Goal: Task Accomplishment & Management: Use online tool/utility

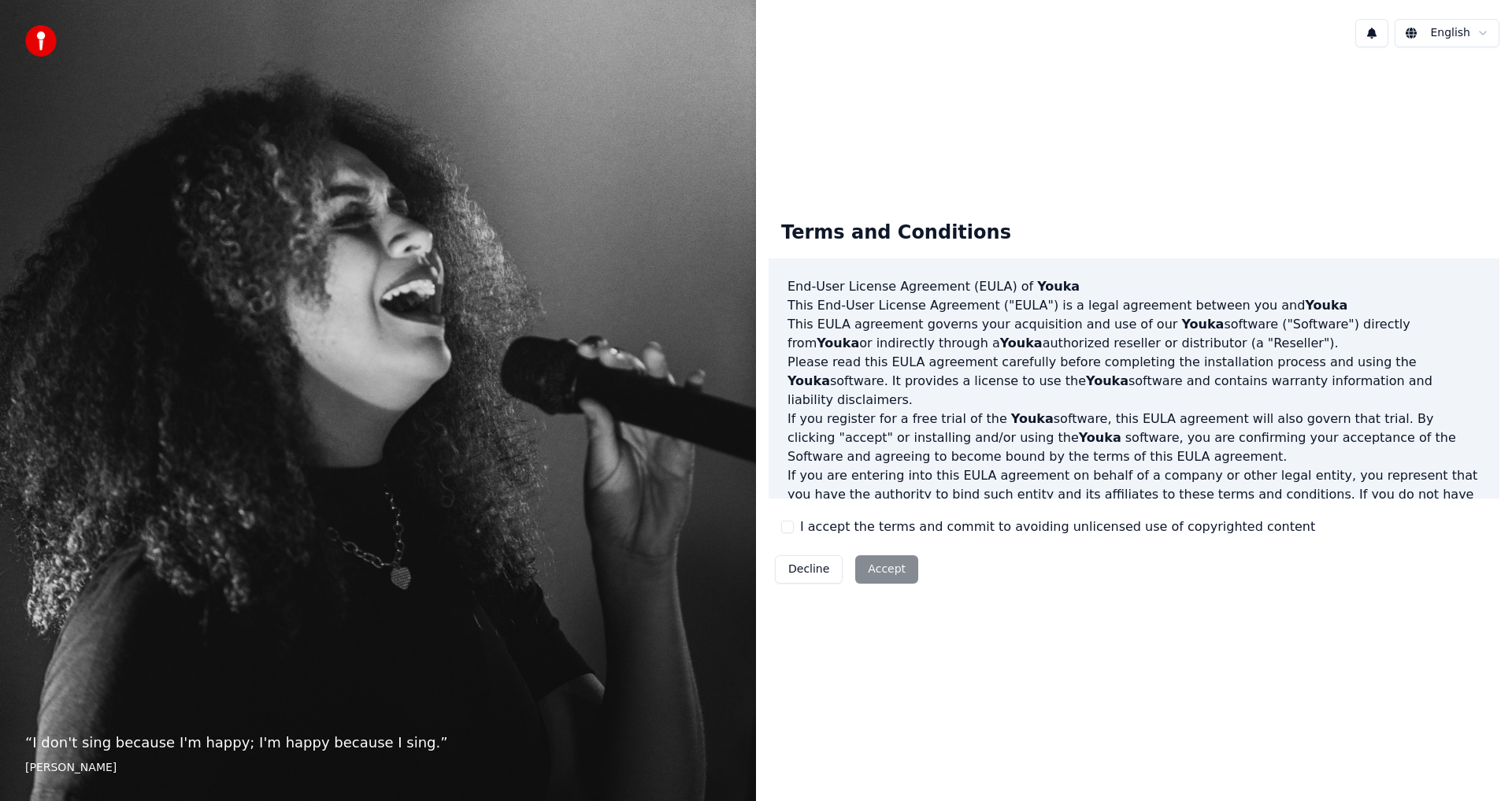
click at [875, 566] on div "Decline Accept" at bounding box center [846, 569] width 156 height 41
click at [1454, 26] on html "“ I don't sing because I'm happy; I'm happy because I sing. ” William James Eng…" at bounding box center [756, 400] width 1512 height 801
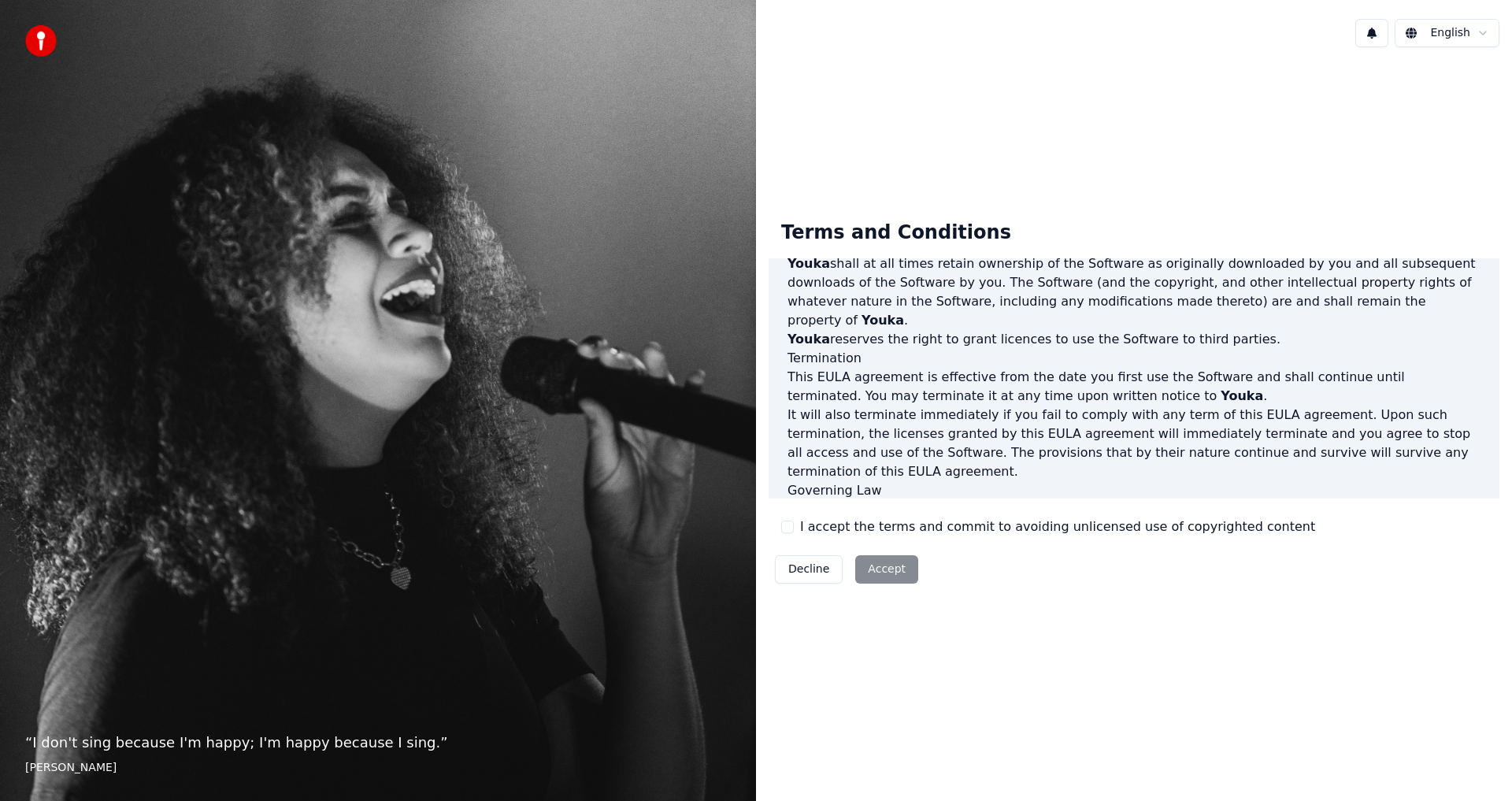
scroll to position [588, 0]
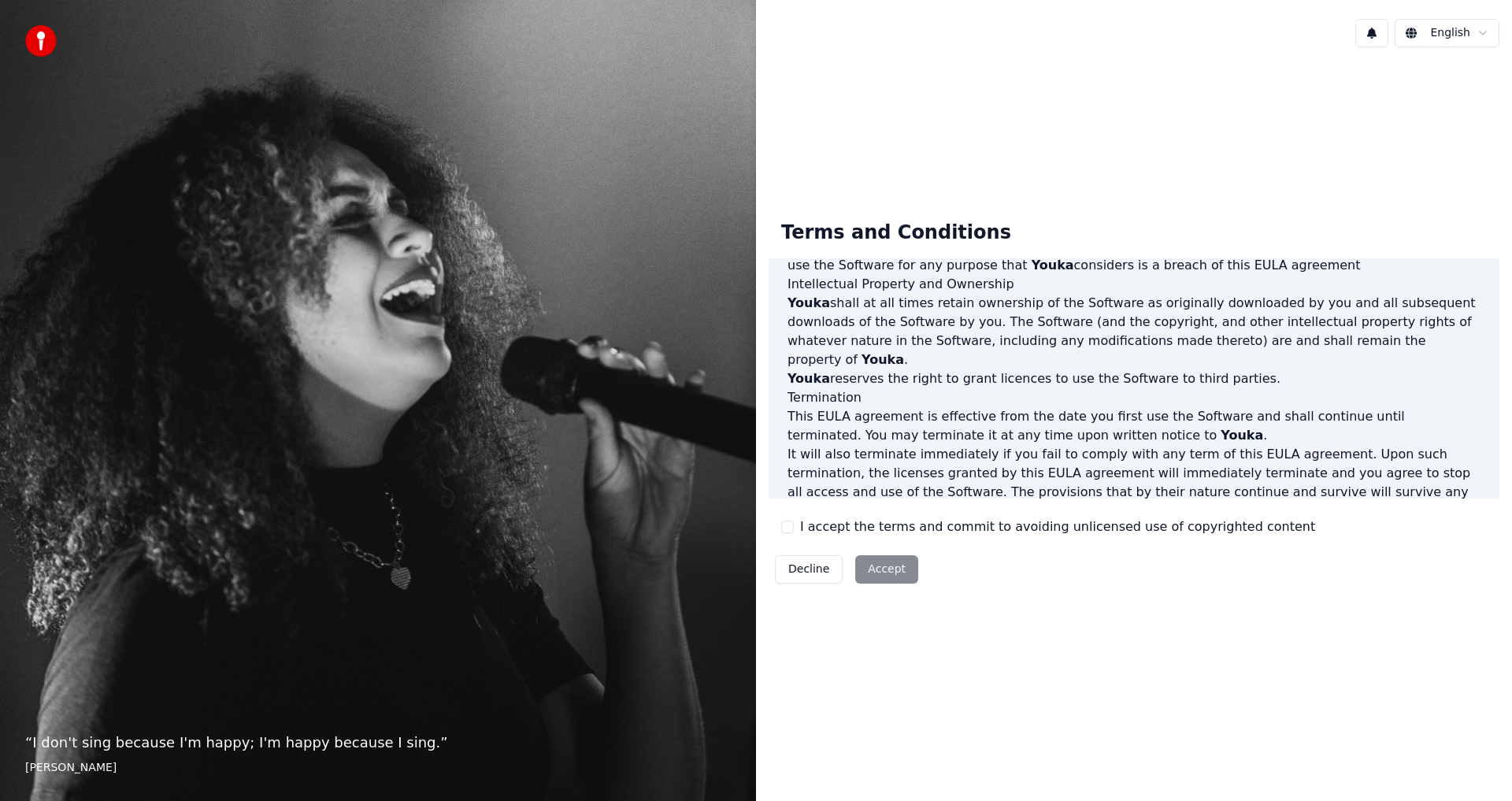
click at [168, 361] on div "“ I don't sing because I'm happy; I'm happy because I sing. ” William James" at bounding box center [378, 400] width 756 height 801
click at [881, 567] on div "Decline Accept" at bounding box center [846, 569] width 156 height 41
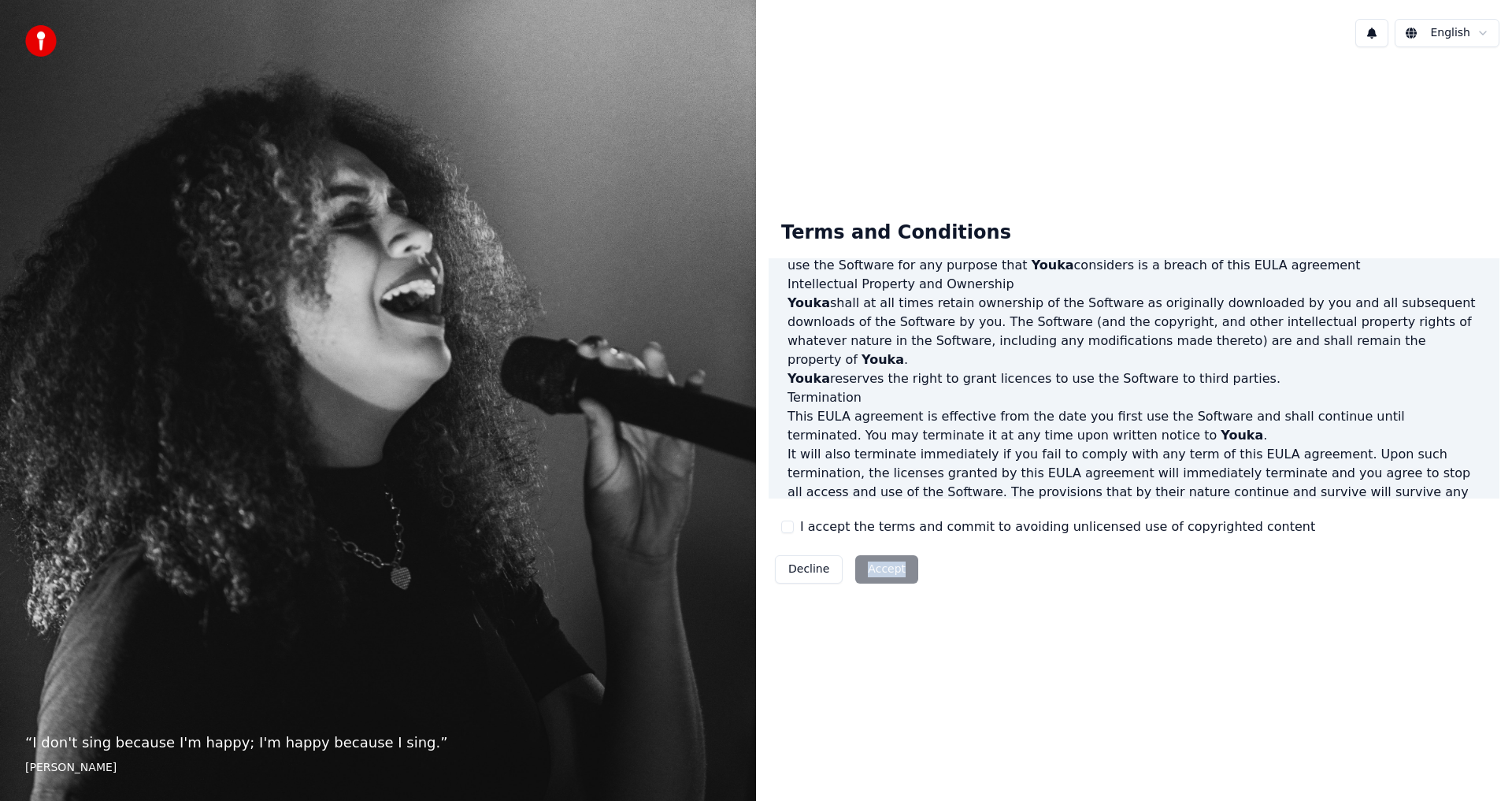
click at [881, 567] on div "Decline Accept" at bounding box center [846, 569] width 156 height 41
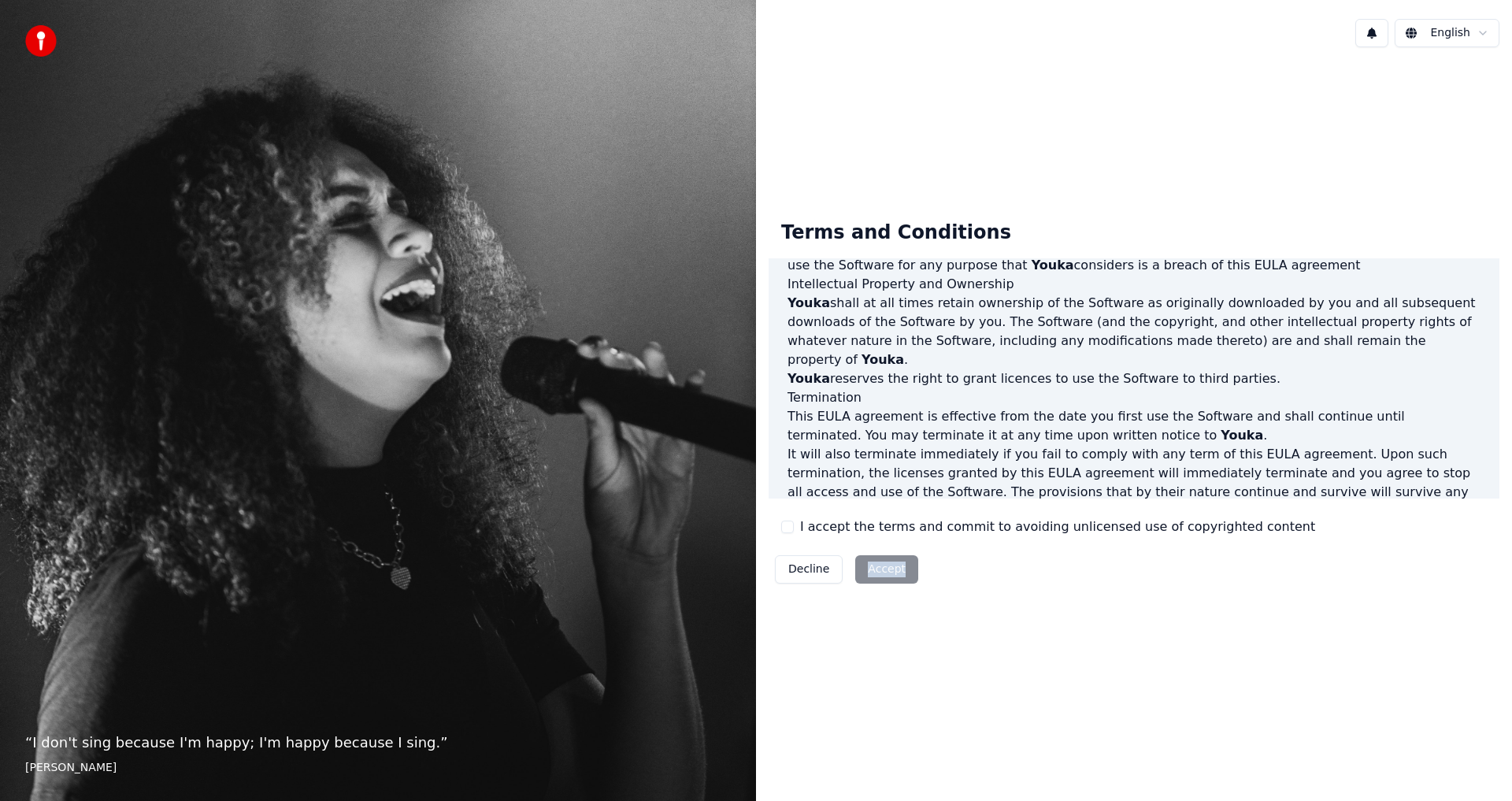
click at [815, 572] on button "Decline" at bounding box center [808, 569] width 67 height 29
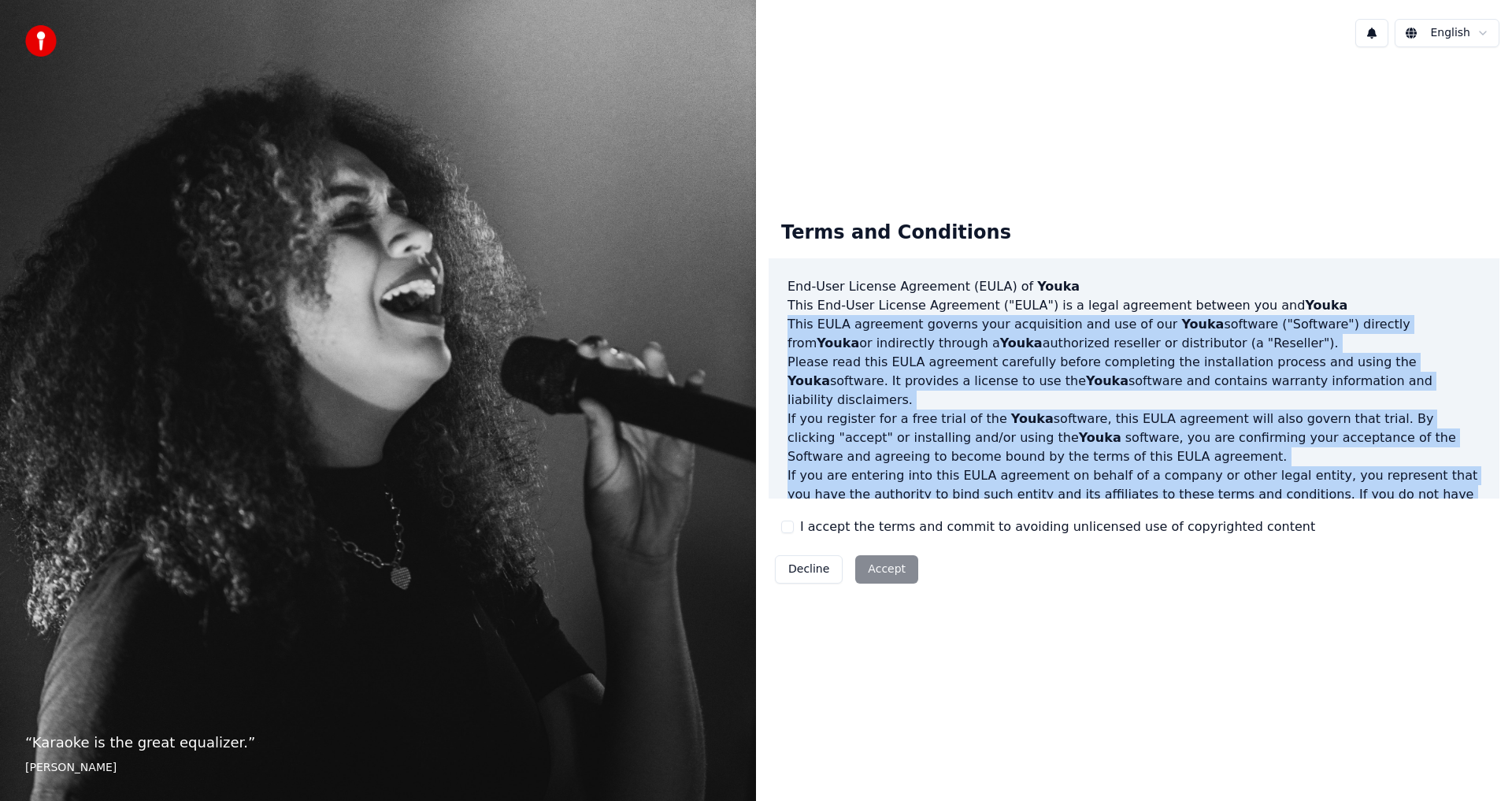
drag, startPoint x: 1499, startPoint y: 297, endPoint x: 1489, endPoint y: 533, distance: 236.2
click at [1489, 533] on div "Terms and Conditions End-User License Agreement (EULA) of Youka This End-User L…" at bounding box center [1133, 399] width 756 height 407
click at [1221, 387] on p "Please read this EULA agreement carefully before completing the installation pr…" at bounding box center [1133, 381] width 693 height 56
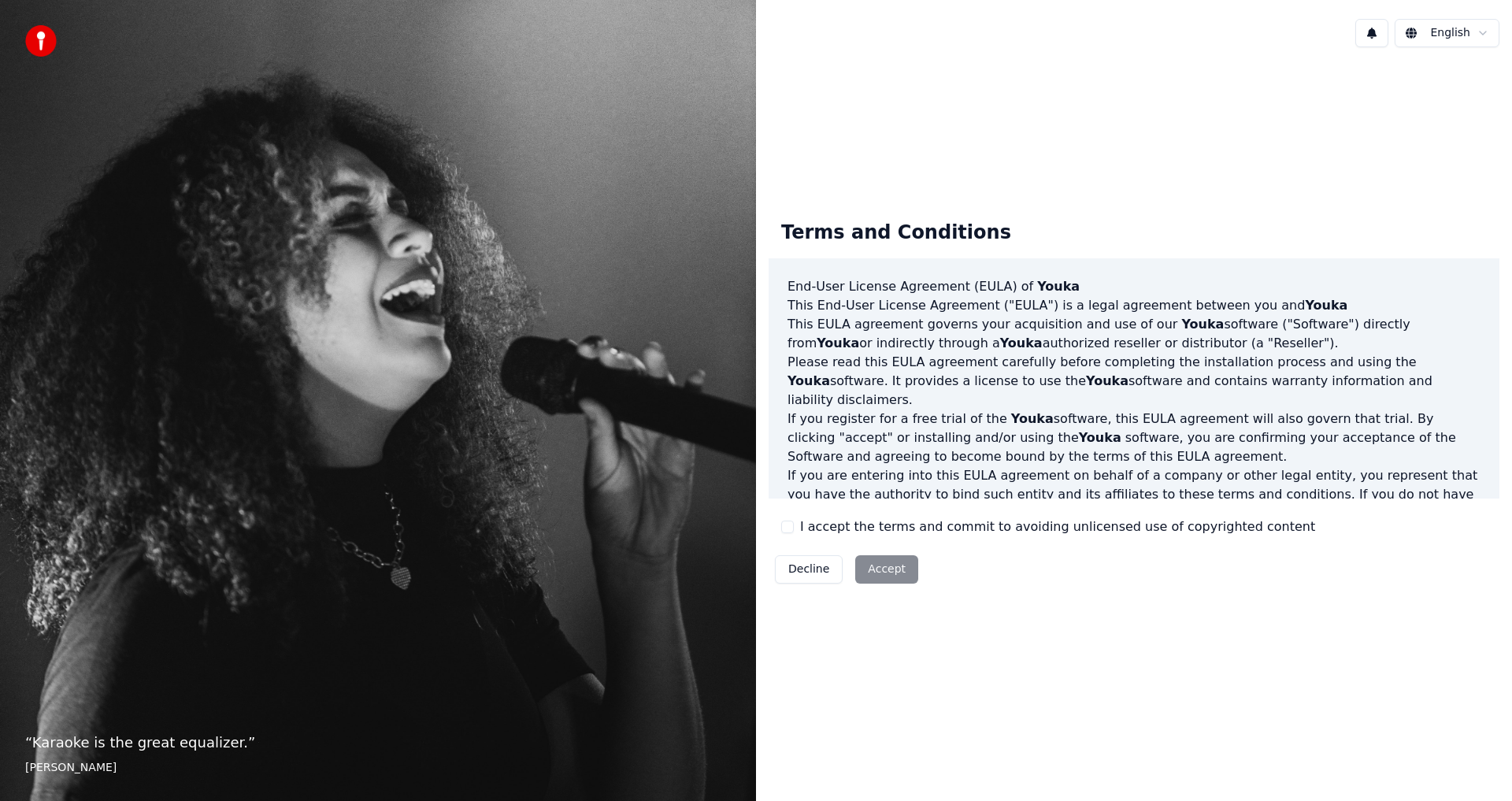
click at [1382, 35] on button at bounding box center [1371, 33] width 33 height 29
click at [1280, 114] on div "Terms and Conditions End-User License Agreement (EULA) of Youka This End-User L…" at bounding box center [1133, 400] width 756 height 678
click at [1459, 34] on html "“ Karaoke is the great equalizer. ” Aisha Tyler English Terms and Conditions En…" at bounding box center [756, 400] width 1512 height 801
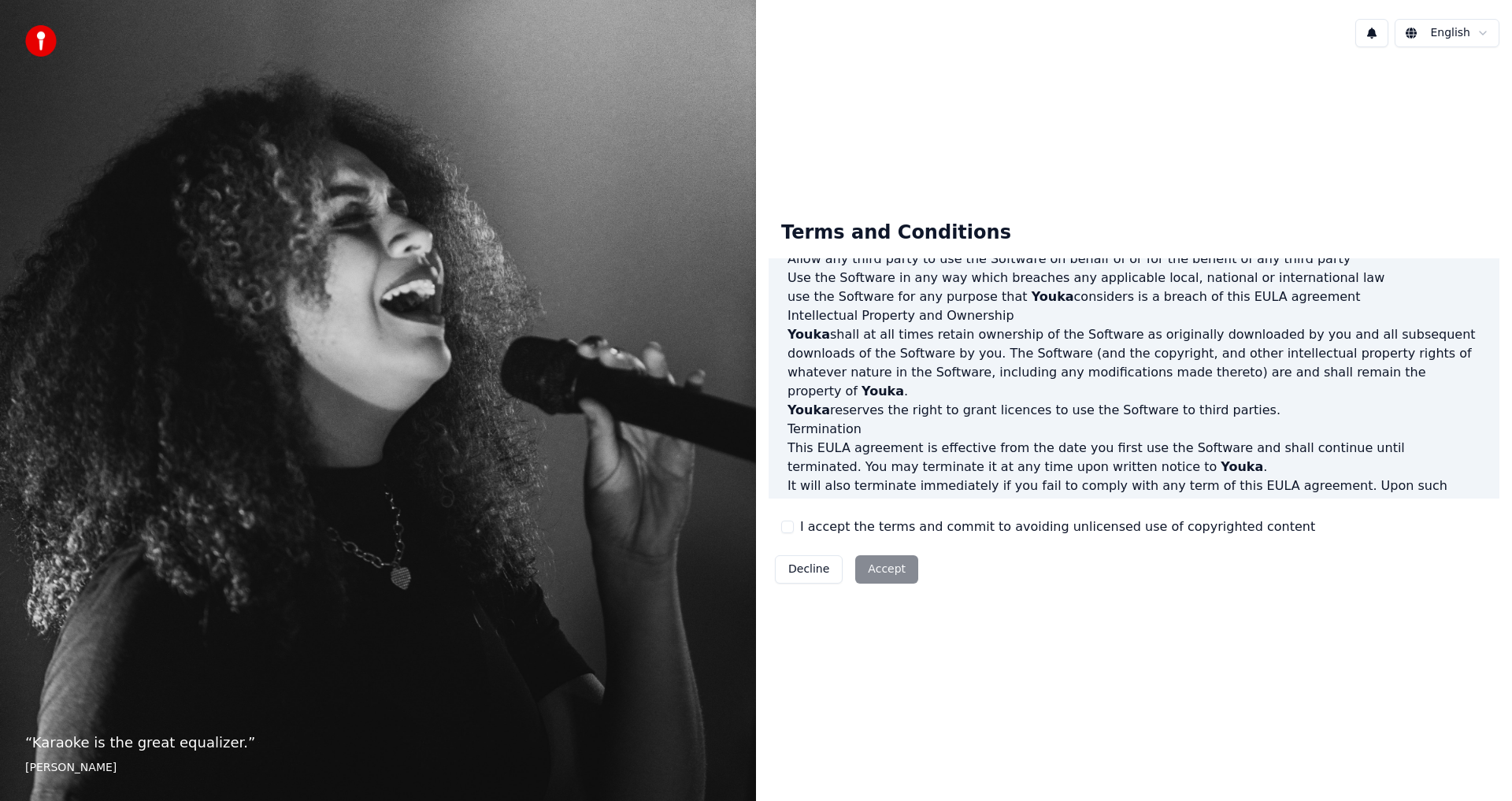
scroll to position [667, 0]
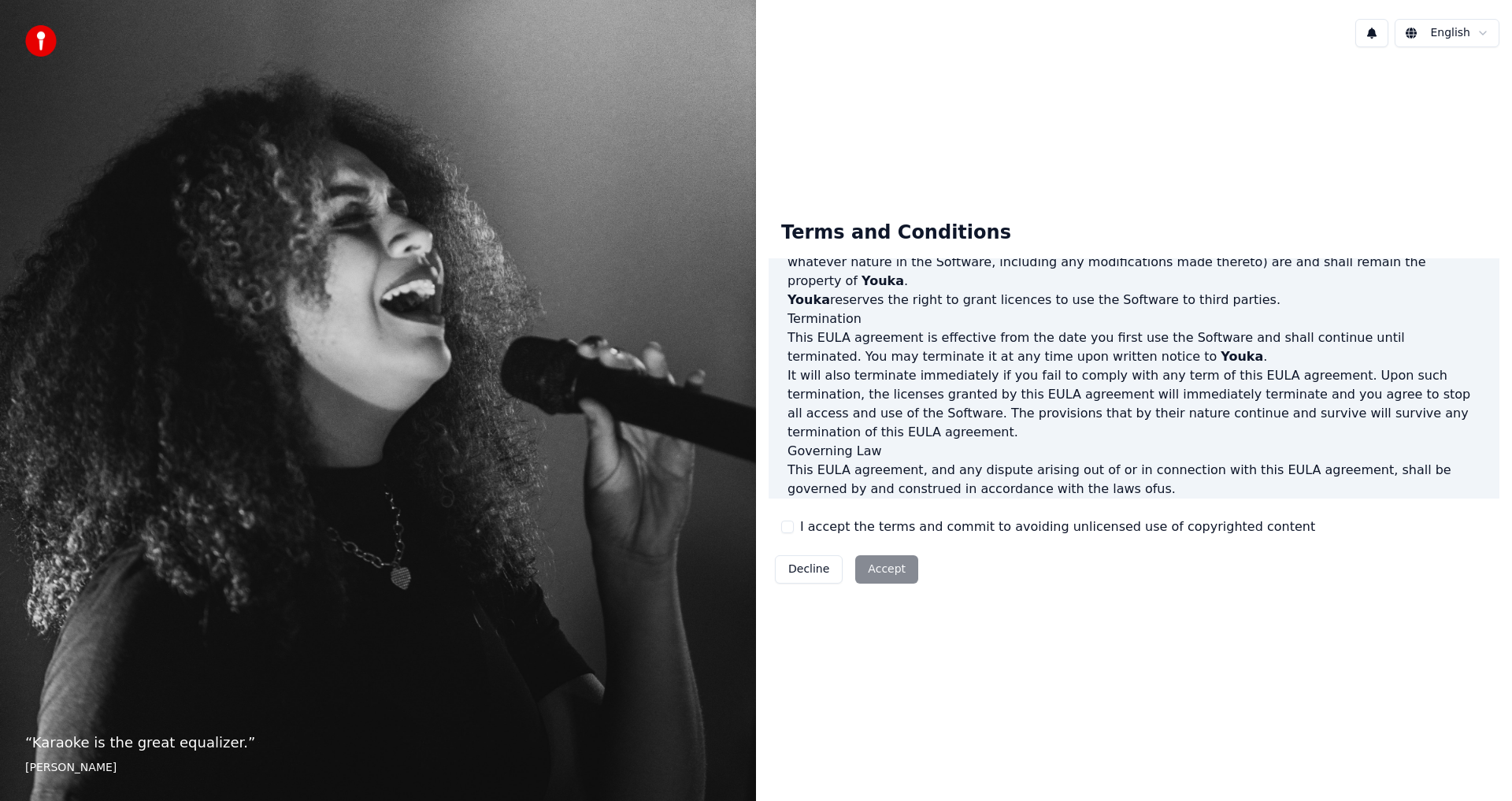
click at [874, 571] on div "Decline Accept" at bounding box center [846, 569] width 156 height 41
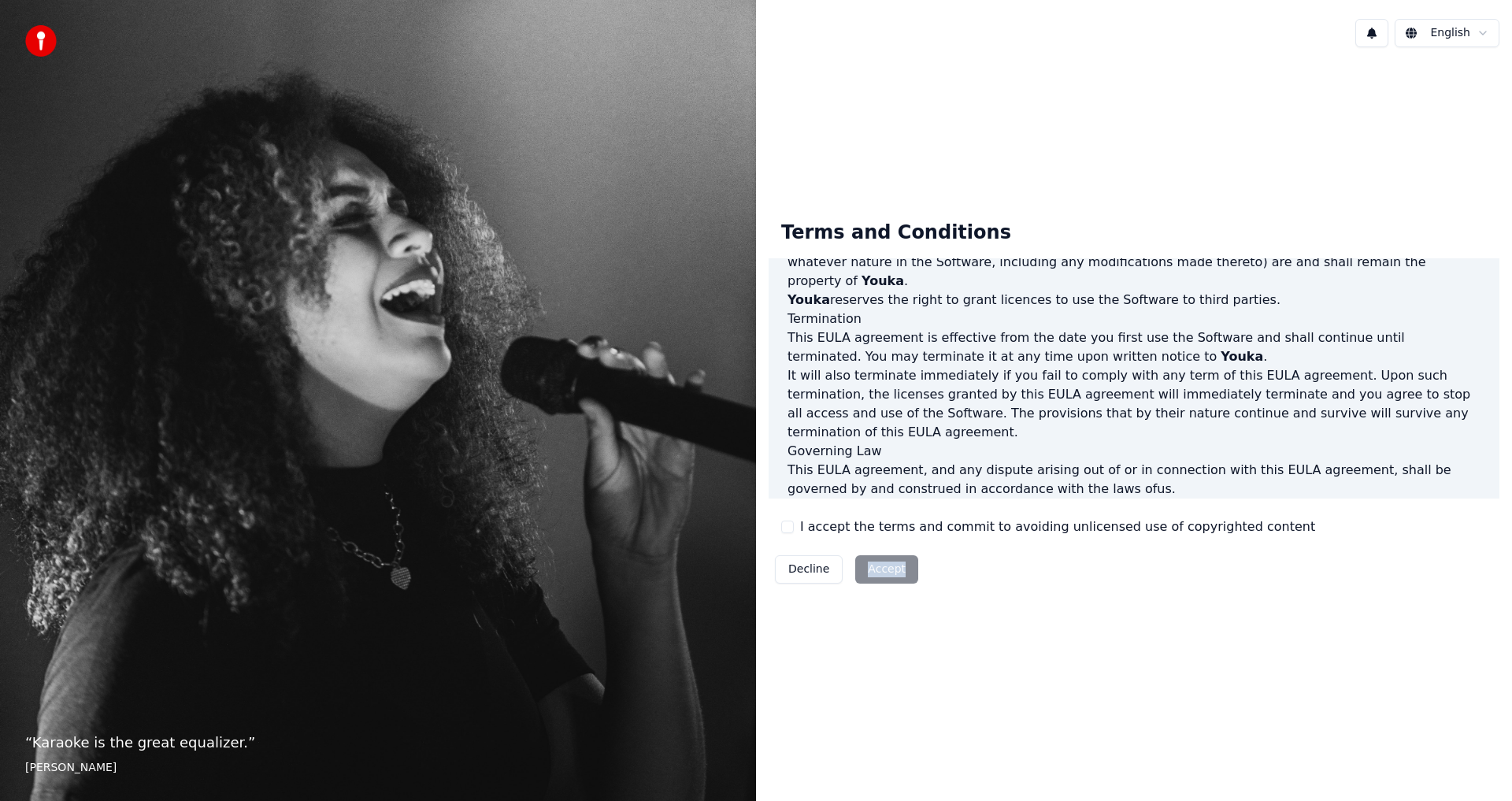
click at [790, 524] on button "I accept the terms and commit to avoiding unlicensed use of copyrighted content" at bounding box center [787, 526] width 13 height 13
click at [883, 574] on button "Accept" at bounding box center [887, 569] width 63 height 29
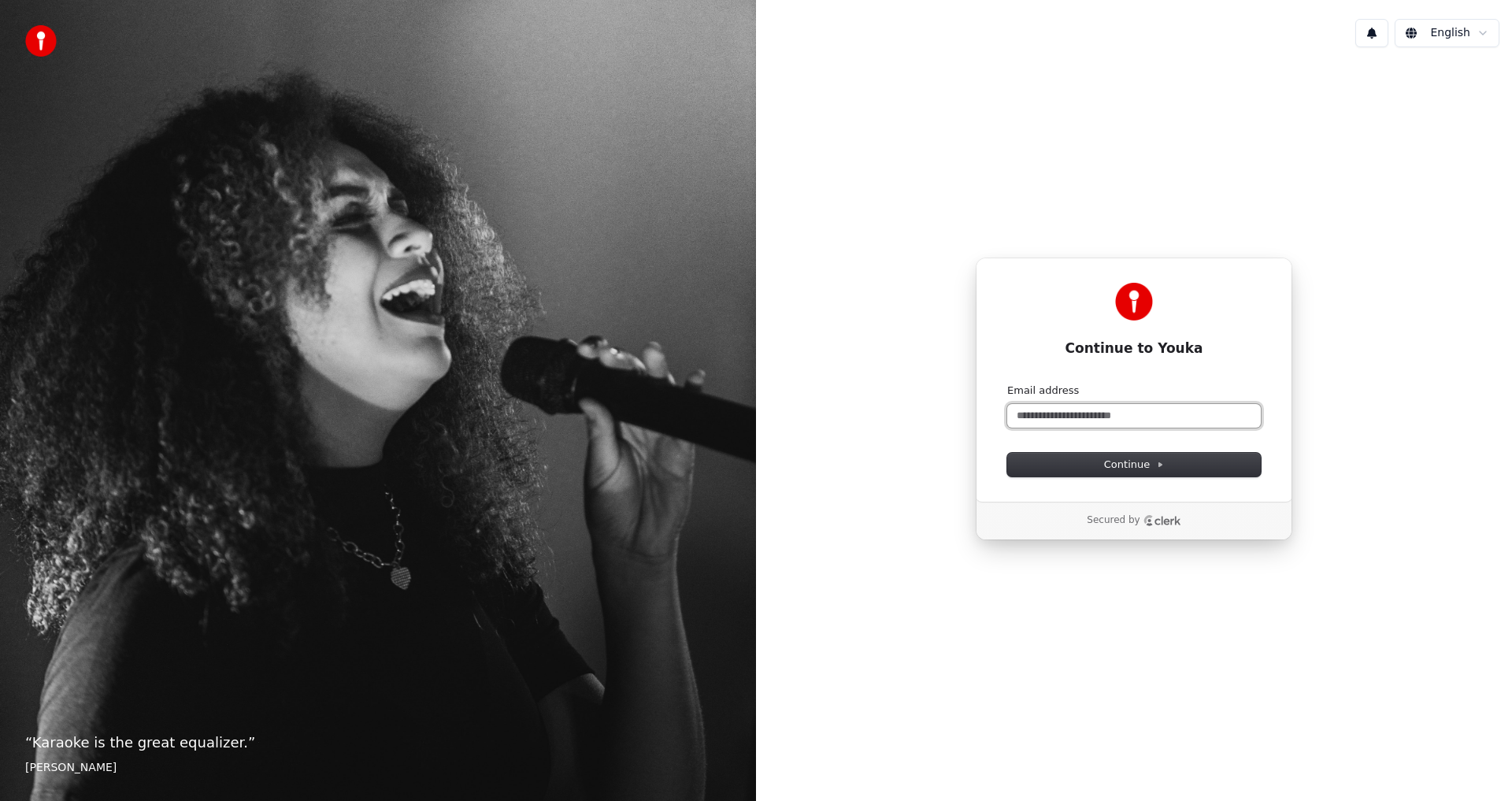
click at [1045, 415] on input "Email address" at bounding box center [1133, 415] width 253 height 24
click at [1129, 468] on span "Continue" at bounding box center [1133, 465] width 60 height 14
type input "**********"
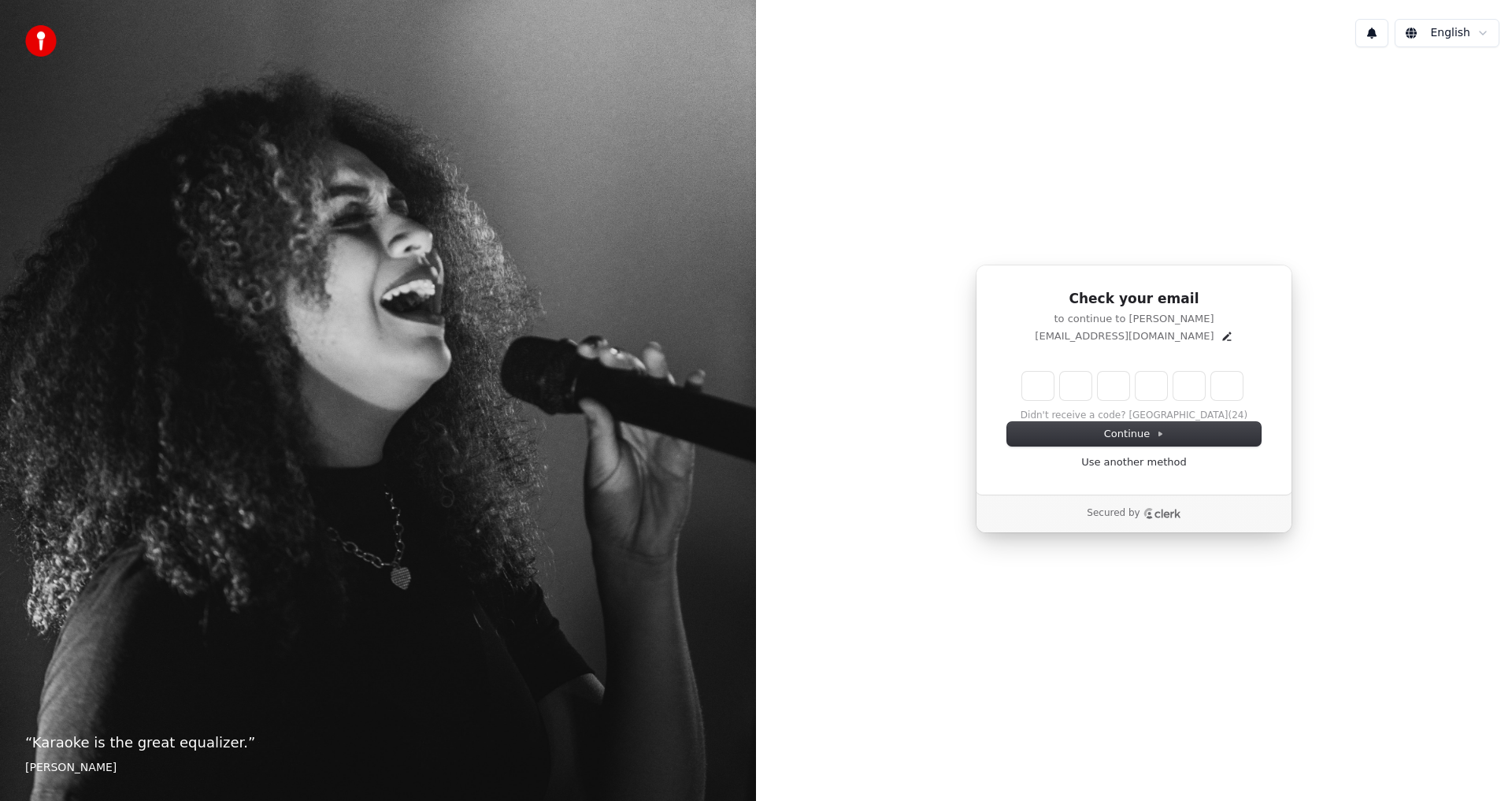
click at [1038, 703] on div "Check your email to continue to Youka gipunsori@nate.com Enter the 6 -digit ver…" at bounding box center [1133, 400] width 756 height 678
click at [1025, 381] on input "Enter verification code. Digit 1" at bounding box center [1038, 386] width 32 height 29
paste input "*"
type input "******"
type input "*"
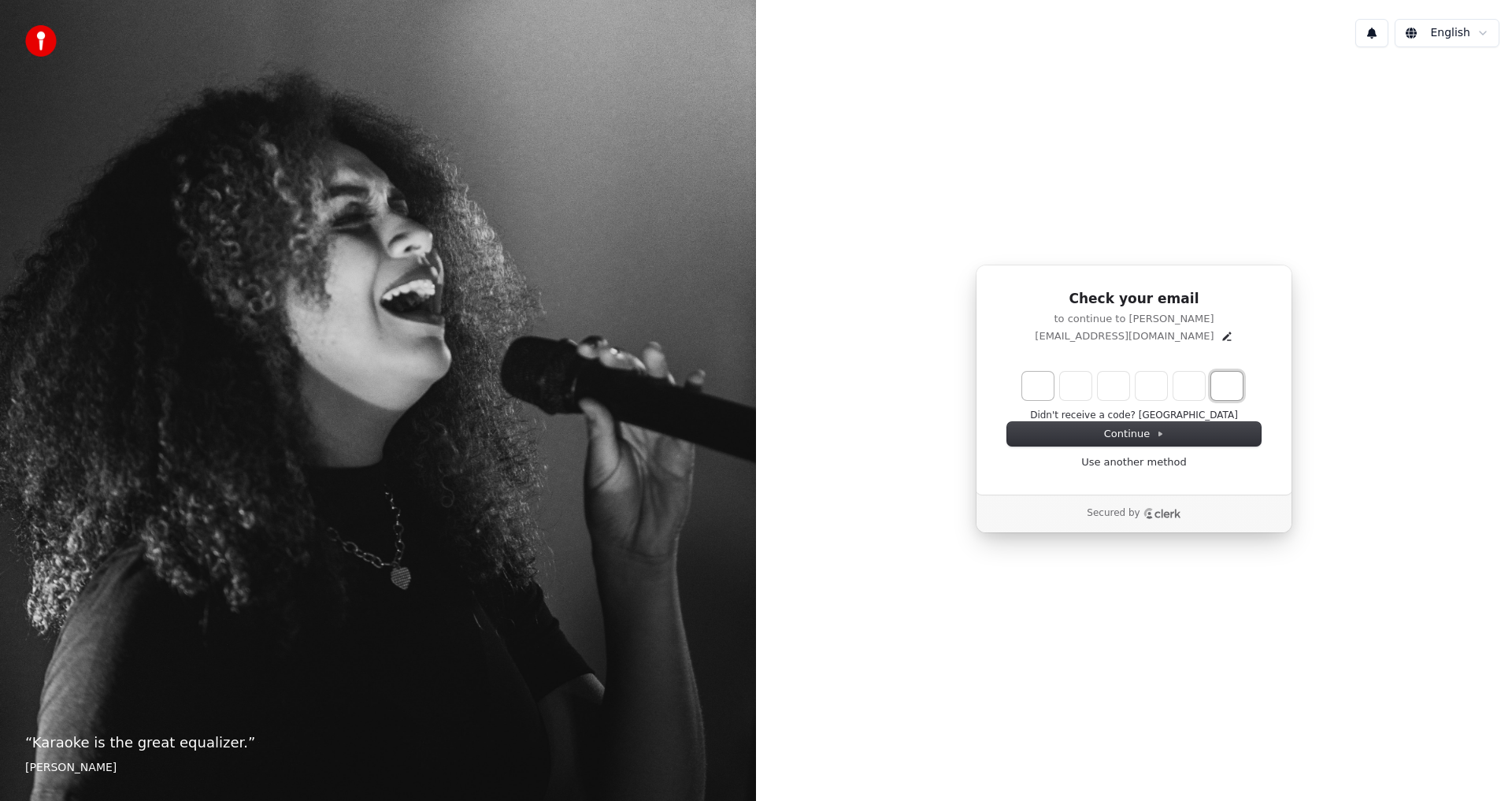
type input "*"
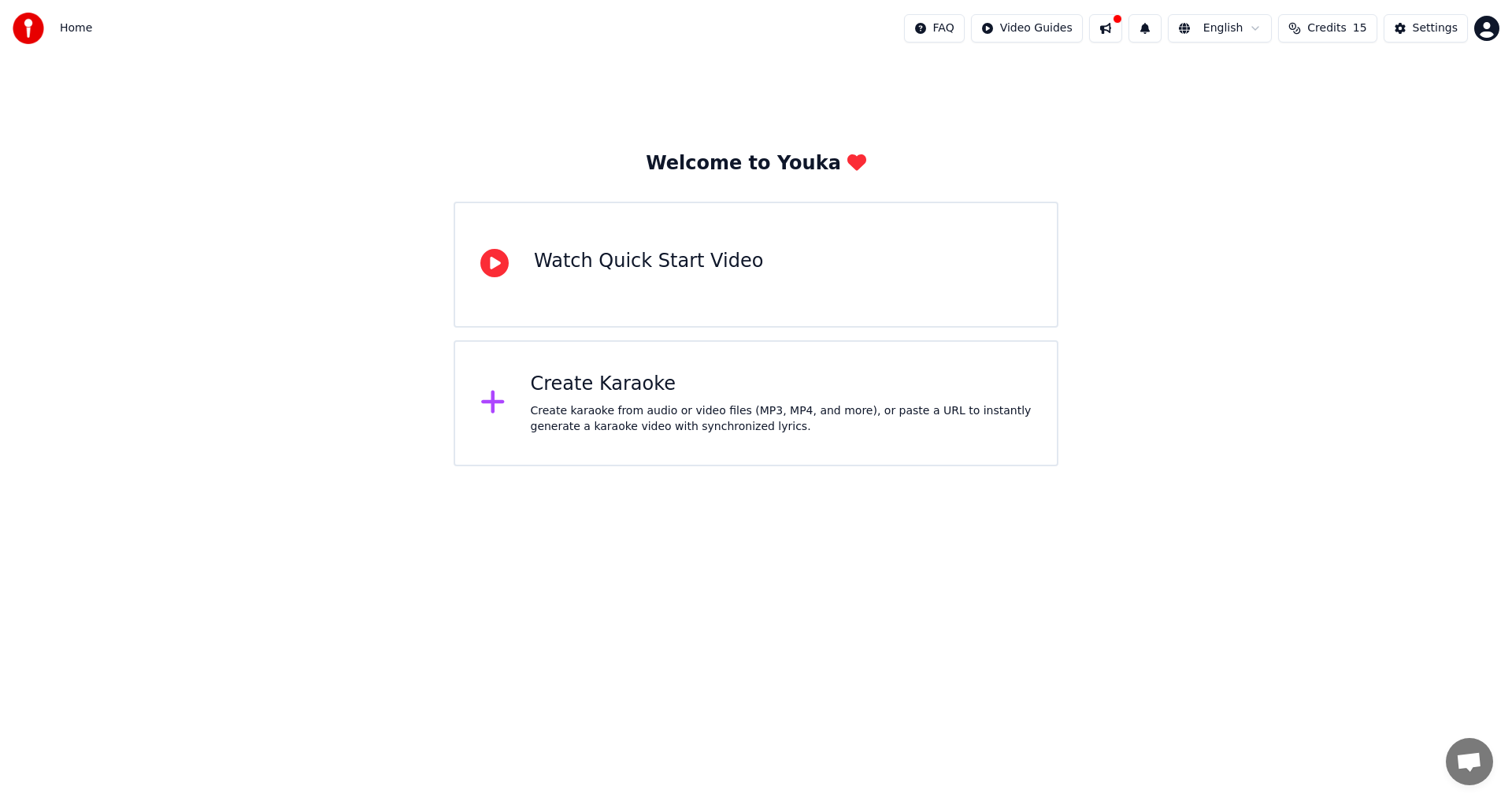
click at [632, 397] on div "Create Karaoke" at bounding box center [781, 384] width 501 height 25
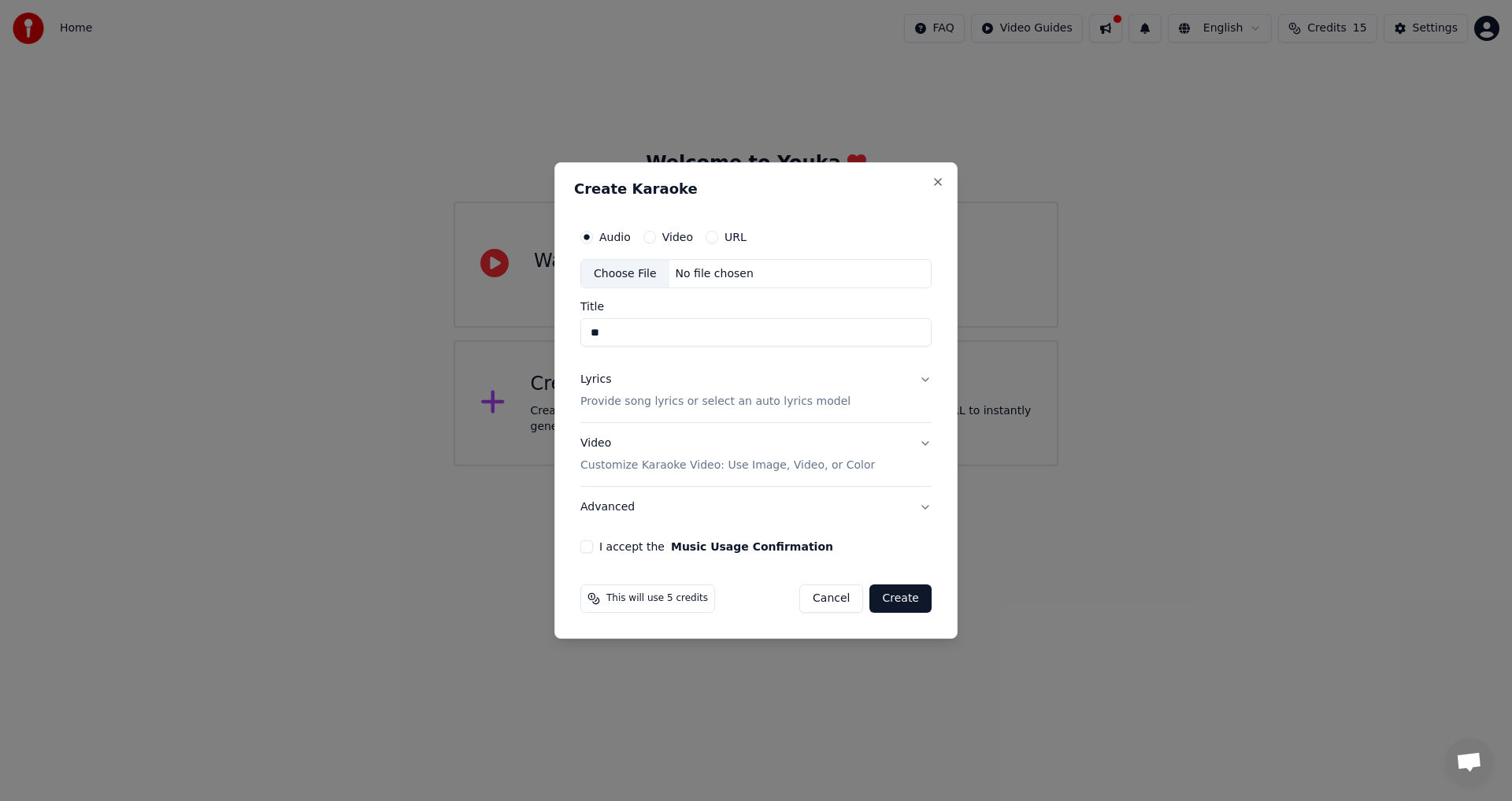
type input "*"
click at [625, 272] on div "Choose File" at bounding box center [625, 274] width 88 height 29
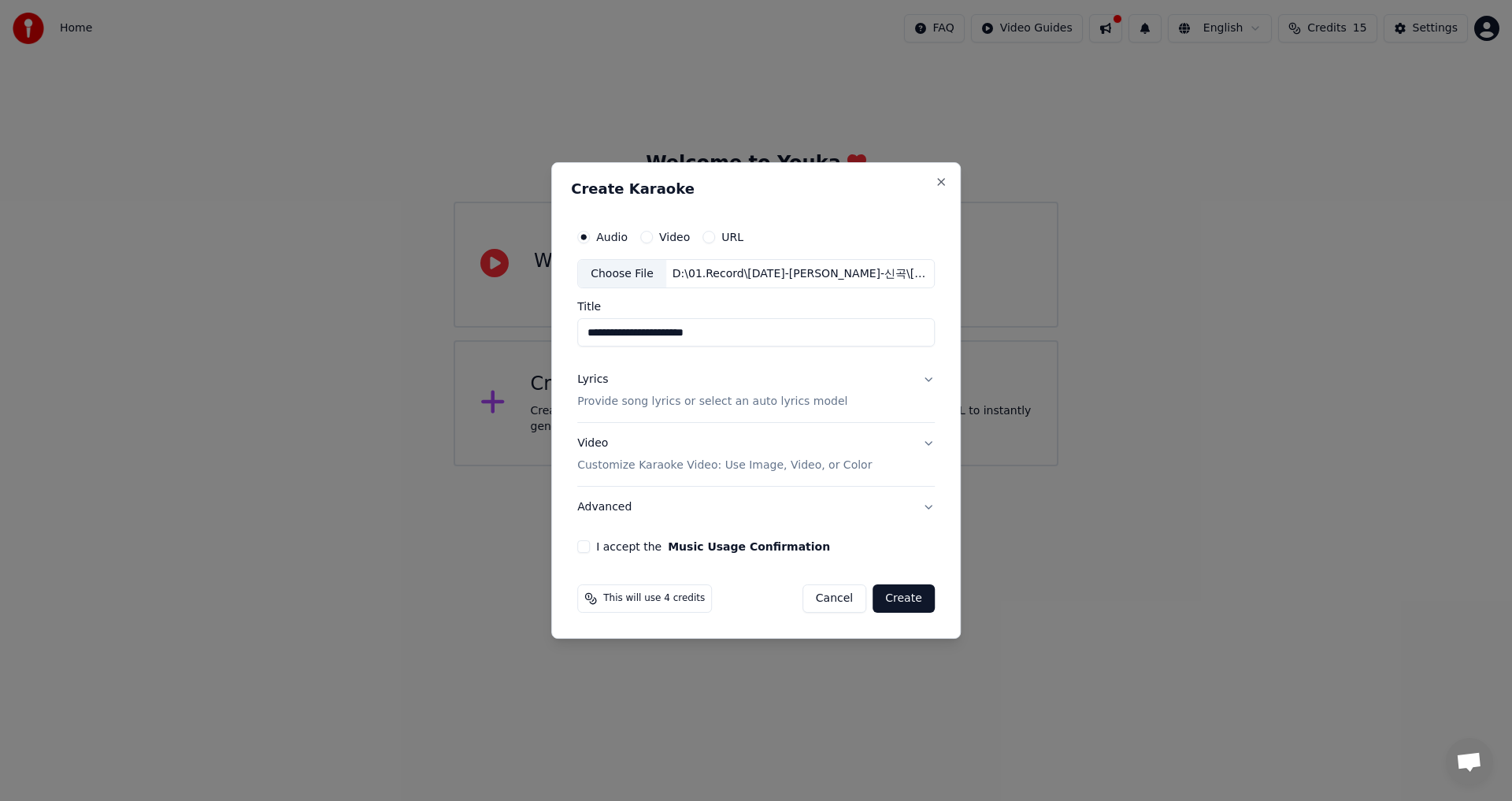
click at [783, 330] on input "**********" at bounding box center [756, 332] width 357 height 29
click at [606, 330] on input "**********" at bounding box center [756, 332] width 357 height 29
type input "*********"
click at [585, 547] on button "I accept the Music Usage Confirmation" at bounding box center [583, 546] width 13 height 13
click at [850, 460] on button "Video Customize Karaoke Video: Use Image, Video, or Color" at bounding box center [756, 455] width 357 height 63
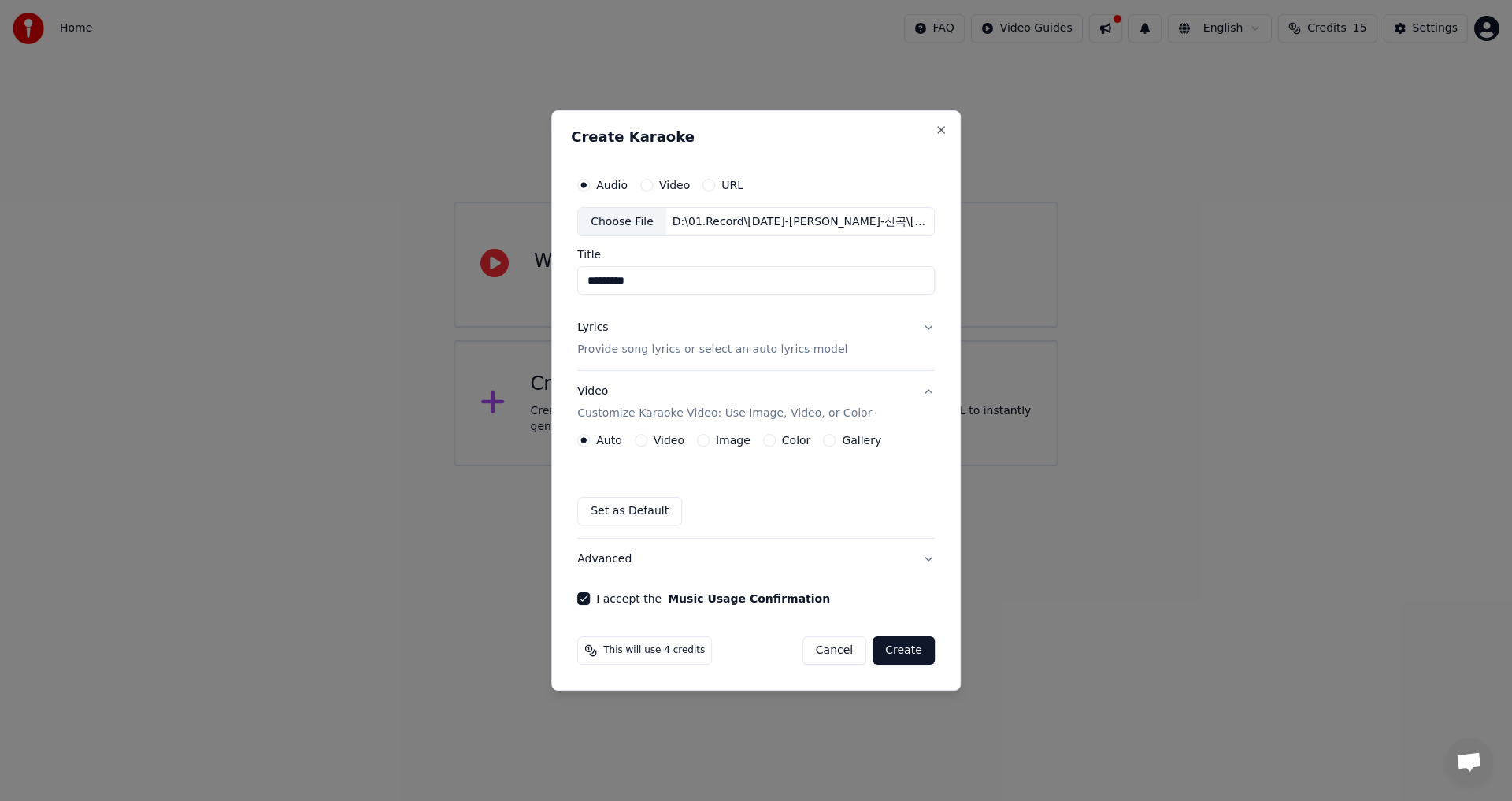
click at [926, 325] on button "Lyrics Provide song lyrics or select an auto lyrics model" at bounding box center [756, 339] width 357 height 63
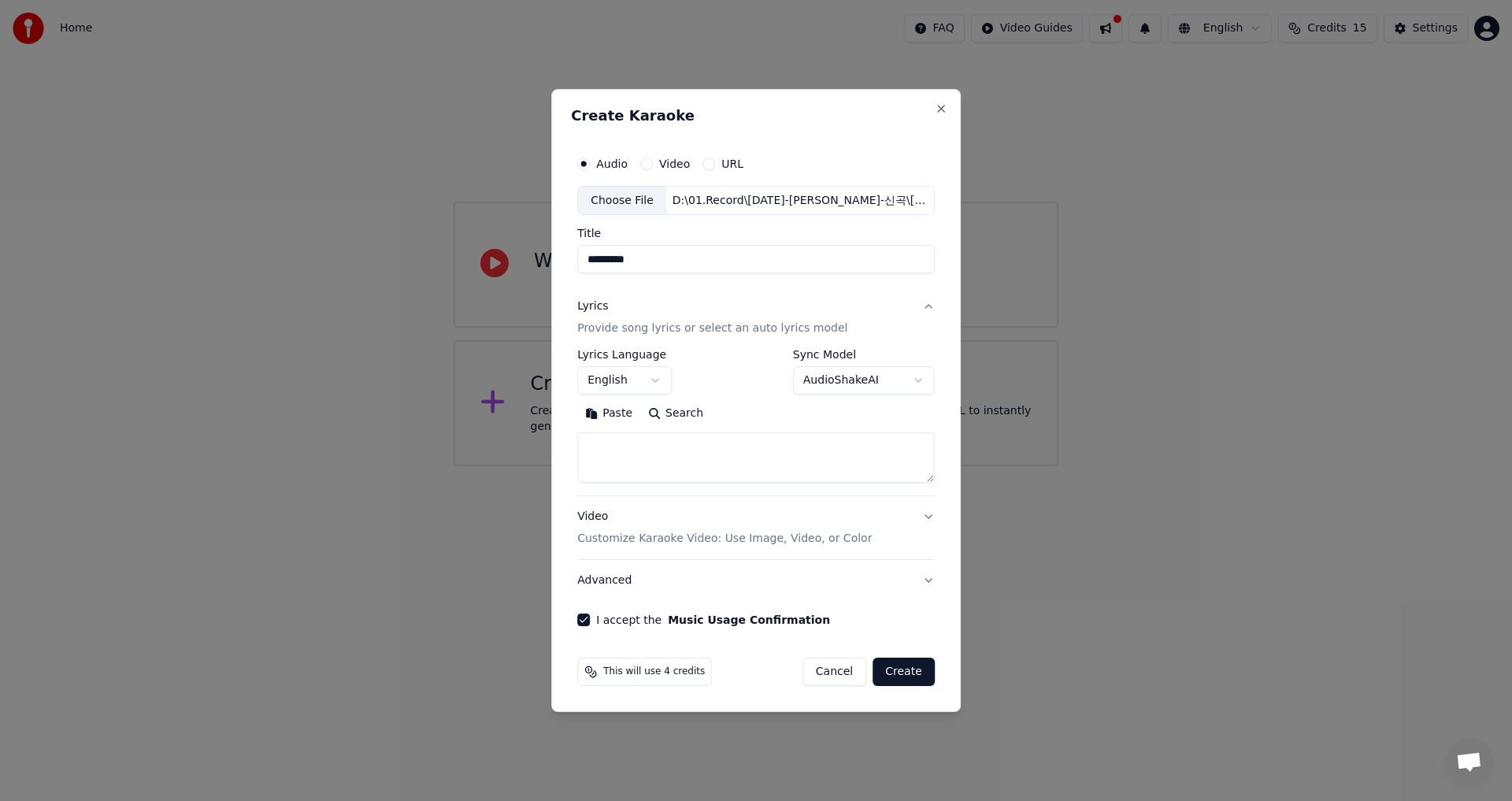
click at [651, 381] on body "**********" at bounding box center [756, 232] width 1512 height 466
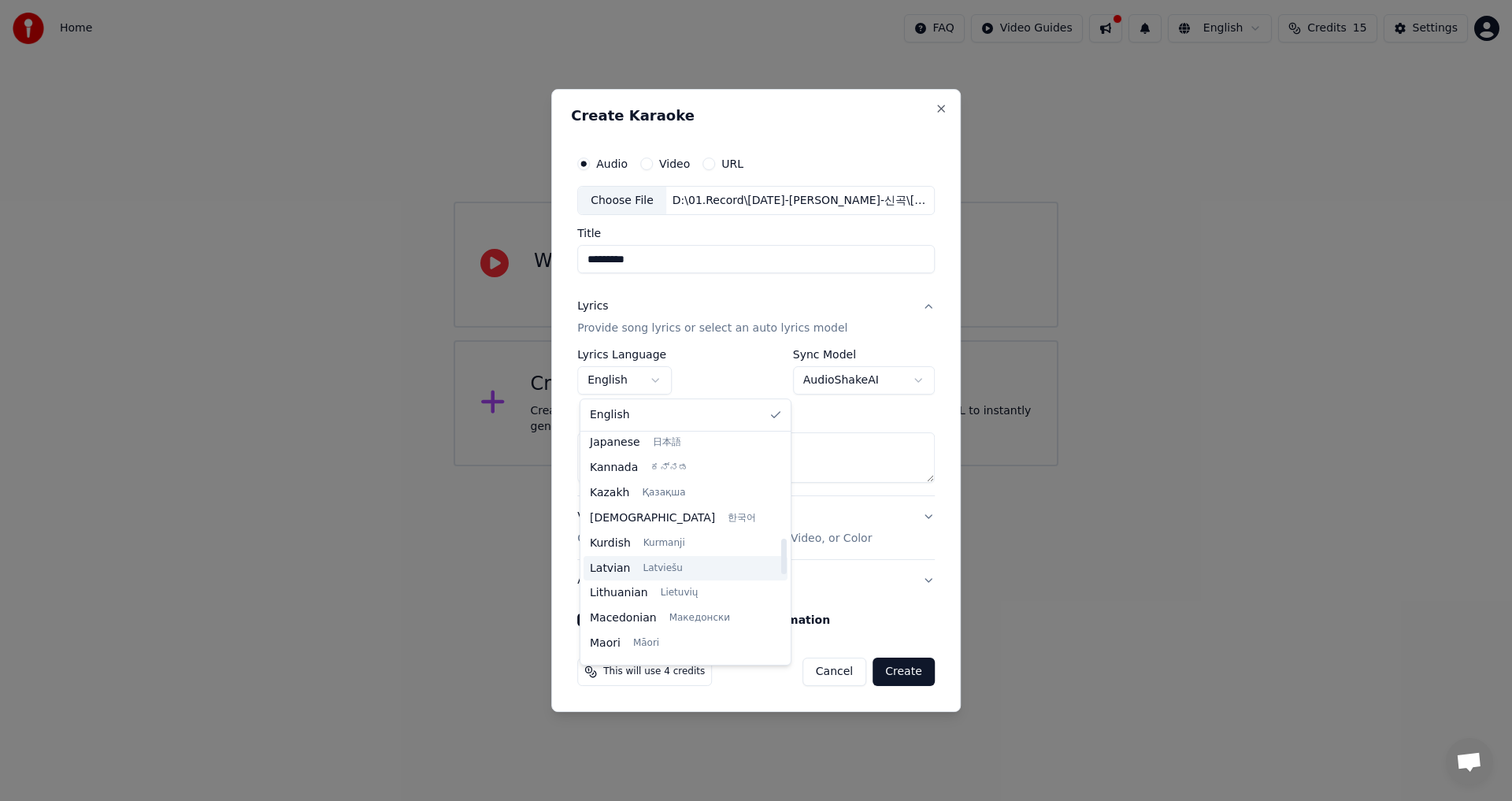
scroll to position [658, 0]
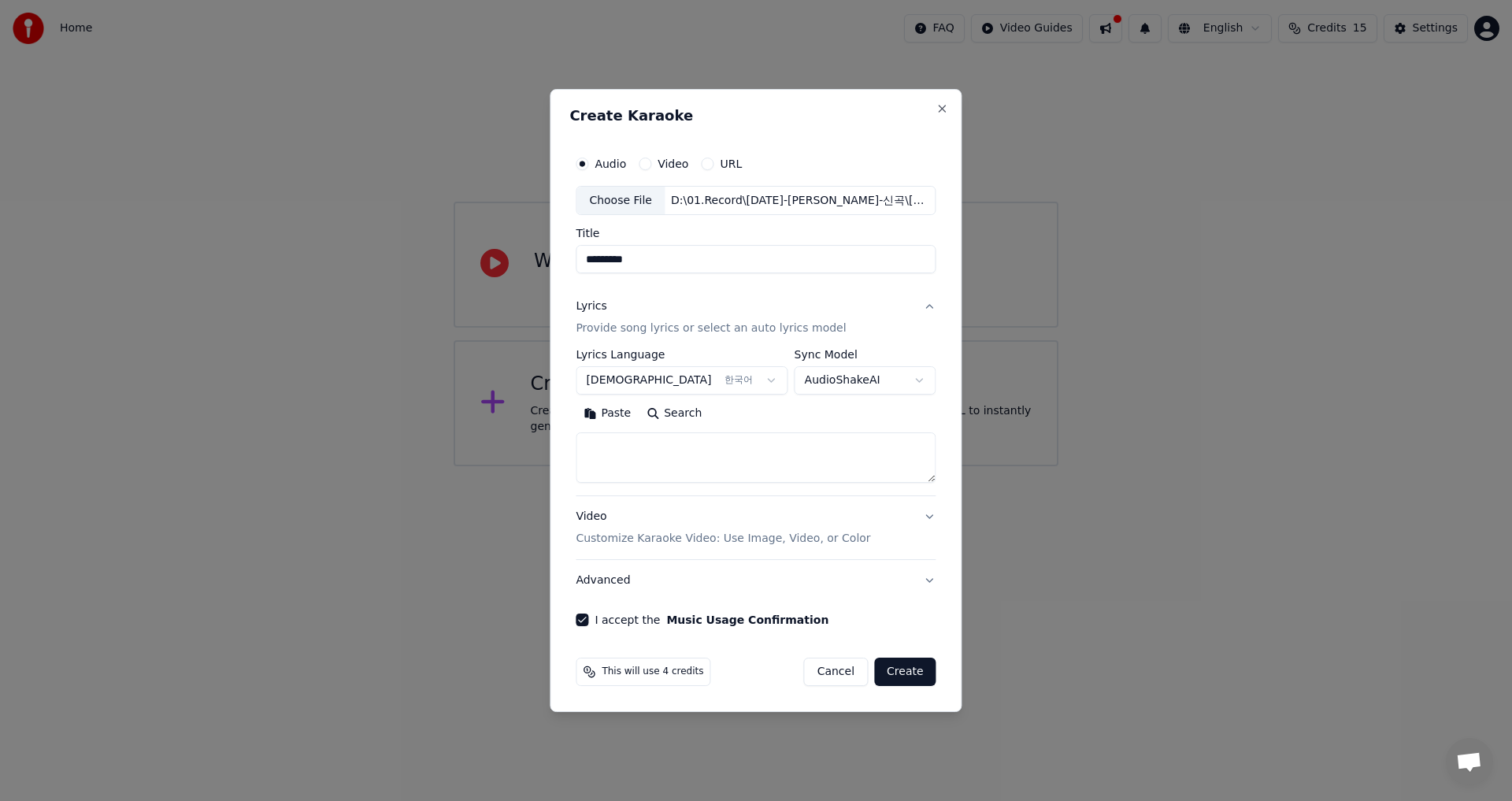
click at [899, 674] on button "Create" at bounding box center [905, 671] width 62 height 29
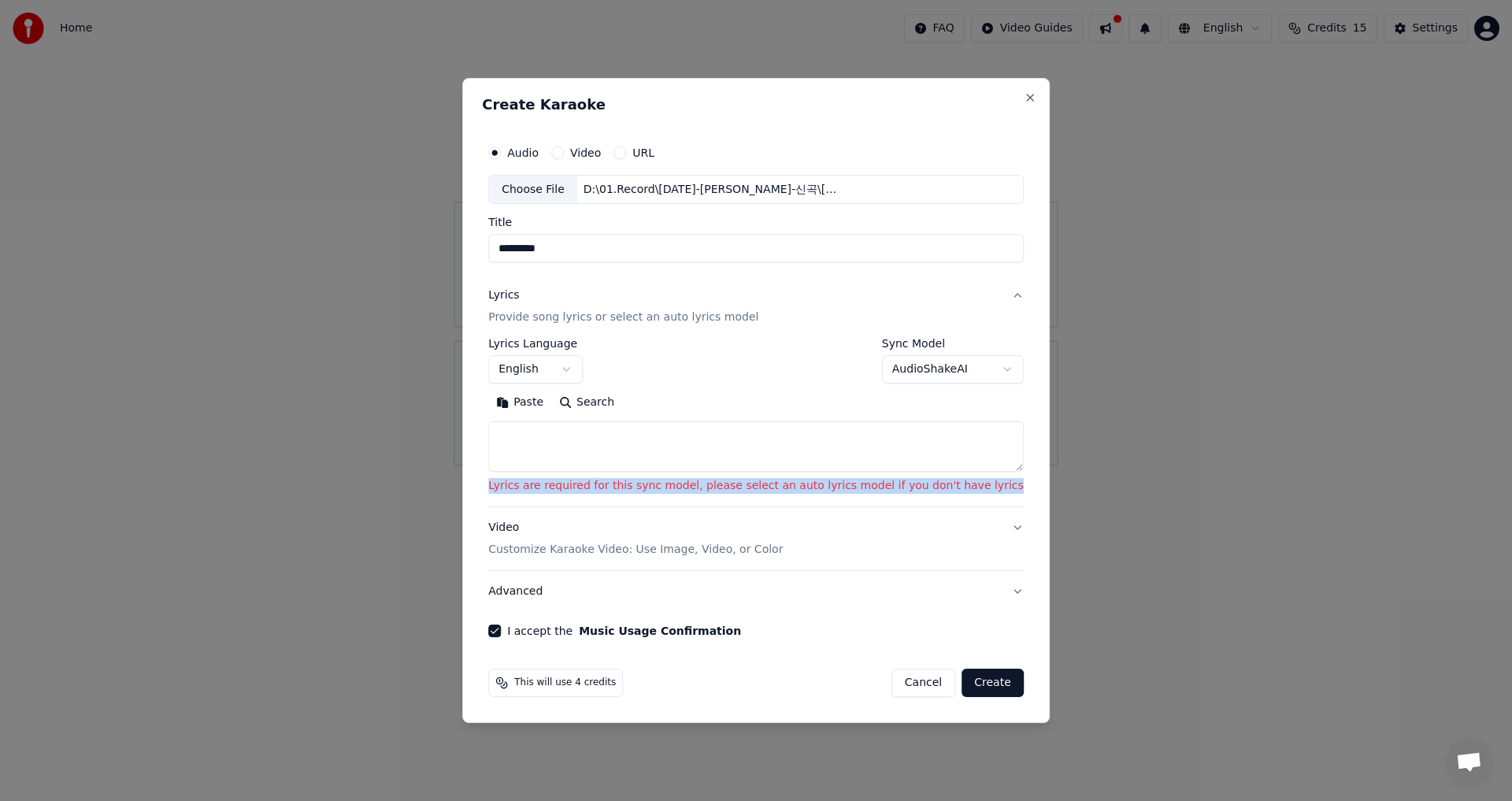
drag, startPoint x: 511, startPoint y: 488, endPoint x: 1019, endPoint y: 506, distance: 508.3
click at [1019, 506] on div "**********" at bounding box center [756, 400] width 587 height 646
copy p "Lyrics are required for this sync model, please select an auto lyrics model if …"
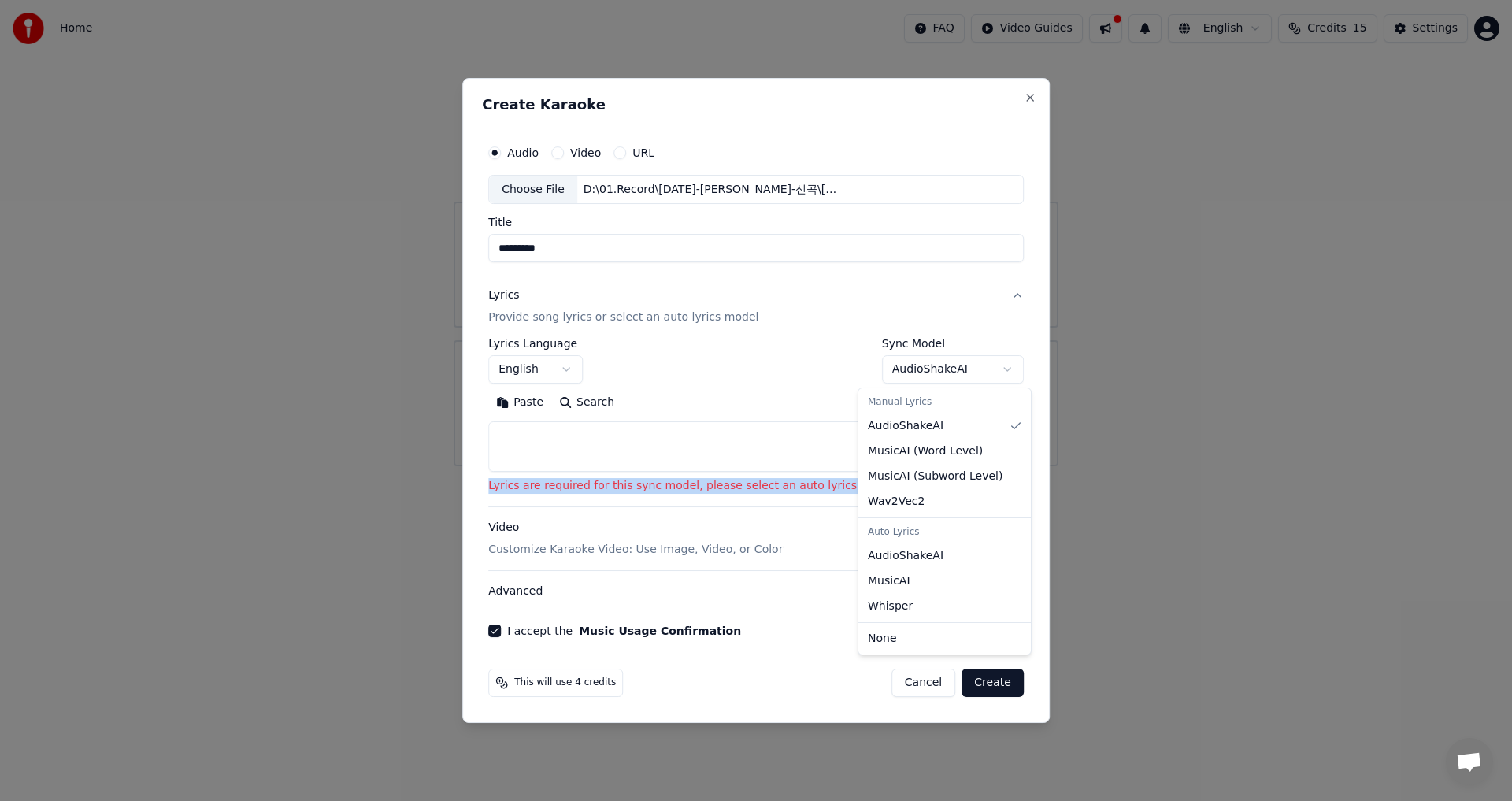
click at [984, 370] on body "**********" at bounding box center [756, 232] width 1512 height 466
click at [892, 535] on div "Auto Lyrics" at bounding box center [944, 532] width 166 height 22
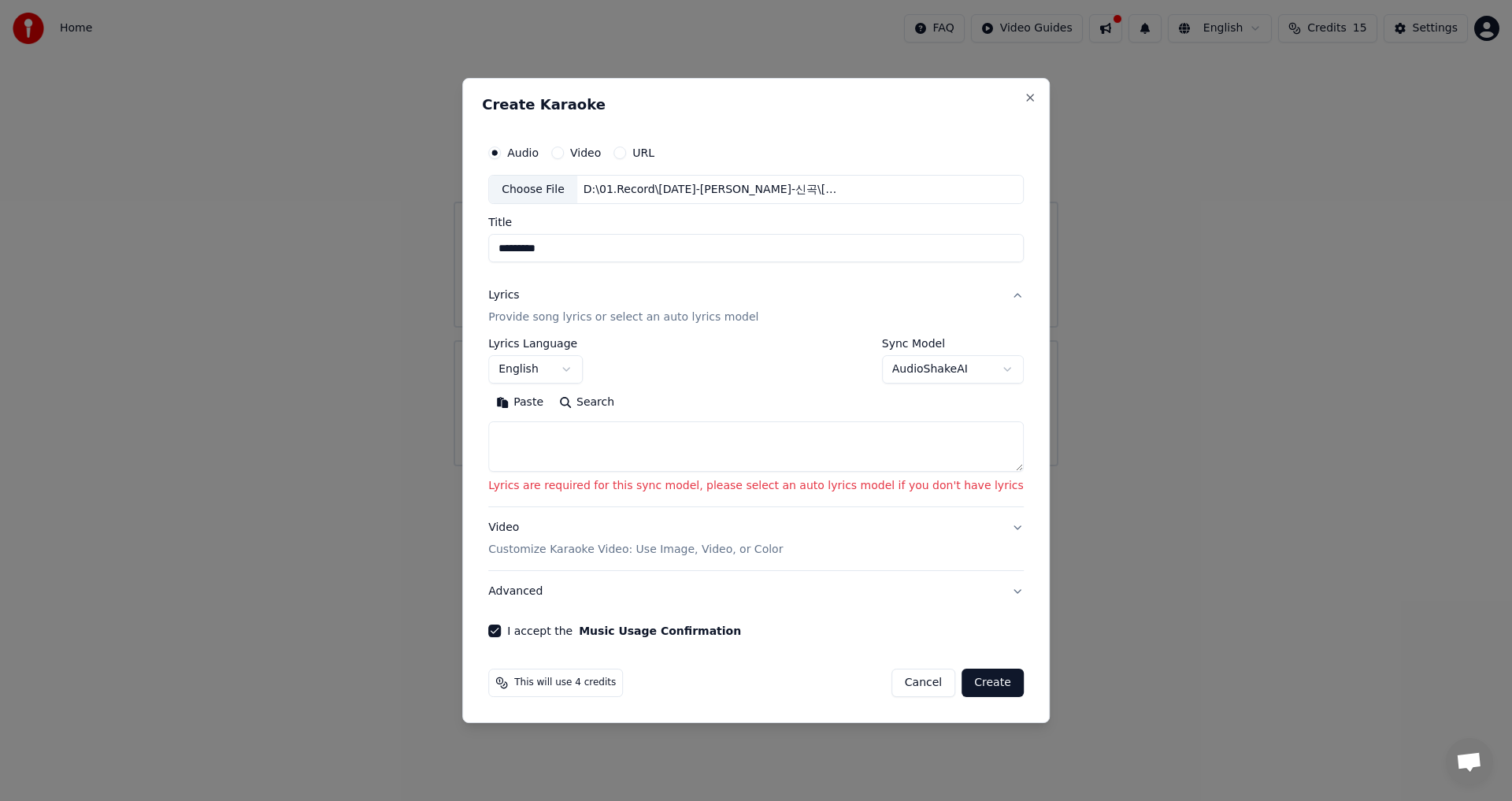
click at [1100, 490] on div at bounding box center [756, 400] width 1512 height 801
click at [985, 370] on body "**********" at bounding box center [756, 232] width 1512 height 466
click at [1069, 422] on div at bounding box center [756, 400] width 1512 height 801
click at [592, 369] on body "**********" at bounding box center [756, 232] width 1512 height 466
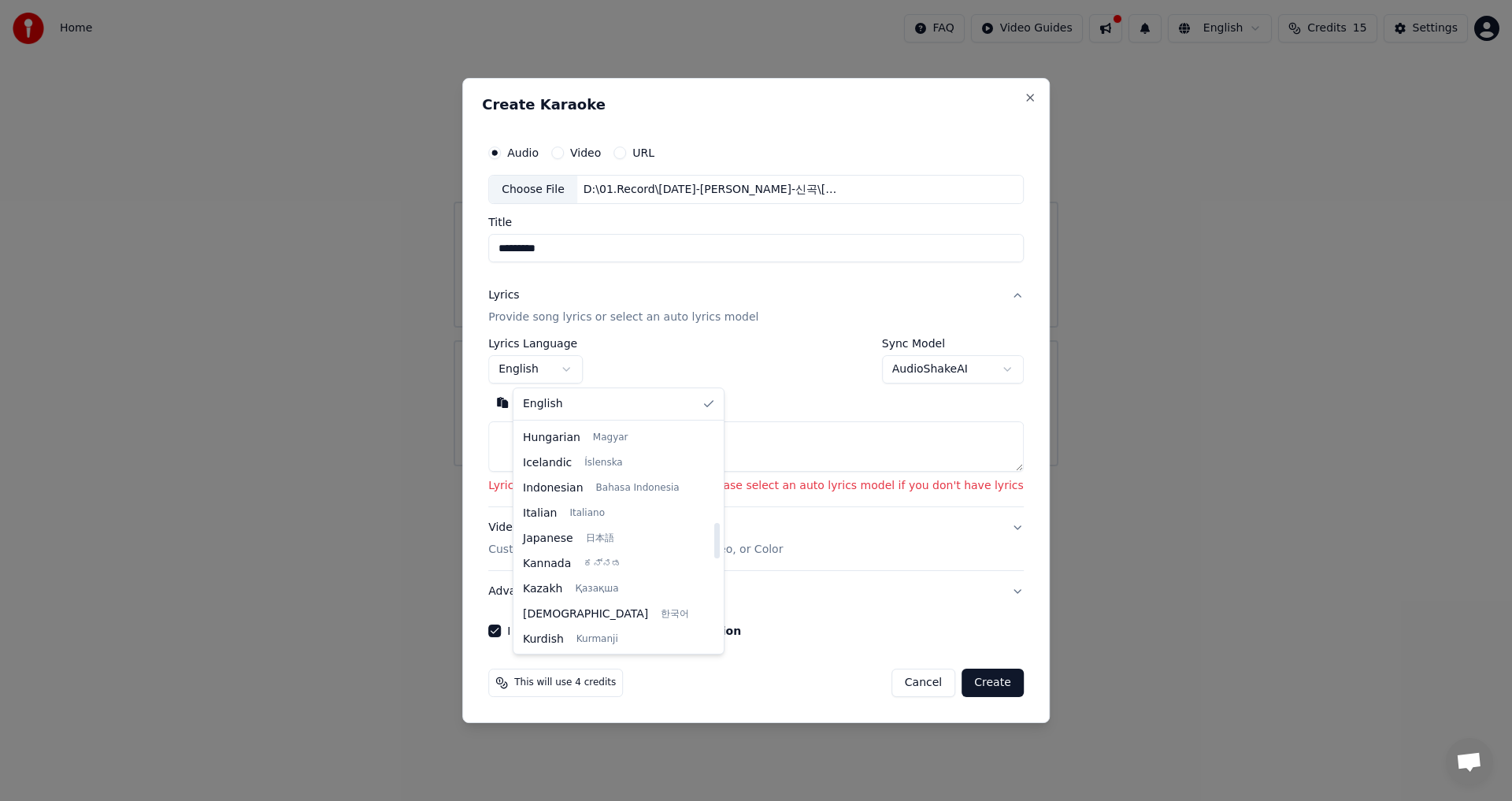
scroll to position [551, 0]
select select "**"
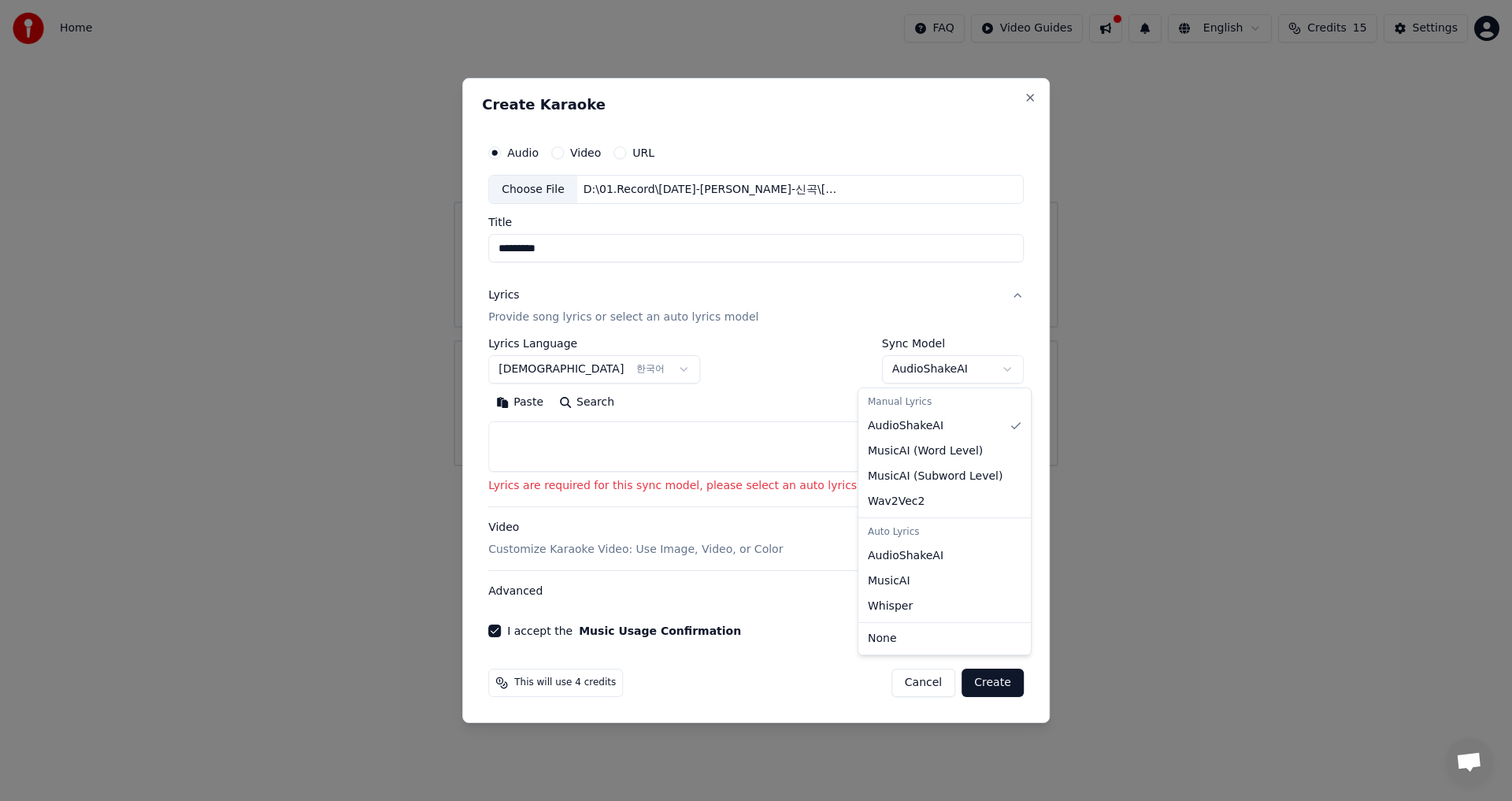
click at [983, 369] on body "**********" at bounding box center [756, 232] width 1512 height 466
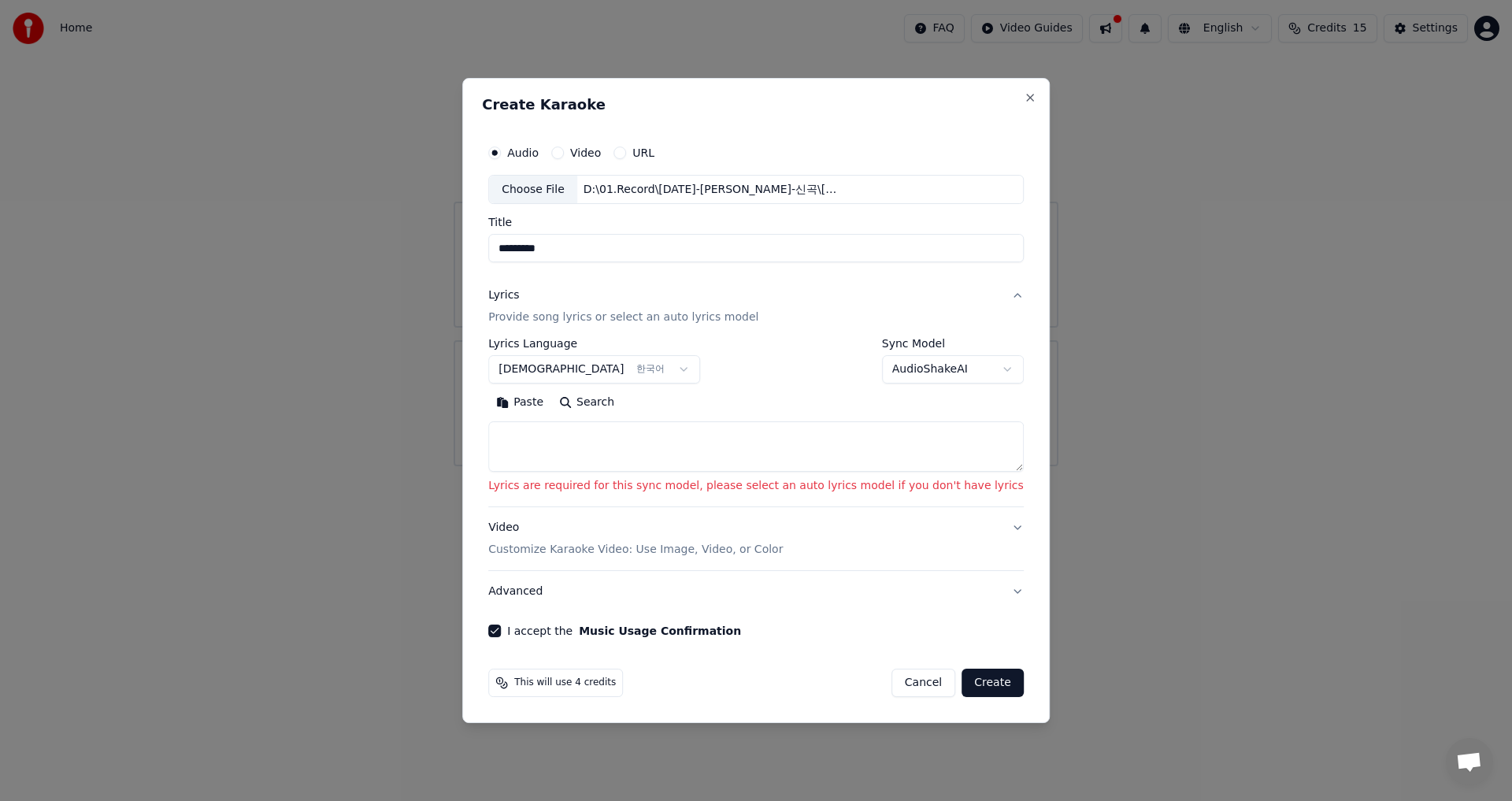
click at [636, 456] on textarea at bounding box center [756, 447] width 535 height 50
click at [728, 98] on h2 "Create Karaoke" at bounding box center [756, 105] width 548 height 14
click at [540, 432] on textarea at bounding box center [756, 447] width 535 height 50
click at [585, 403] on button "Search" at bounding box center [586, 402] width 71 height 25
click at [552, 439] on textarea at bounding box center [756, 447] width 535 height 50
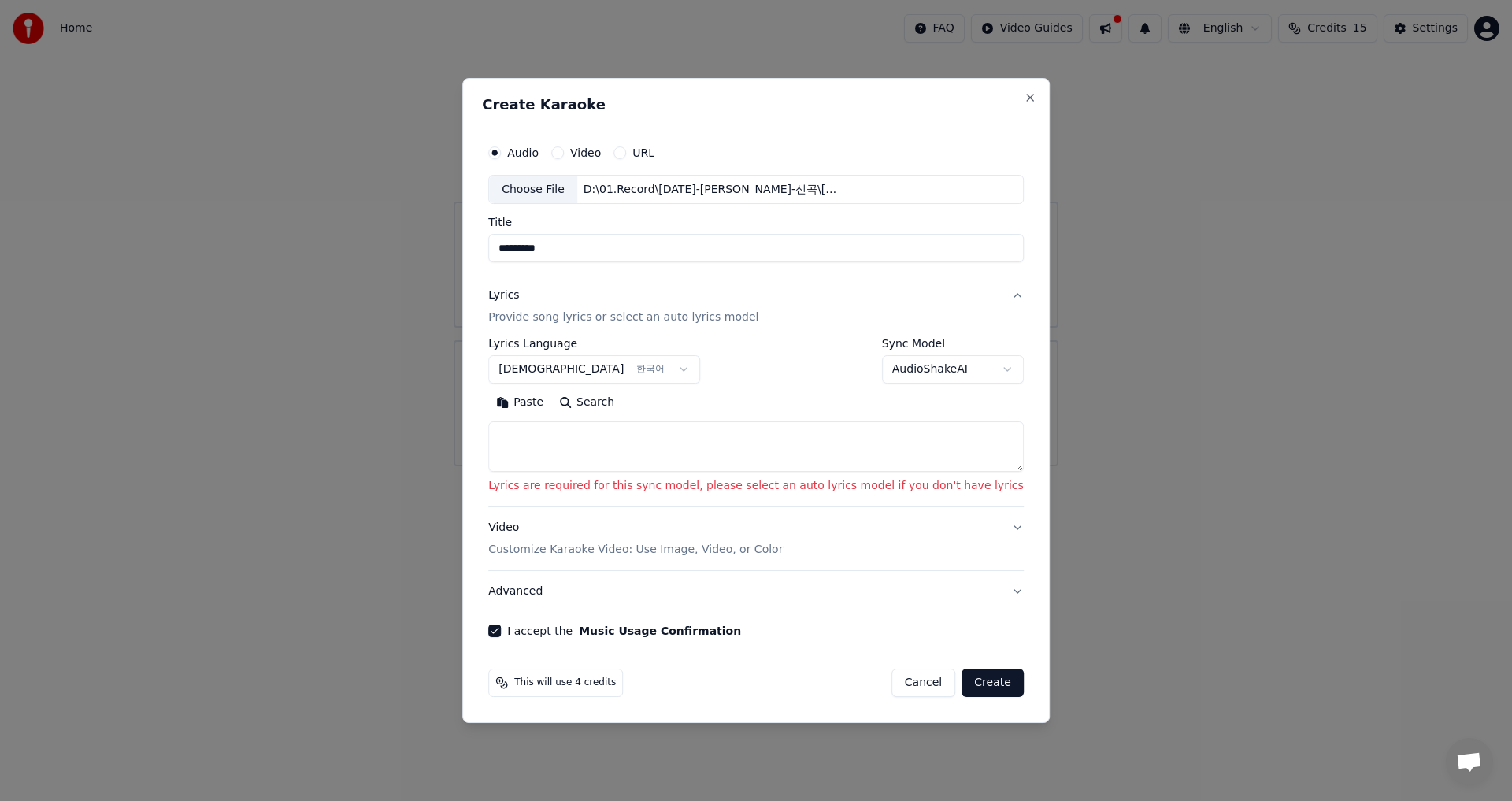
paste textarea "**********"
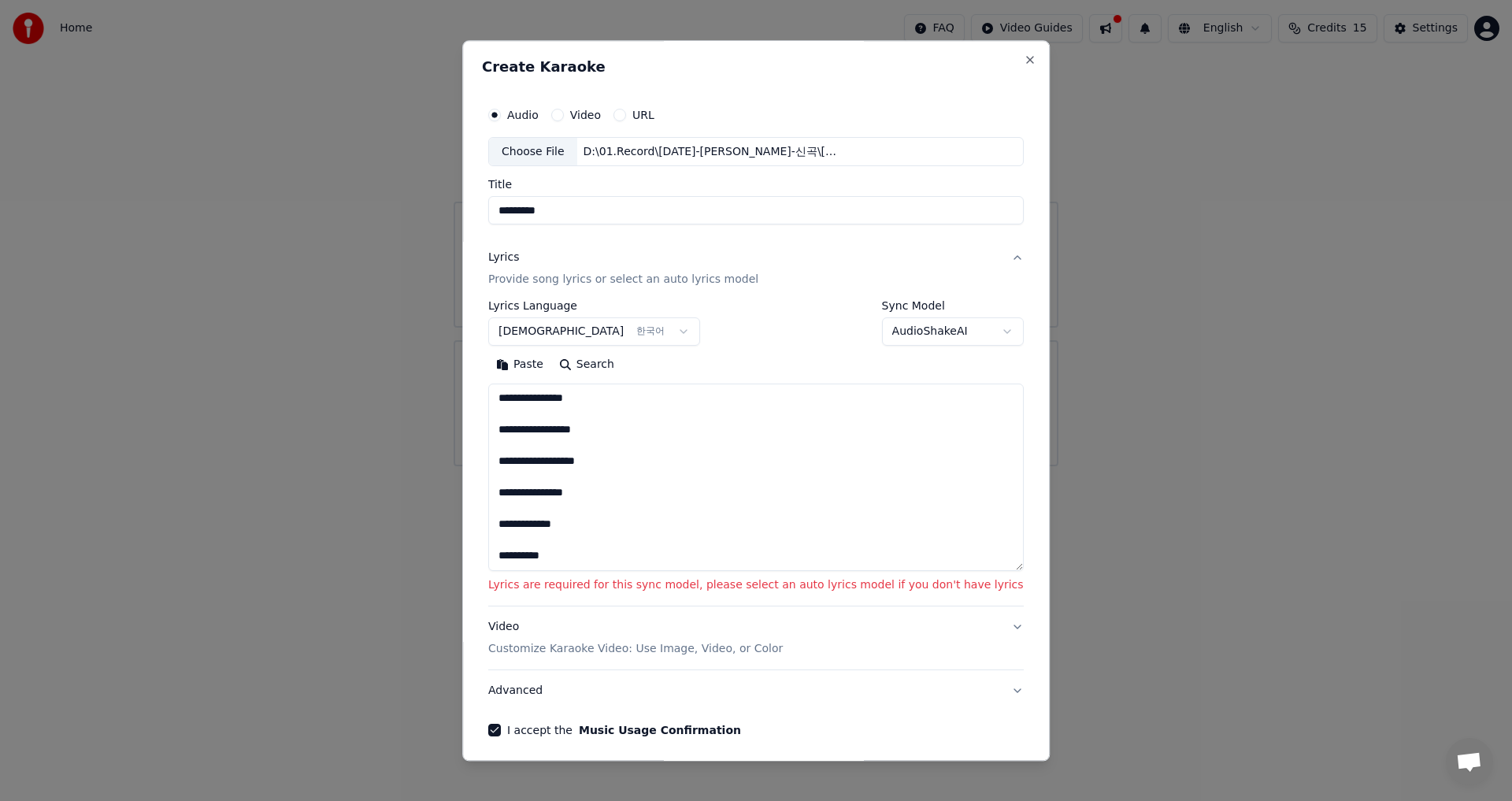
scroll to position [130, 0]
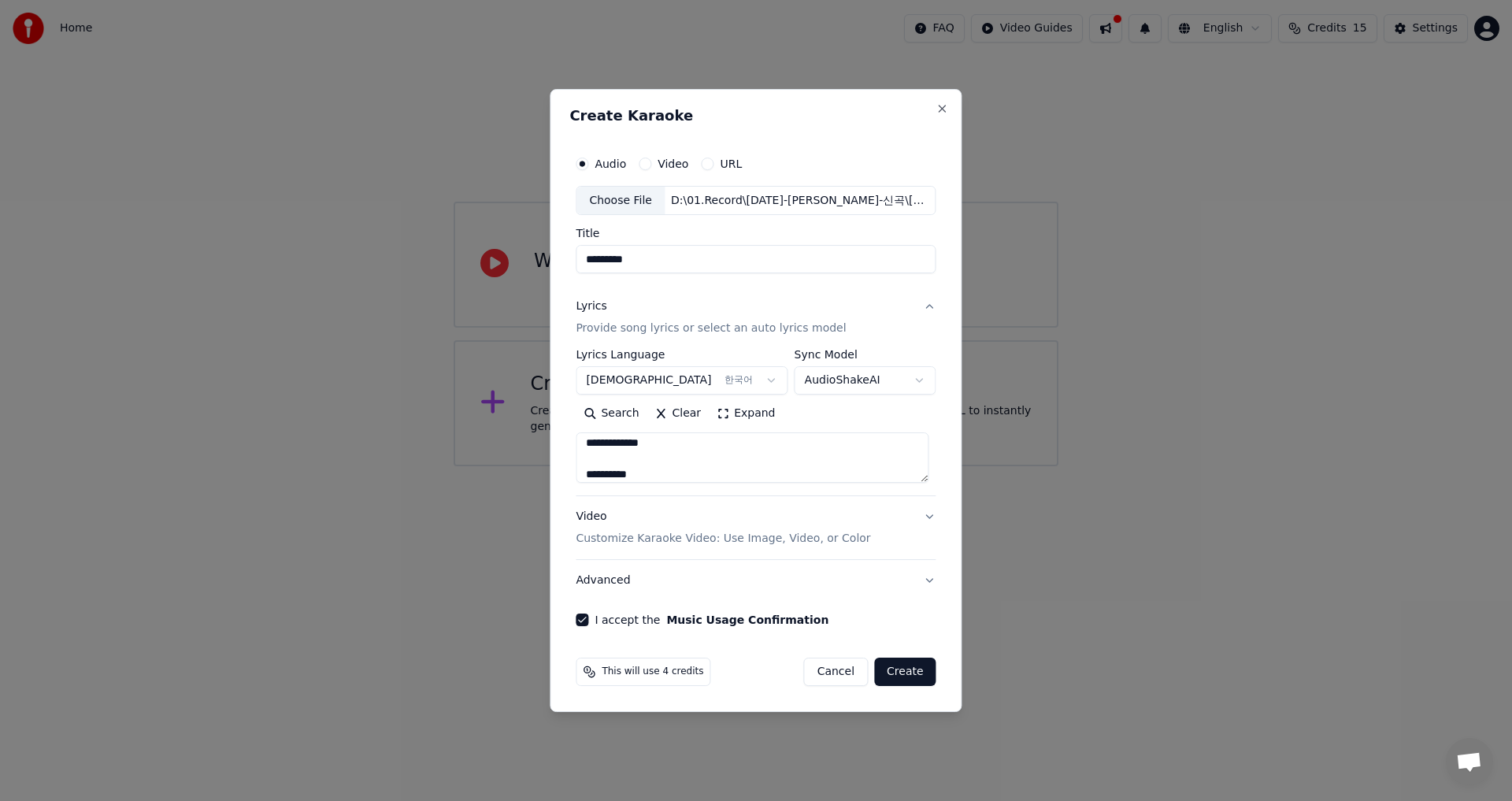
type textarea "**********"
click at [613, 416] on button "Search" at bounding box center [611, 413] width 71 height 25
click at [895, 667] on button "Create" at bounding box center [905, 671] width 62 height 29
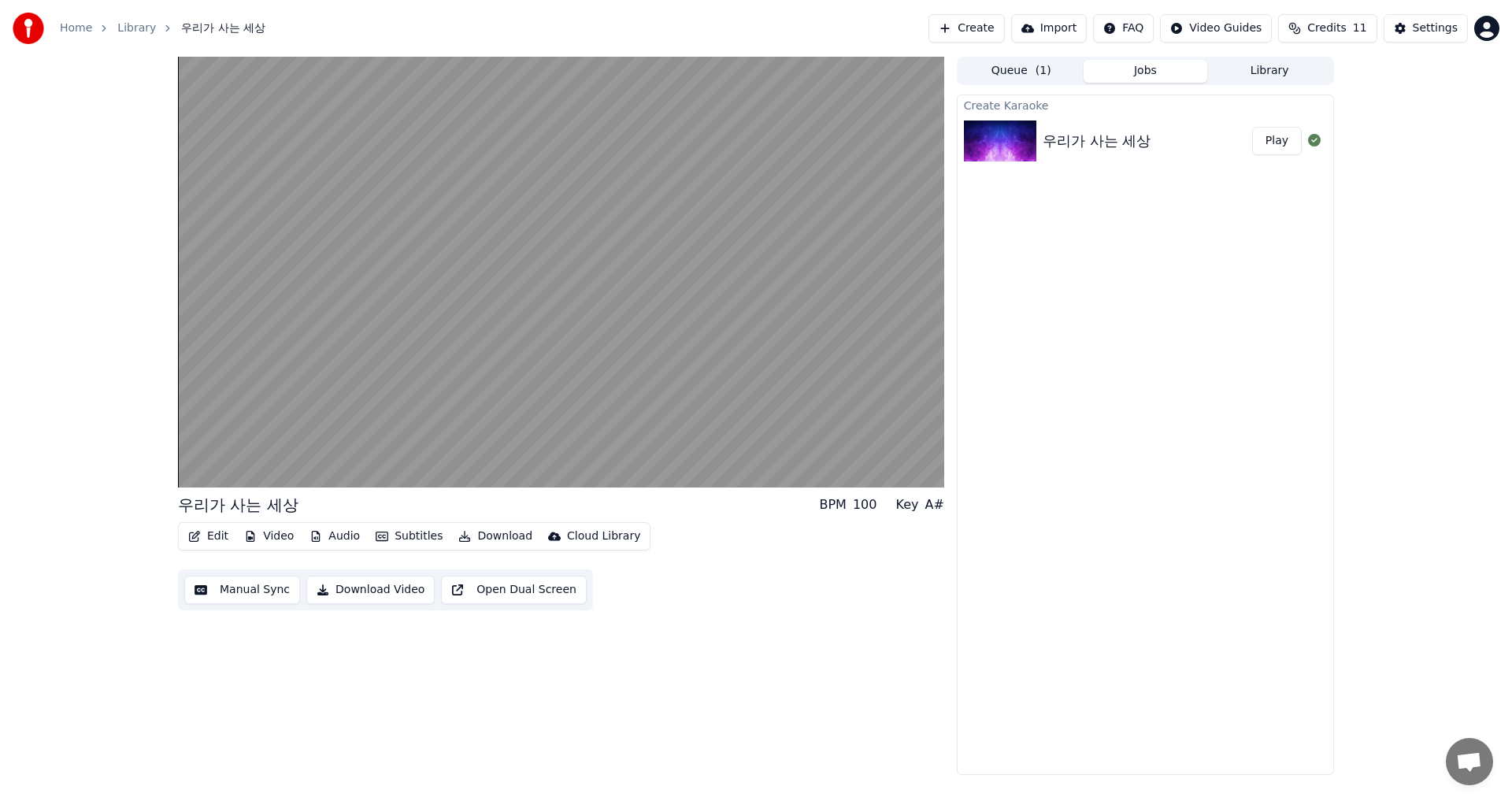
click at [206, 537] on button "Edit" at bounding box center [208, 536] width 52 height 22
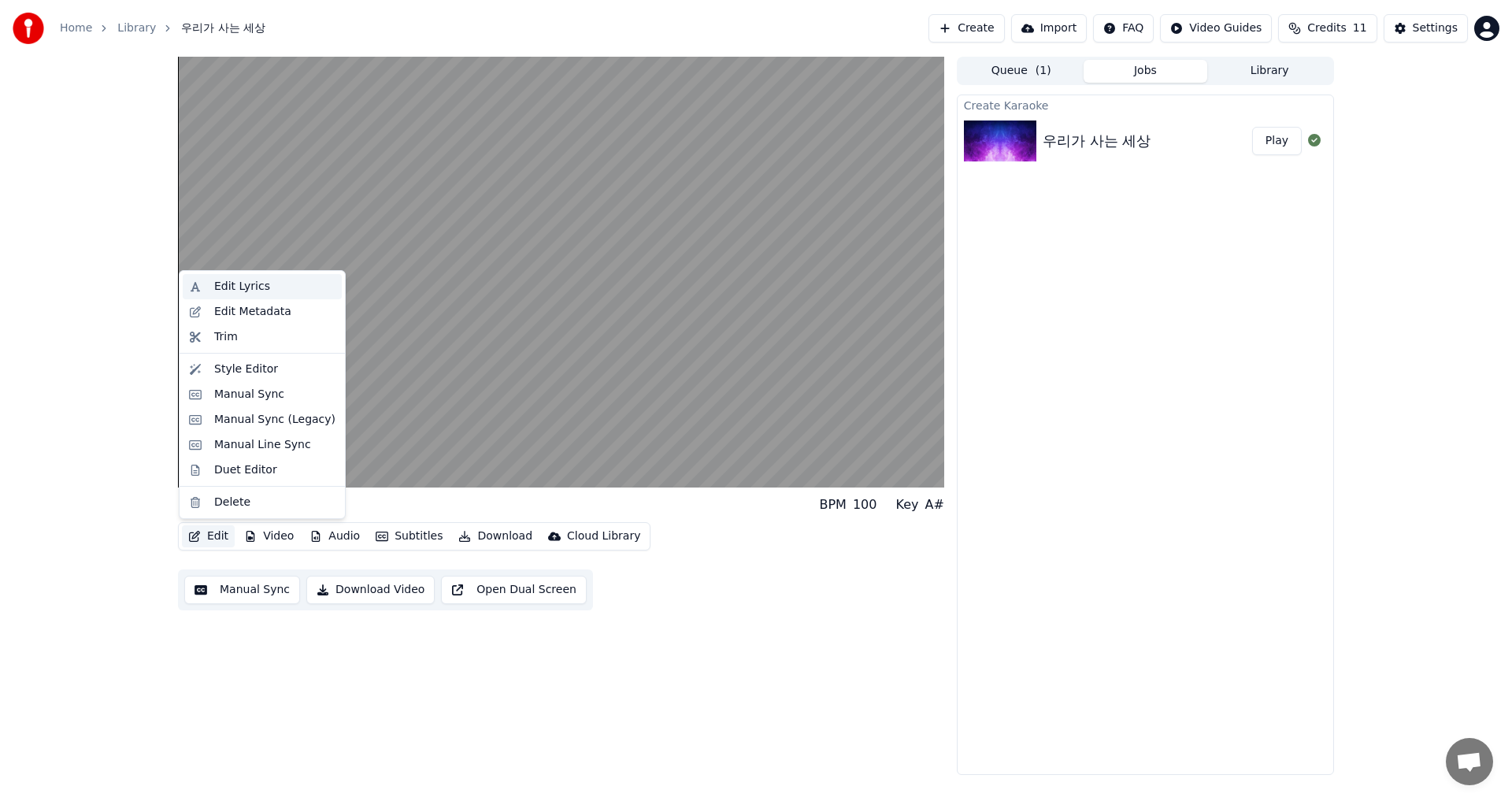
click at [250, 285] on div "Edit Lyrics" at bounding box center [242, 287] width 56 height 16
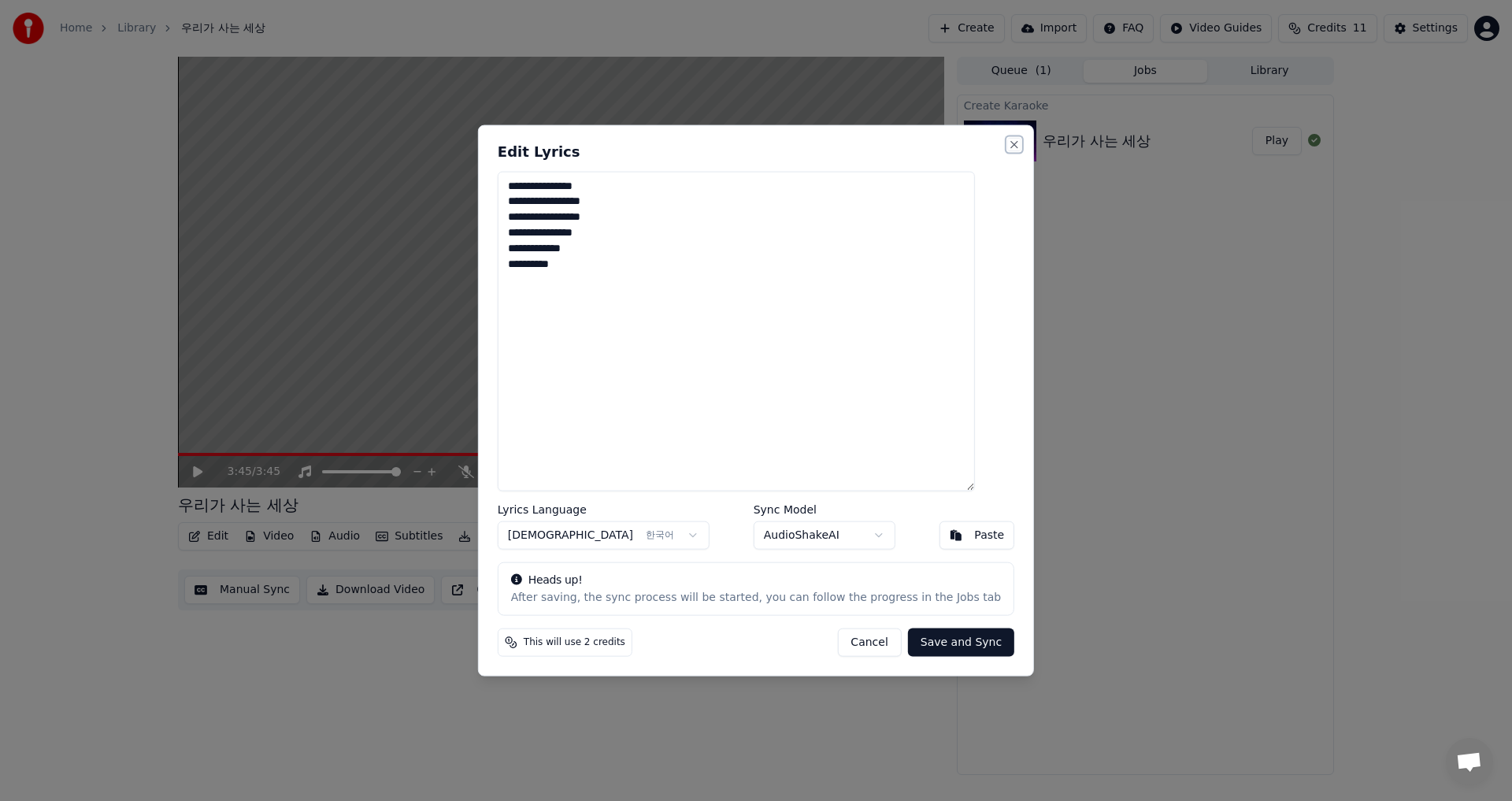
click at [1008, 140] on button "Close" at bounding box center [1014, 143] width 13 height 13
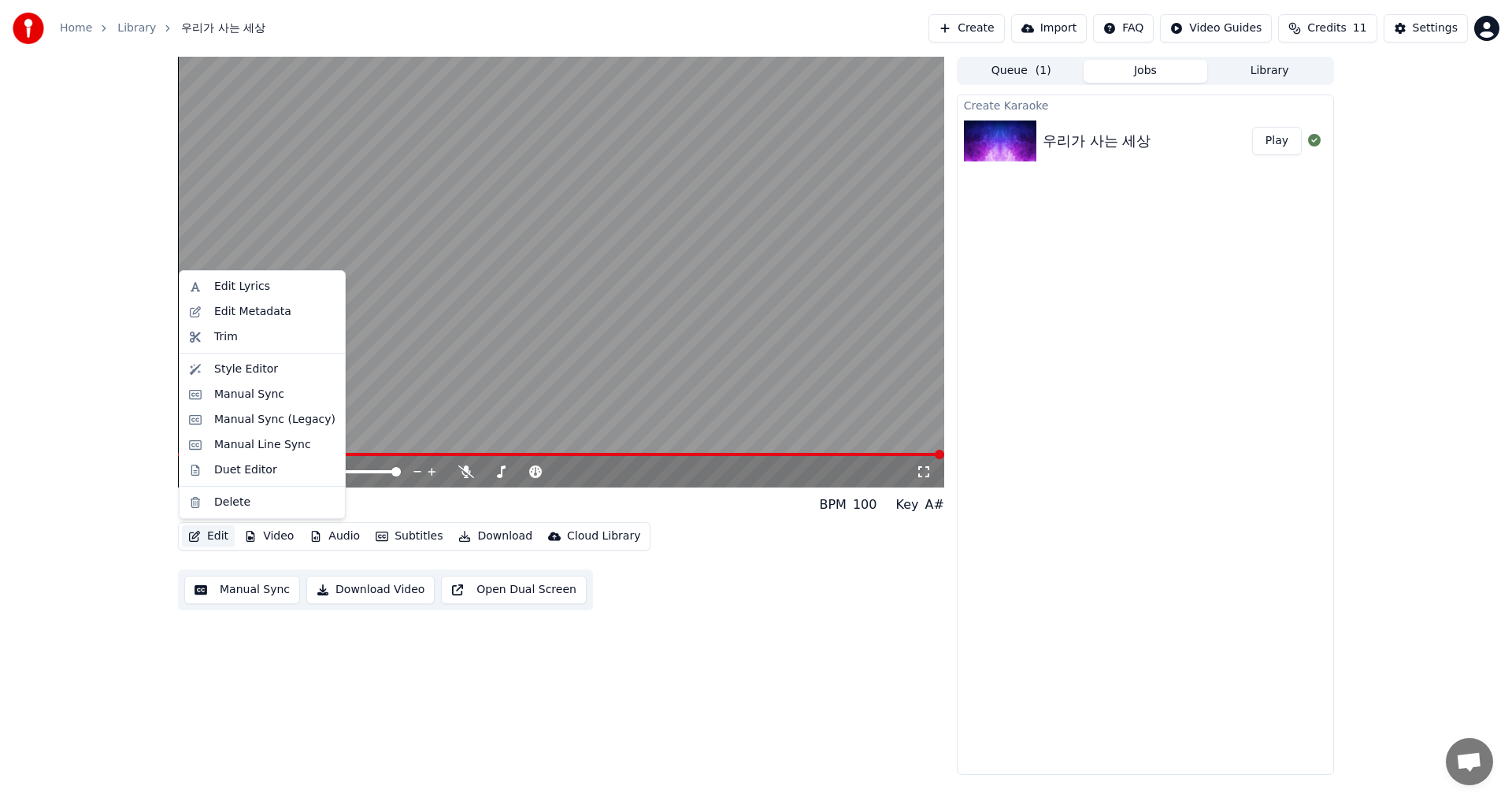
click at [211, 536] on button "Edit" at bounding box center [208, 536] width 52 height 22
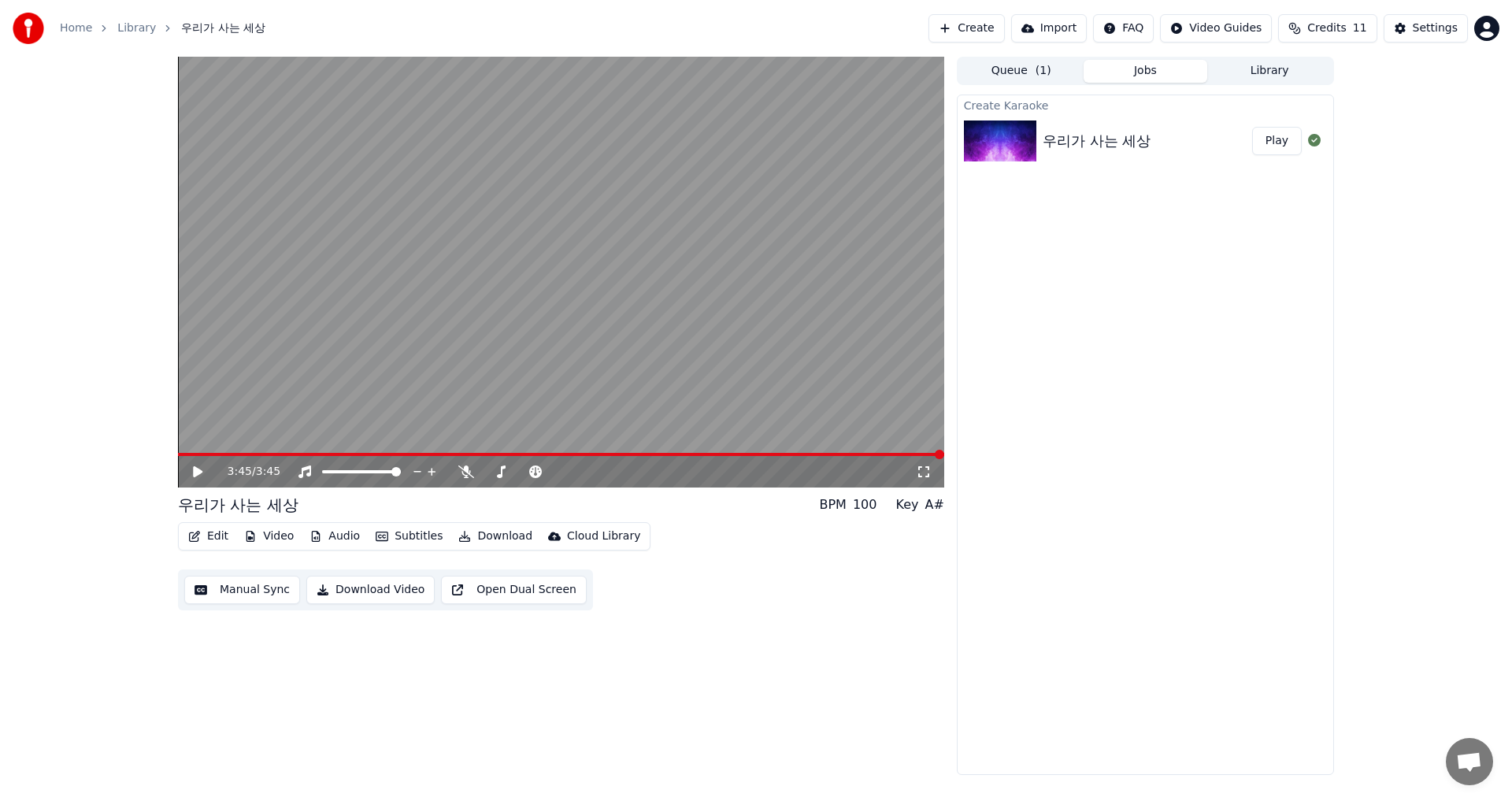
click at [1188, 397] on div "Create Karaoke 우리가 사는 세상 Play" at bounding box center [1144, 435] width 377 height 680
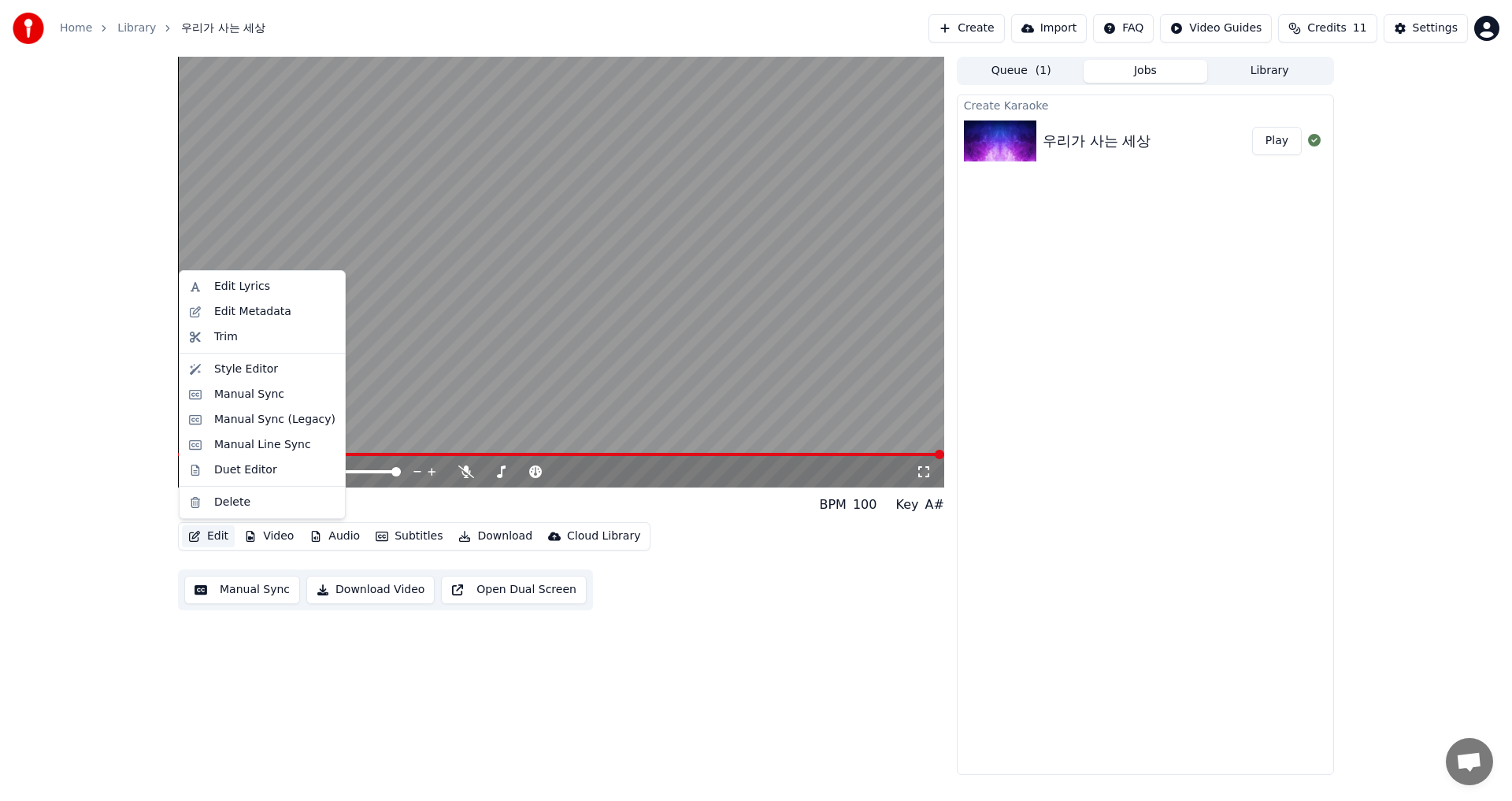
click at [209, 539] on button "Edit" at bounding box center [208, 536] width 52 height 22
click at [249, 312] on div "Edit Metadata" at bounding box center [253, 312] width 77 height 16
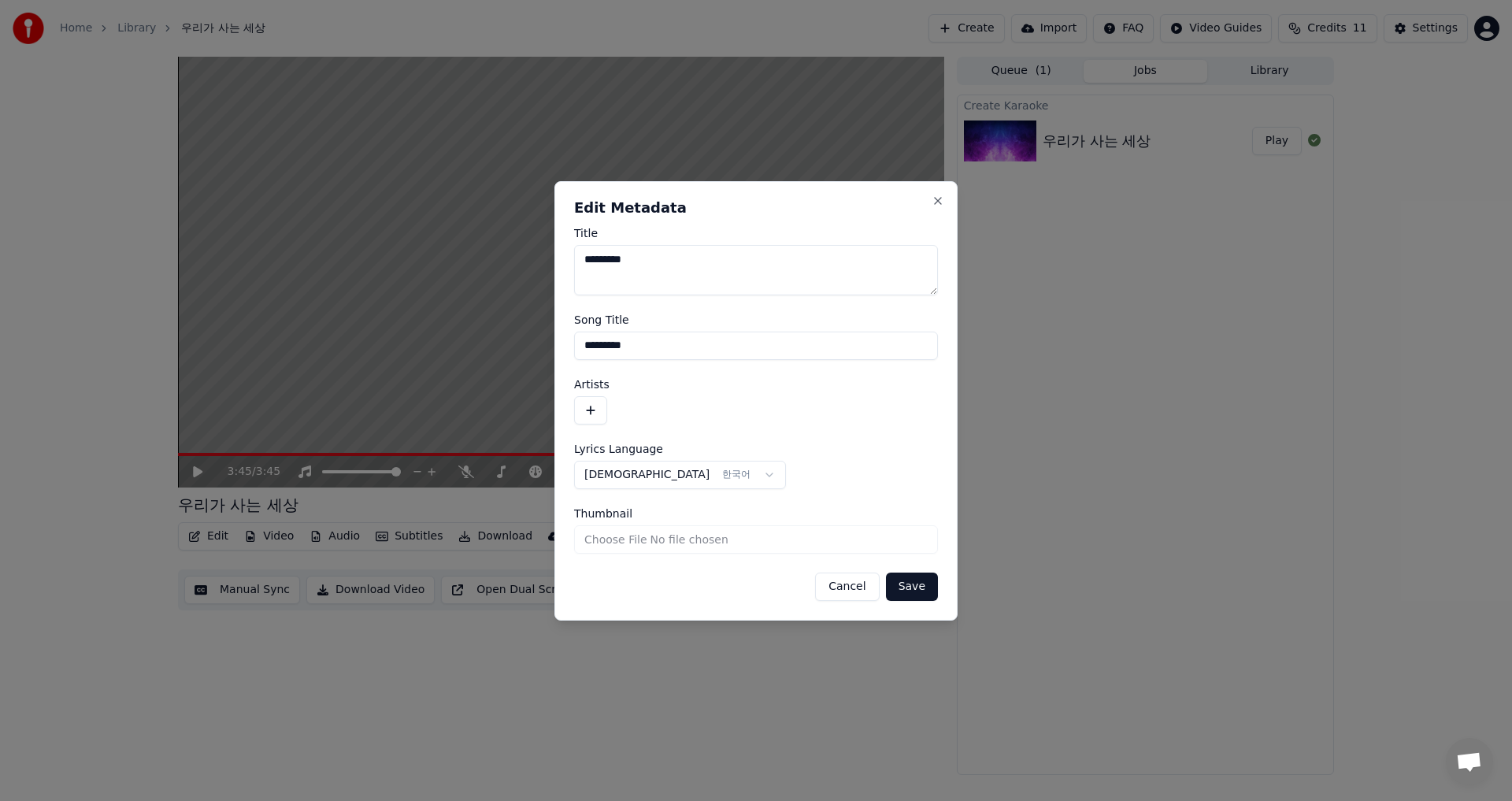
click at [590, 408] on button "button" at bounding box center [589, 410] width 33 height 29
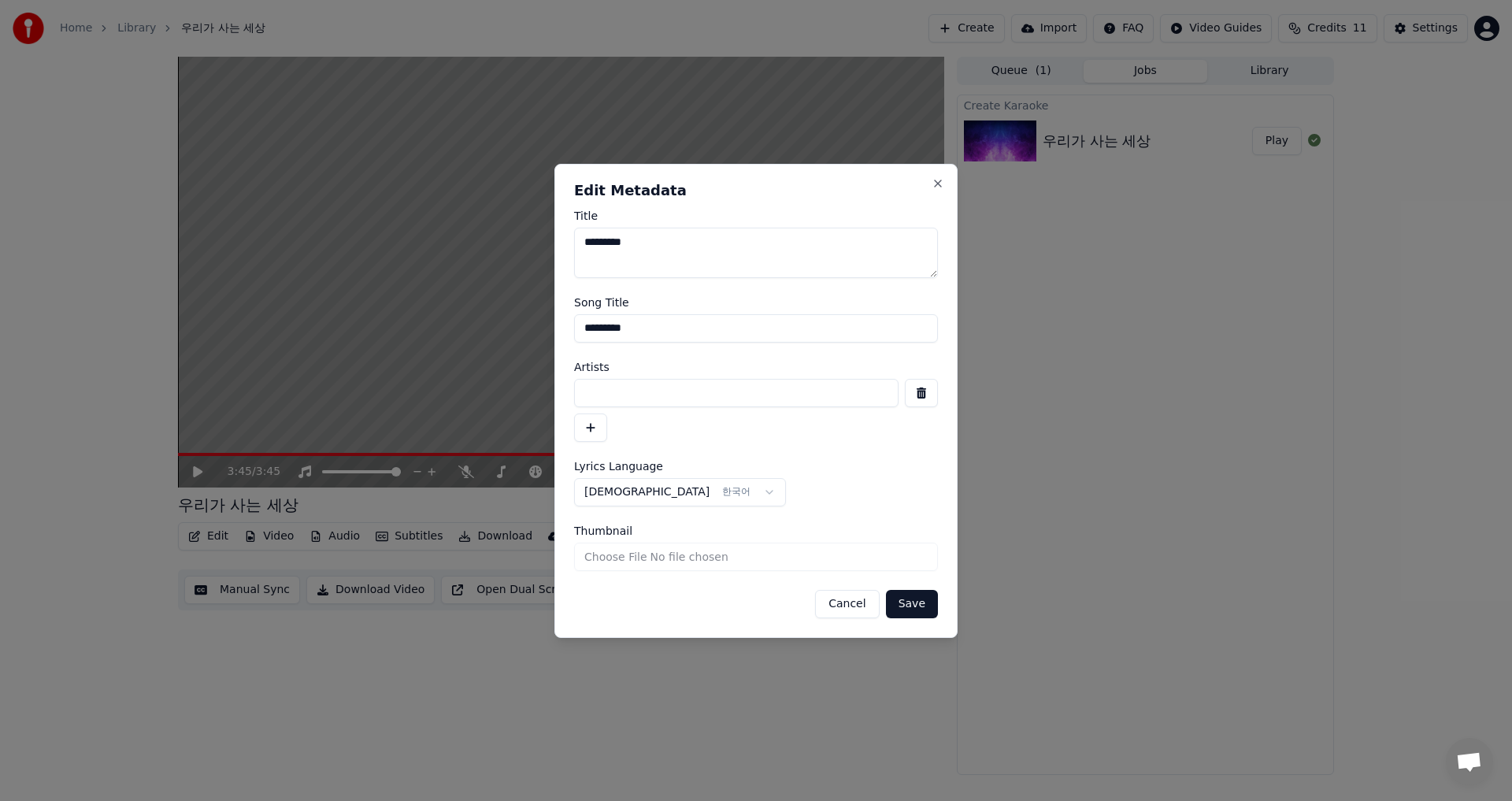
click at [609, 398] on input at bounding box center [736, 393] width 324 height 29
type input "*"
type input "*******"
click at [926, 603] on button "Save" at bounding box center [912, 603] width 52 height 29
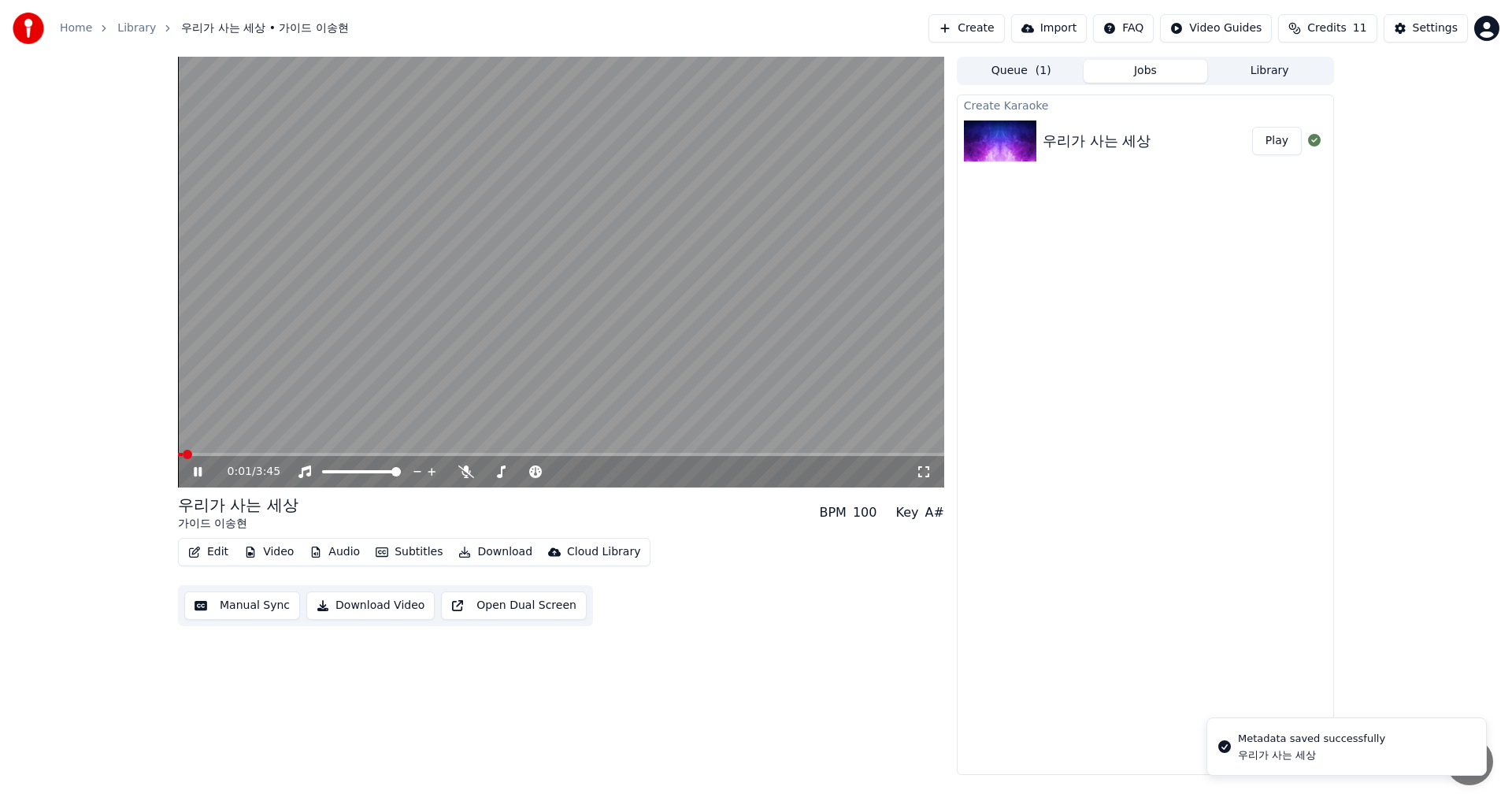
click at [268, 552] on button "Video" at bounding box center [268, 552] width 62 height 22
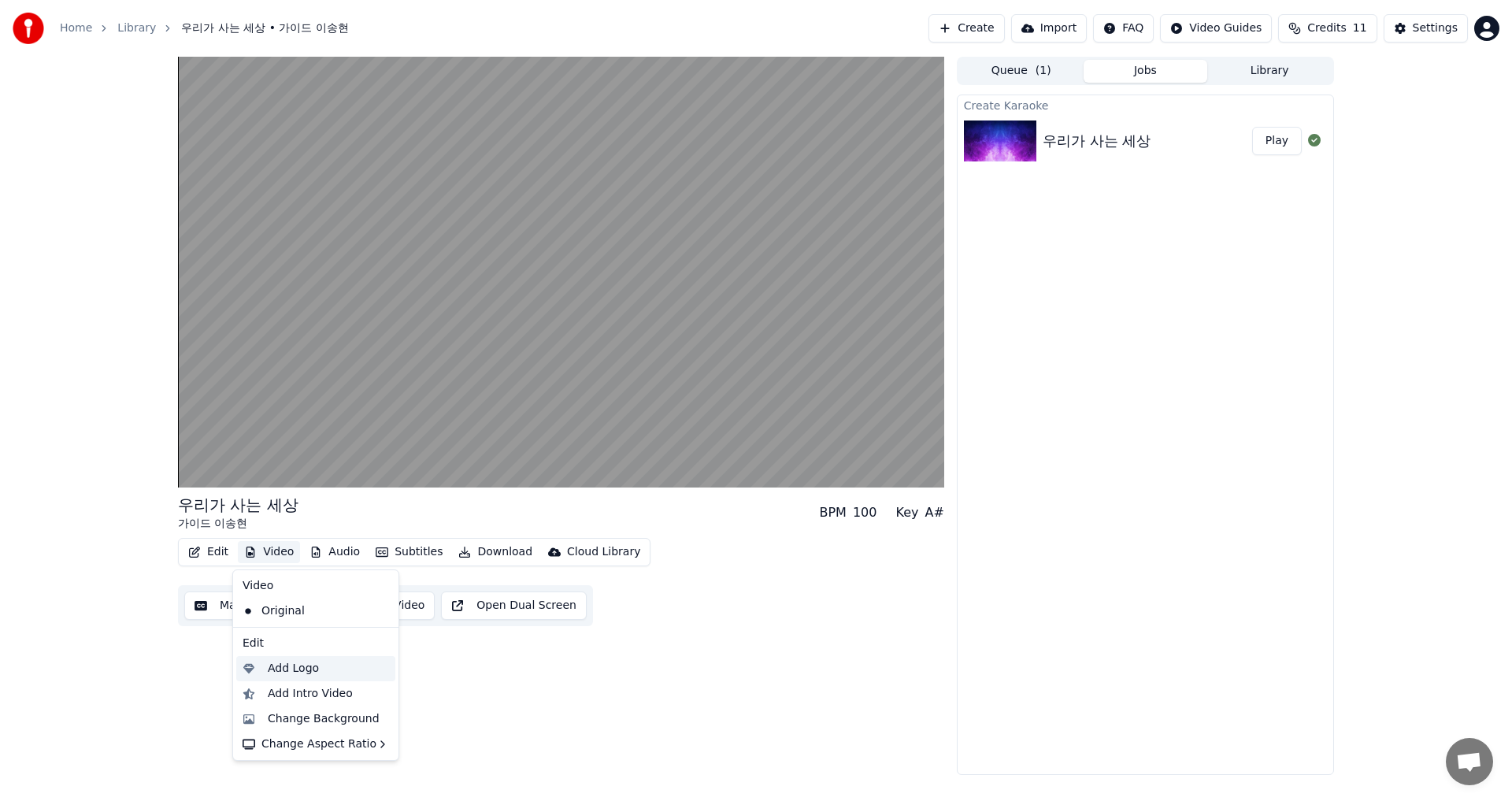
click at [287, 667] on div "Add Logo" at bounding box center [294, 668] width 51 height 16
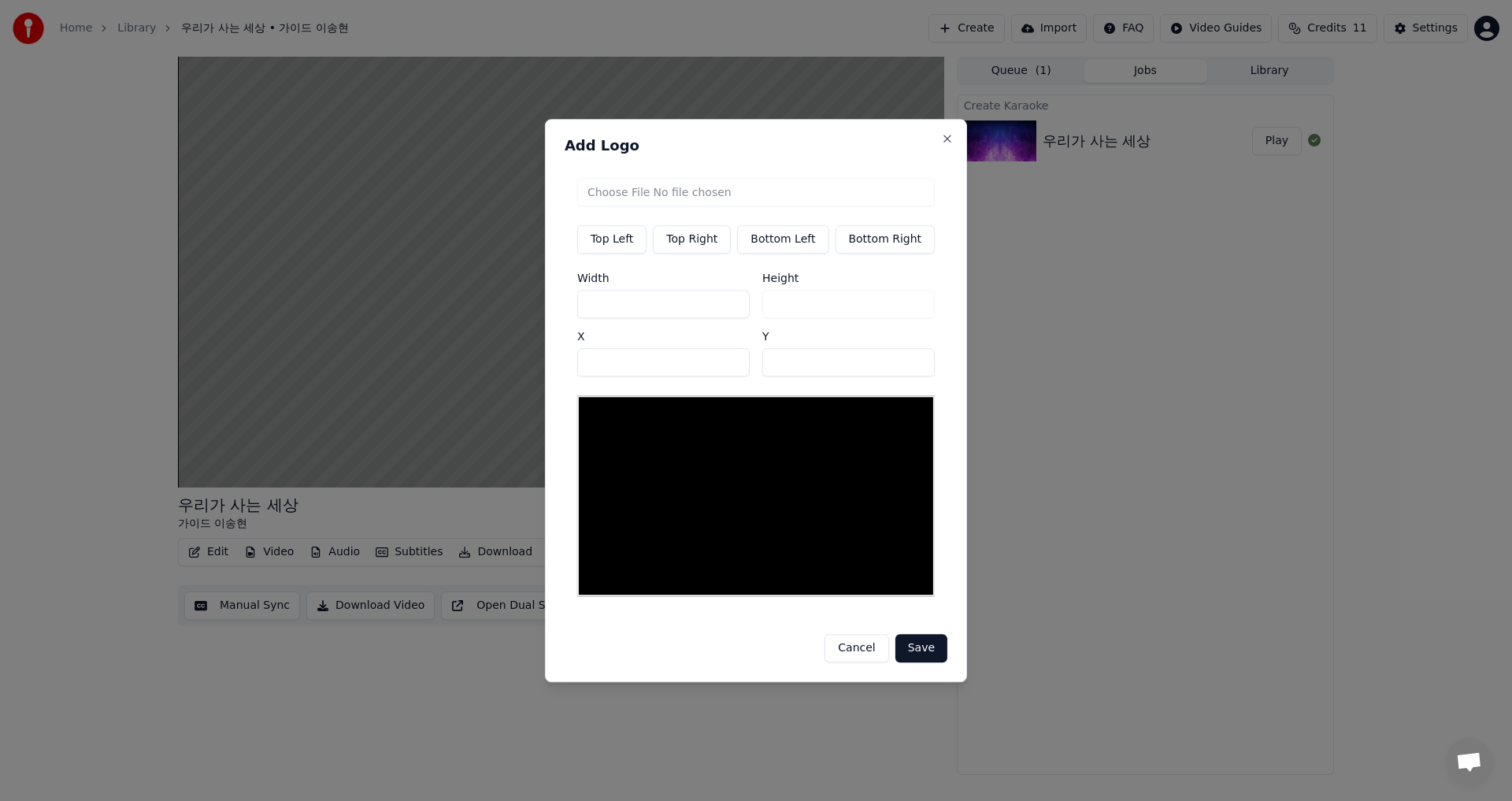
click at [615, 249] on button "Top Left" at bounding box center [612, 239] width 69 height 29
click at [684, 193] on input "file" at bounding box center [756, 192] width 357 height 29
click at [940, 143] on button "Close" at bounding box center [946, 138] width 13 height 13
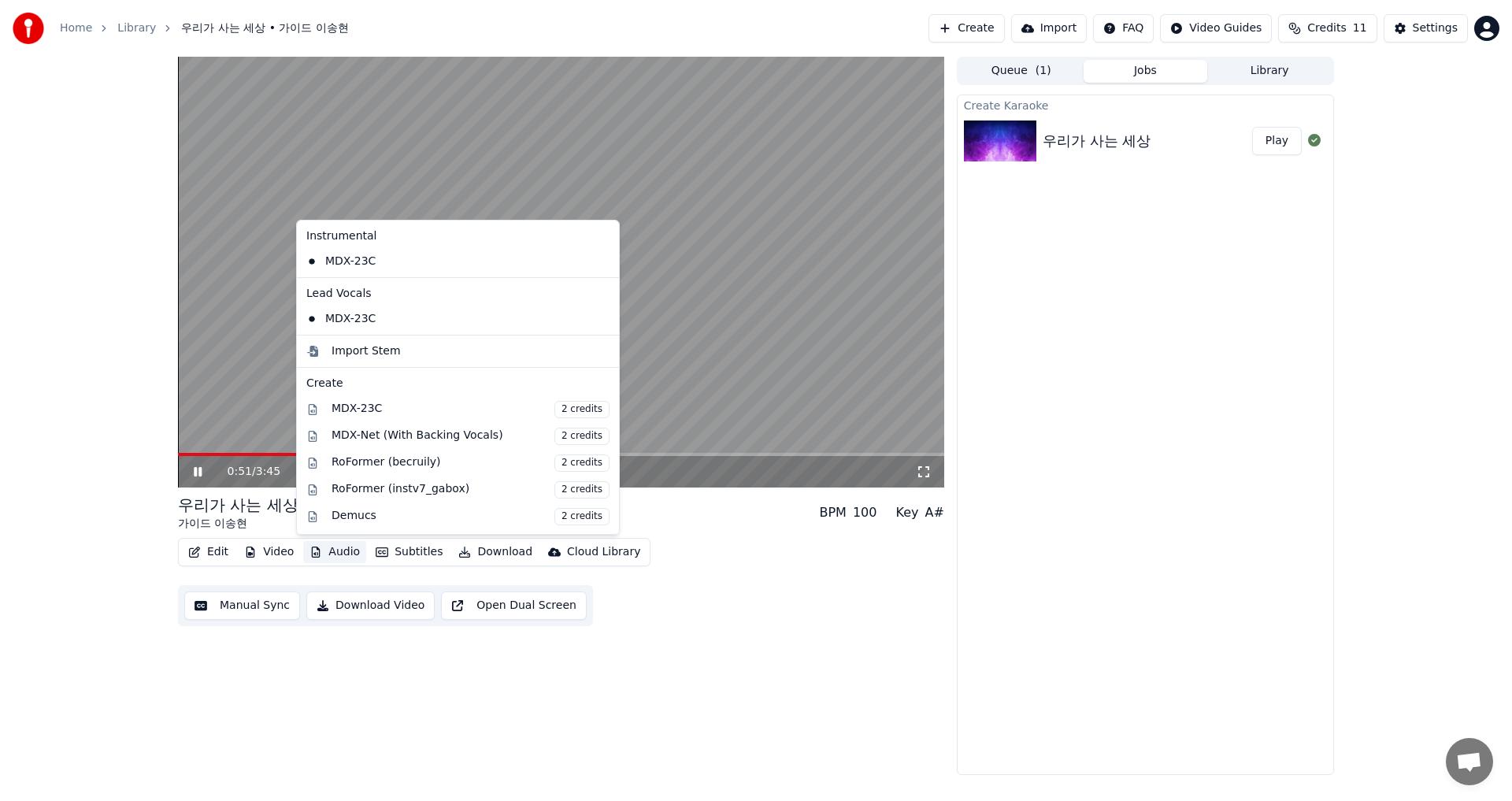
click at [329, 551] on button "Audio" at bounding box center [335, 552] width 63 height 22
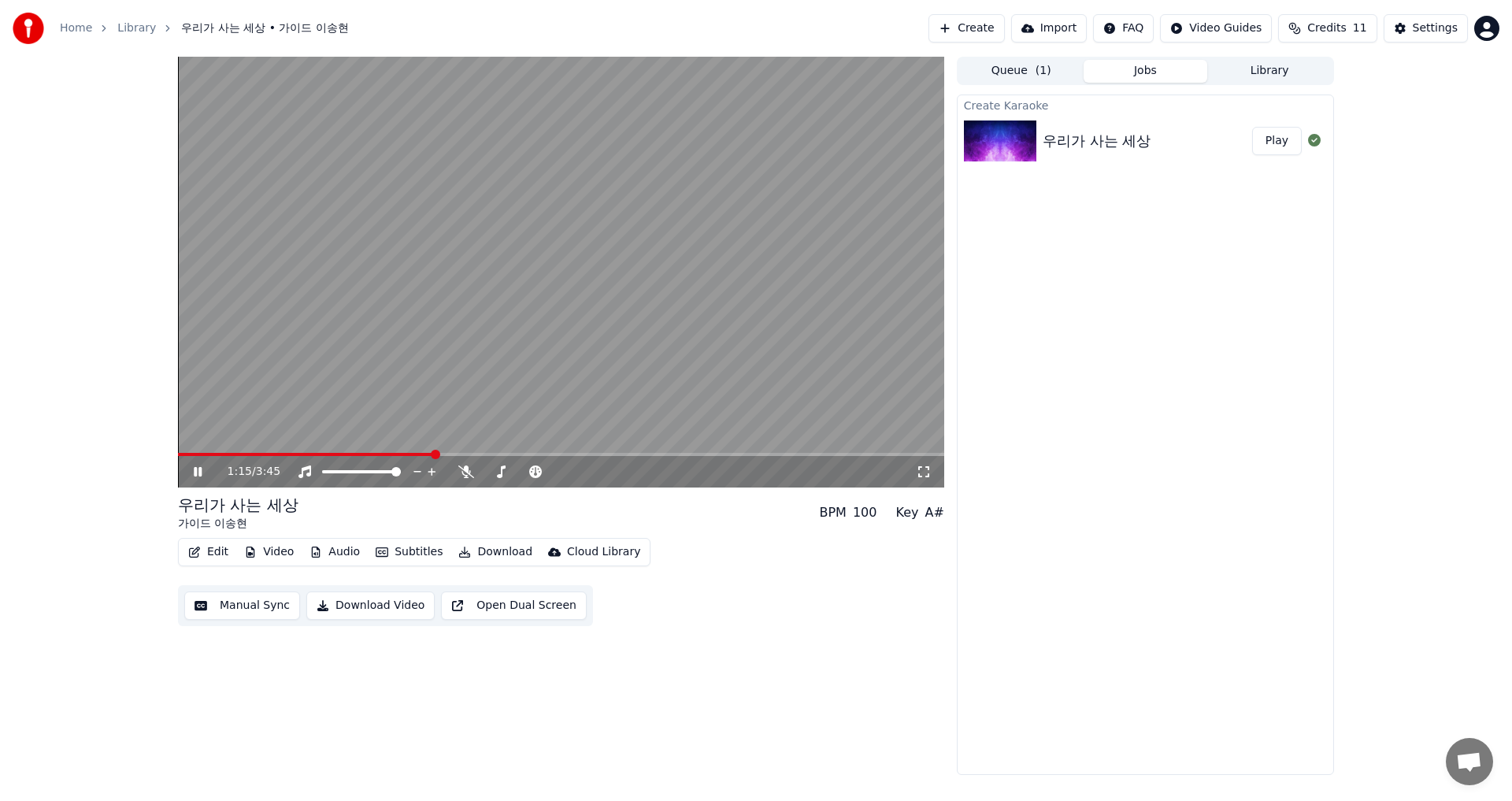
click at [96, 421] on div "1:15 / 3:45 우리가 사는 세상 가이드 이송현 BPM 100 Key A# Edit Video Audio Subtitles Downloa…" at bounding box center [756, 415] width 1512 height 718
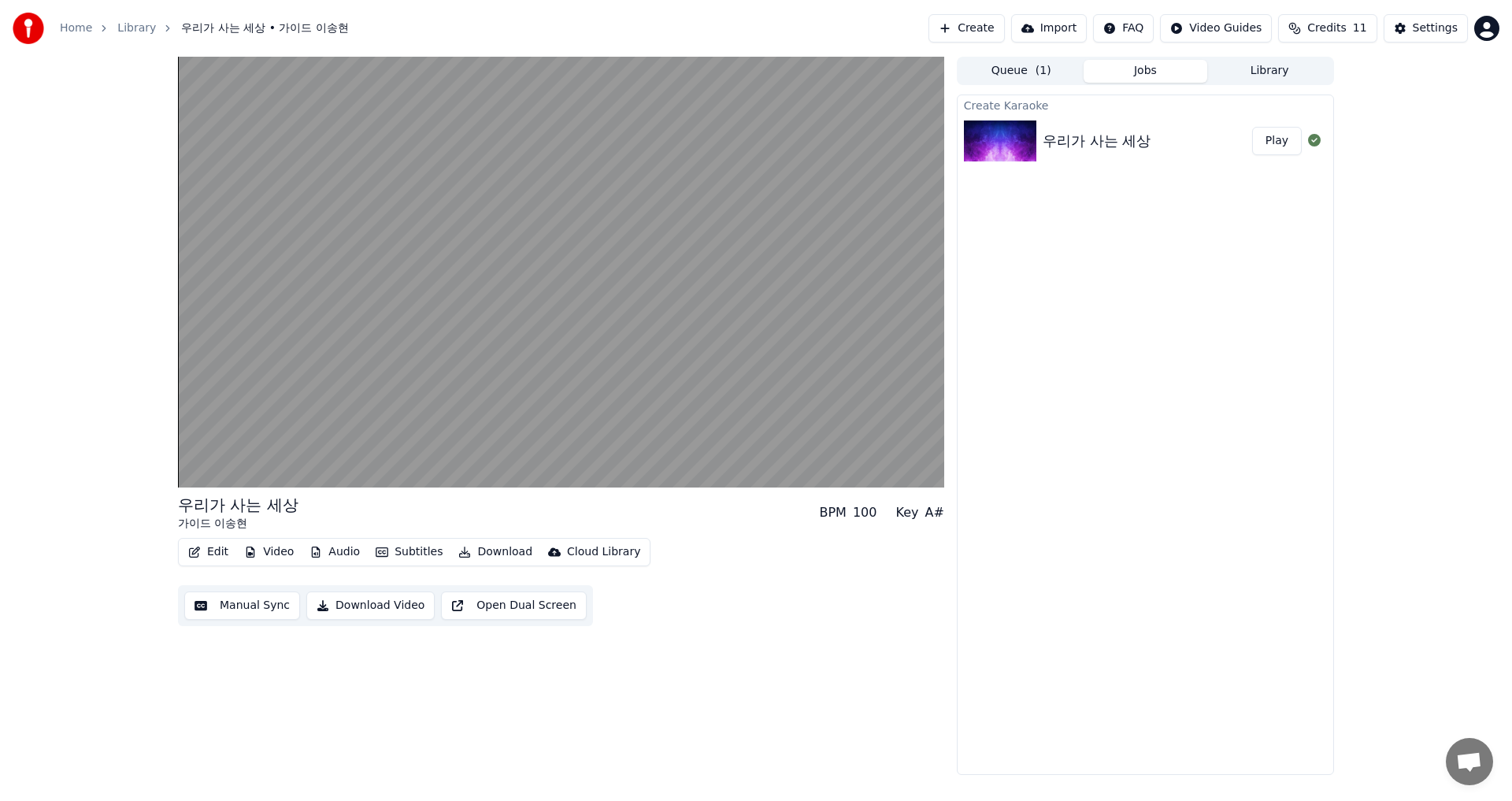
click at [1067, 32] on button "Import" at bounding box center [1048, 28] width 75 height 29
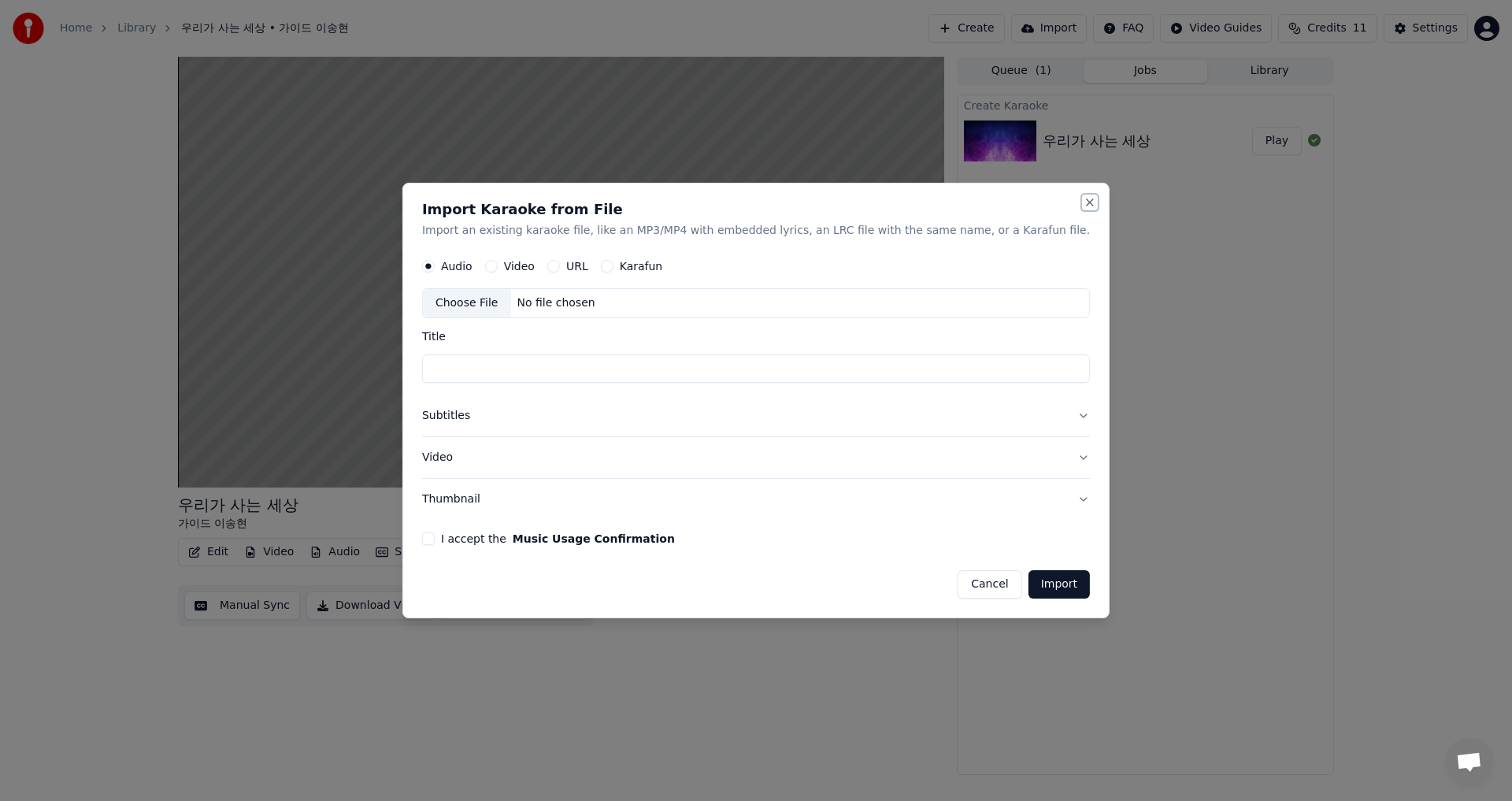
click at [1084, 202] on button "Close" at bounding box center [1090, 202] width 13 height 13
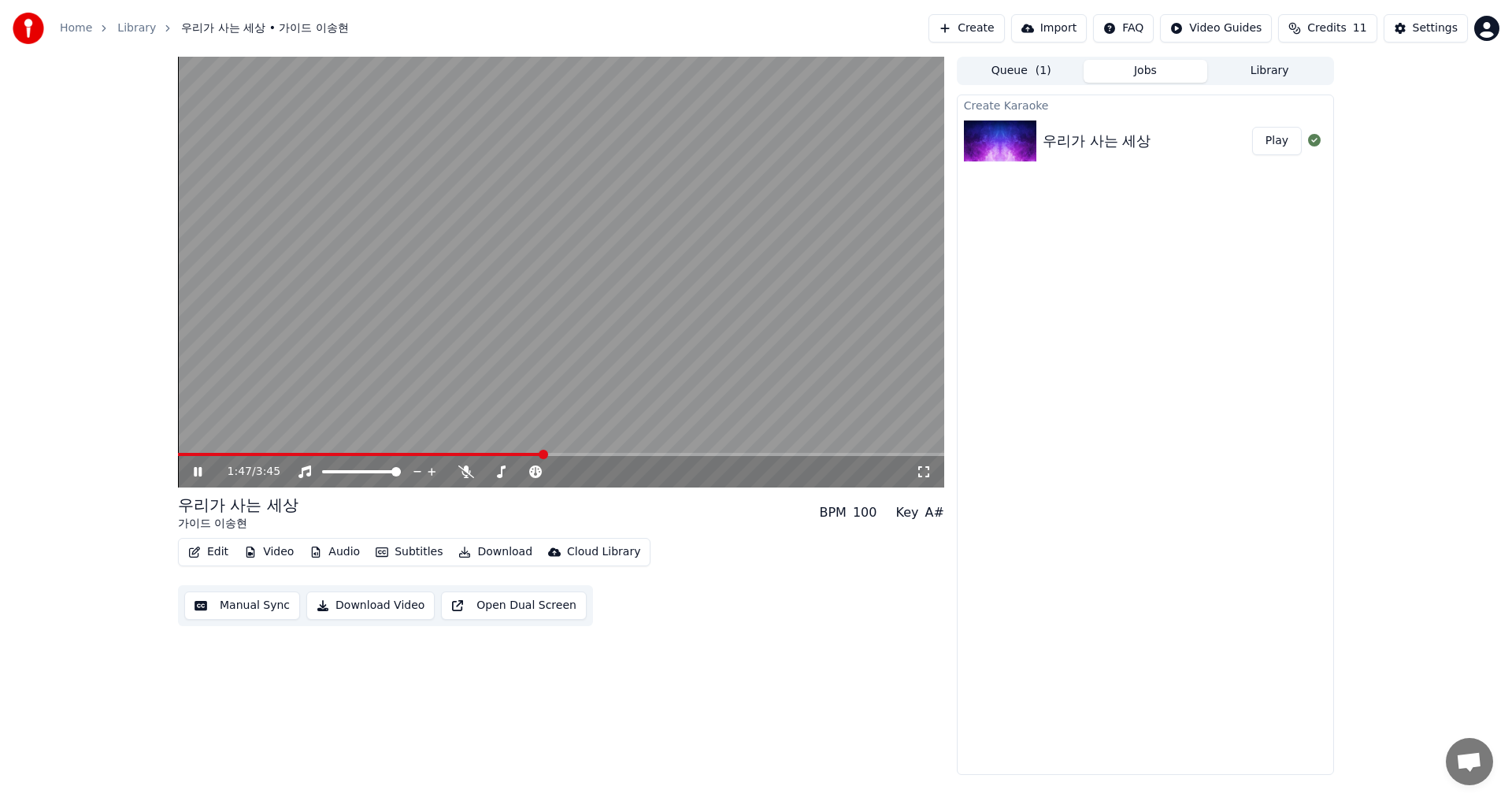
click at [1328, 25] on span "Credits" at bounding box center [1326, 29] width 39 height 16
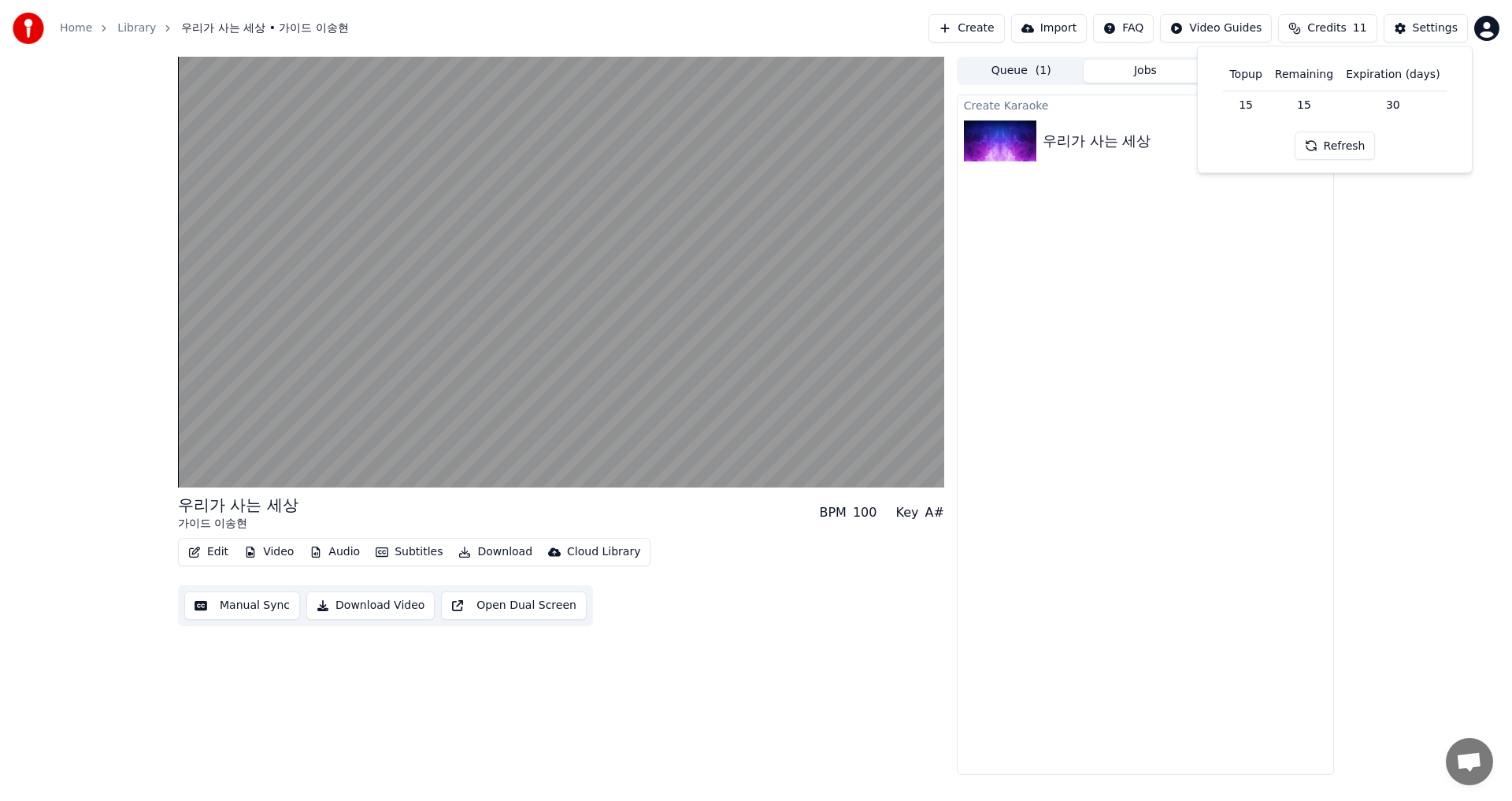
click at [1296, 320] on div "Create Karaoke 우리가 사는 세상 Play" at bounding box center [1144, 435] width 377 height 680
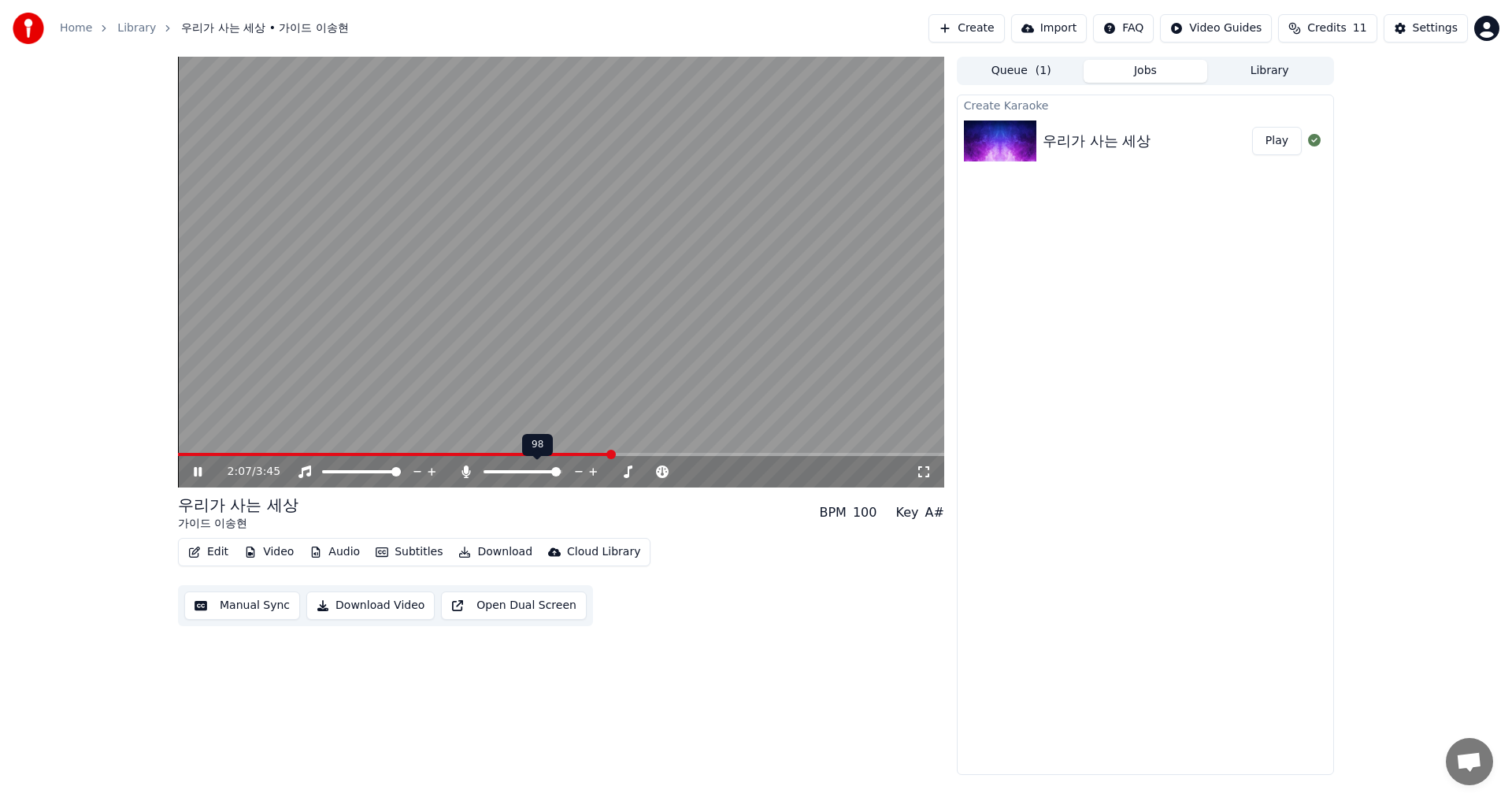
click at [561, 477] on span at bounding box center [556, 472] width 10 height 10
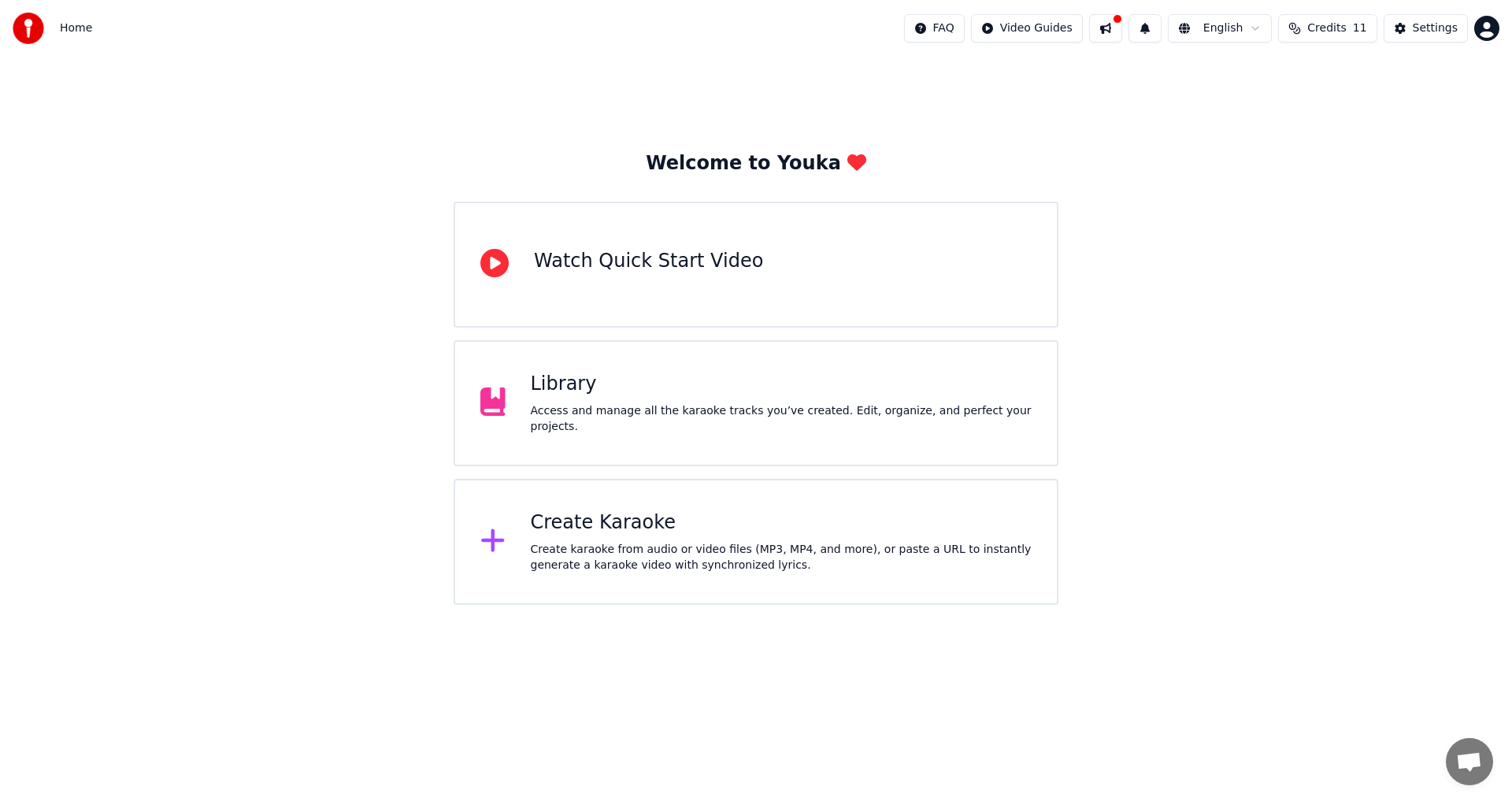
click at [613, 533] on div "Create Karaoke" at bounding box center [781, 522] width 501 height 25
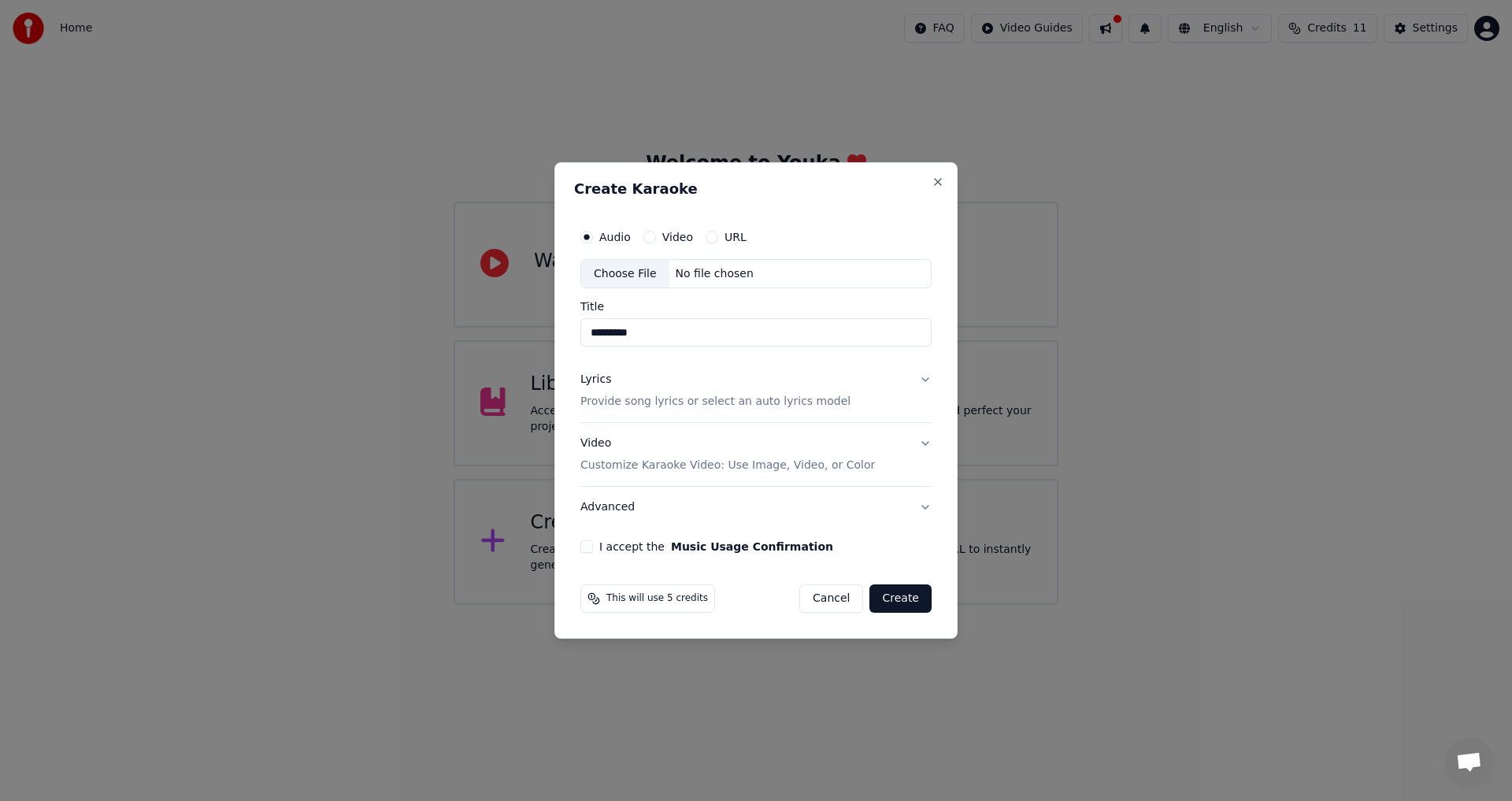
type input "*********"
click at [922, 381] on button "Lyrics Provide song lyrics or select an auto lyrics model" at bounding box center [756, 392] width 351 height 63
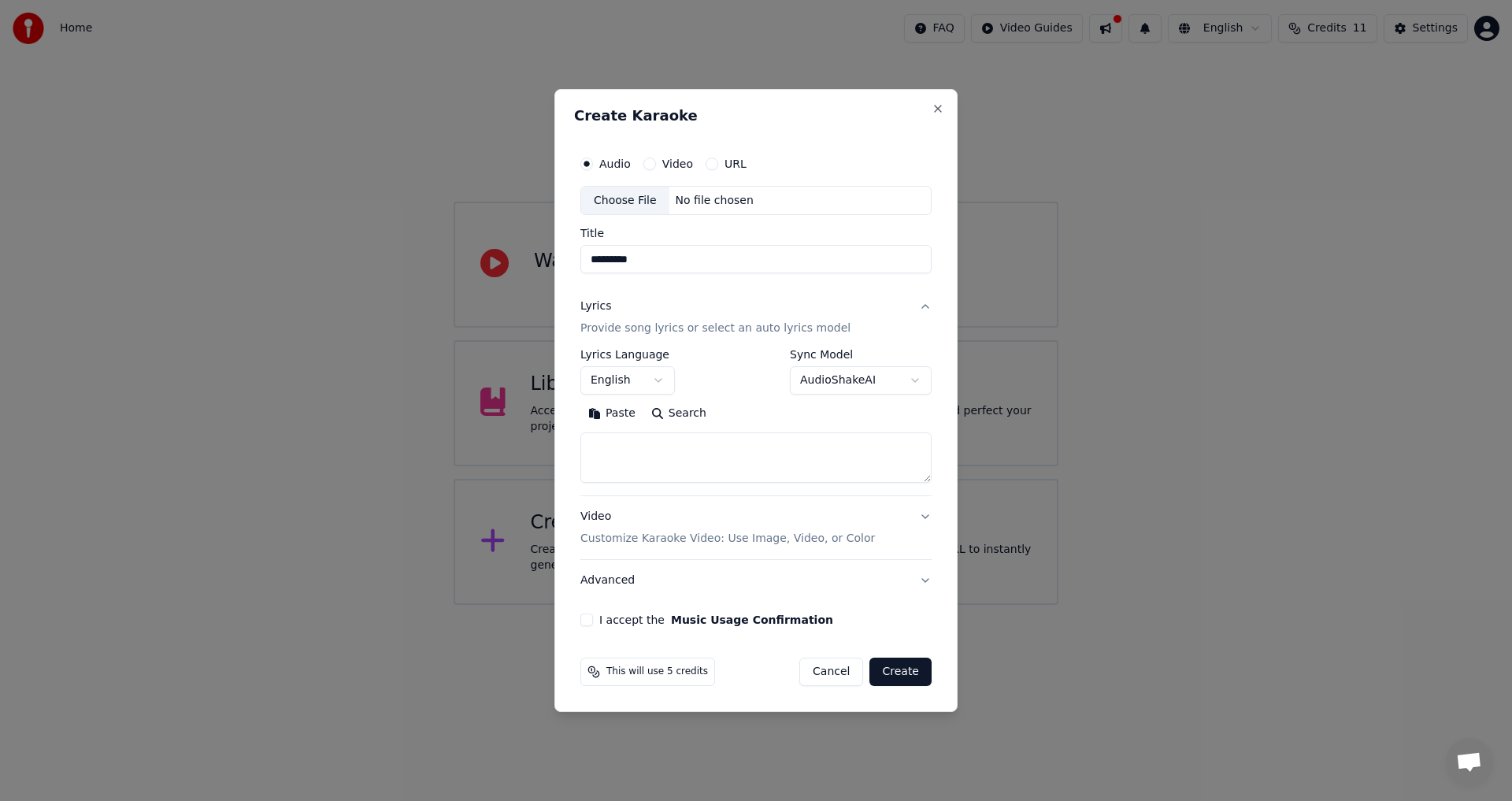
click at [601, 452] on textarea at bounding box center [756, 458] width 351 height 50
paste textarea "**********"
type textarea "**********"
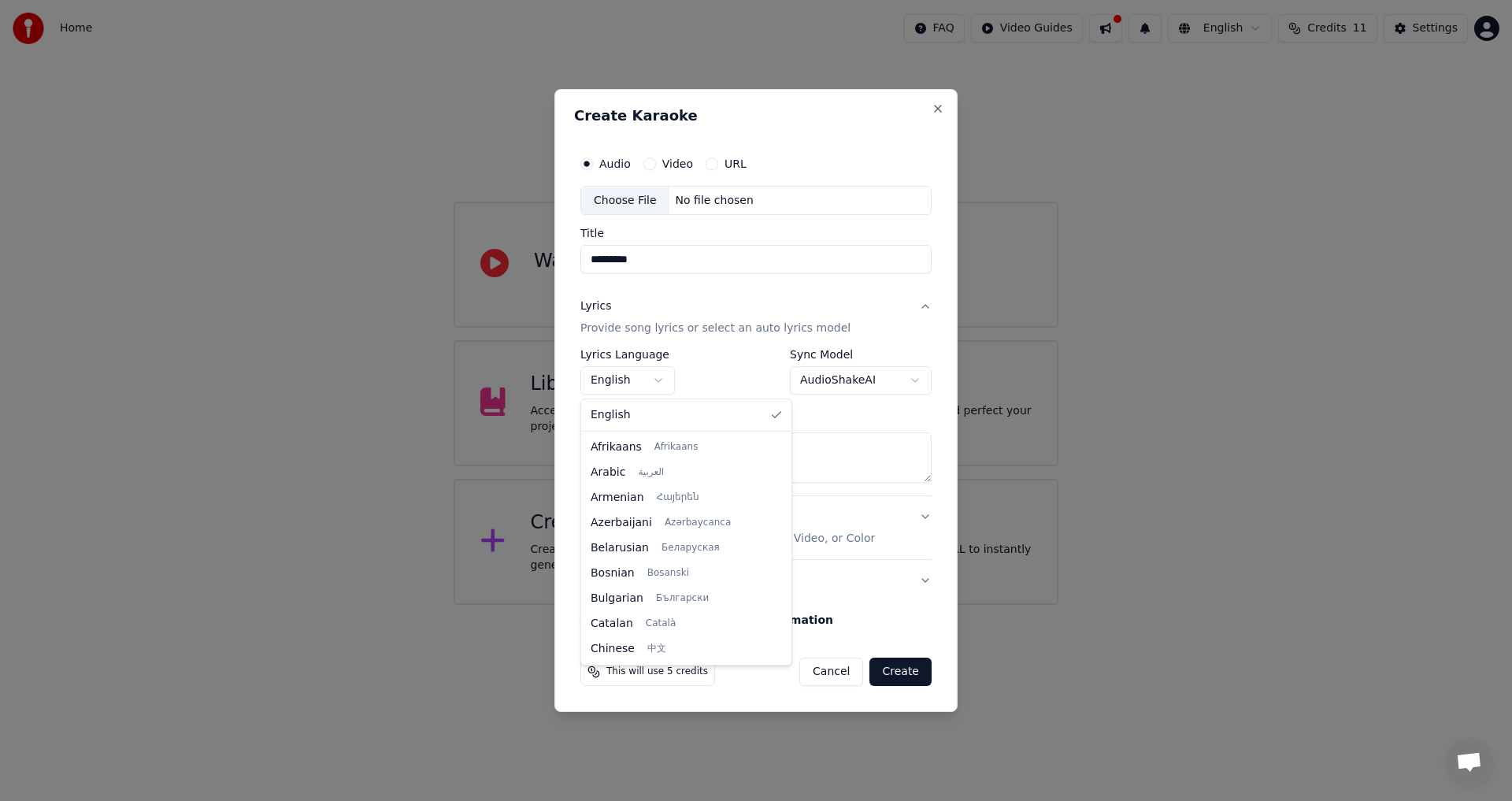
click at [656, 378] on body "**********" at bounding box center [756, 303] width 1512 height 605
select select "**"
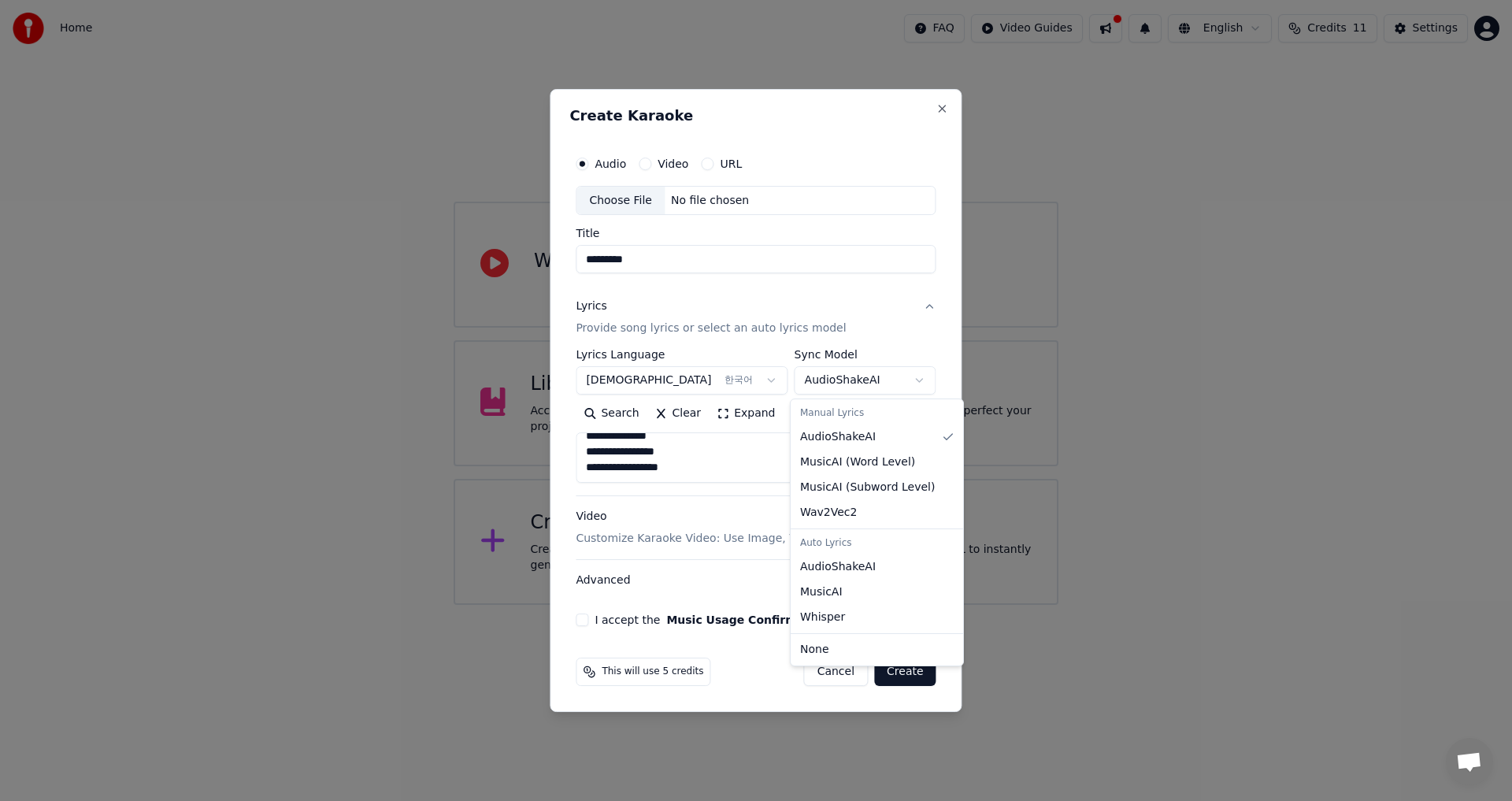
click at [915, 378] on body "**********" at bounding box center [756, 303] width 1512 height 605
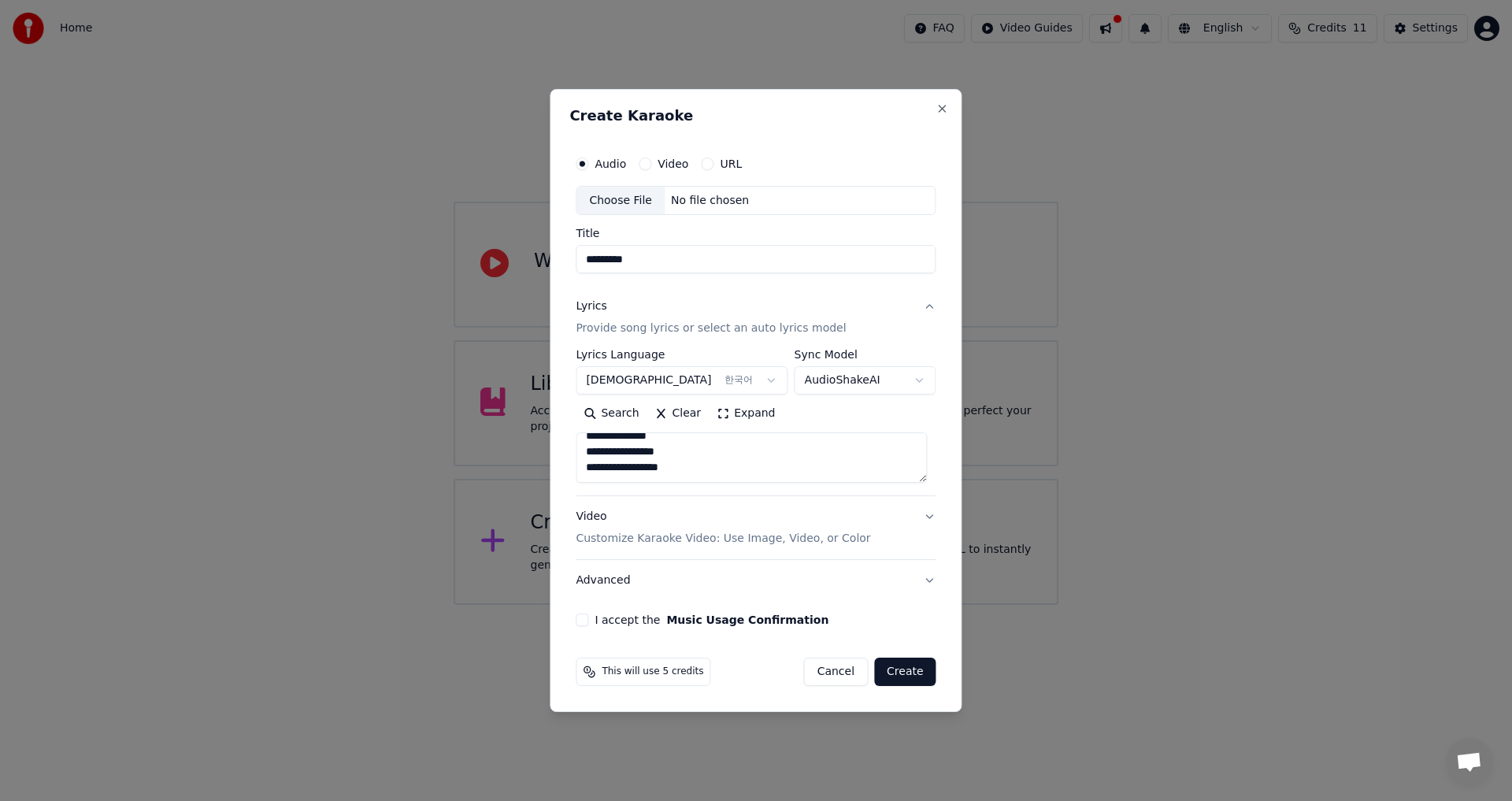
click at [1134, 377] on div at bounding box center [756, 400] width 1512 height 801
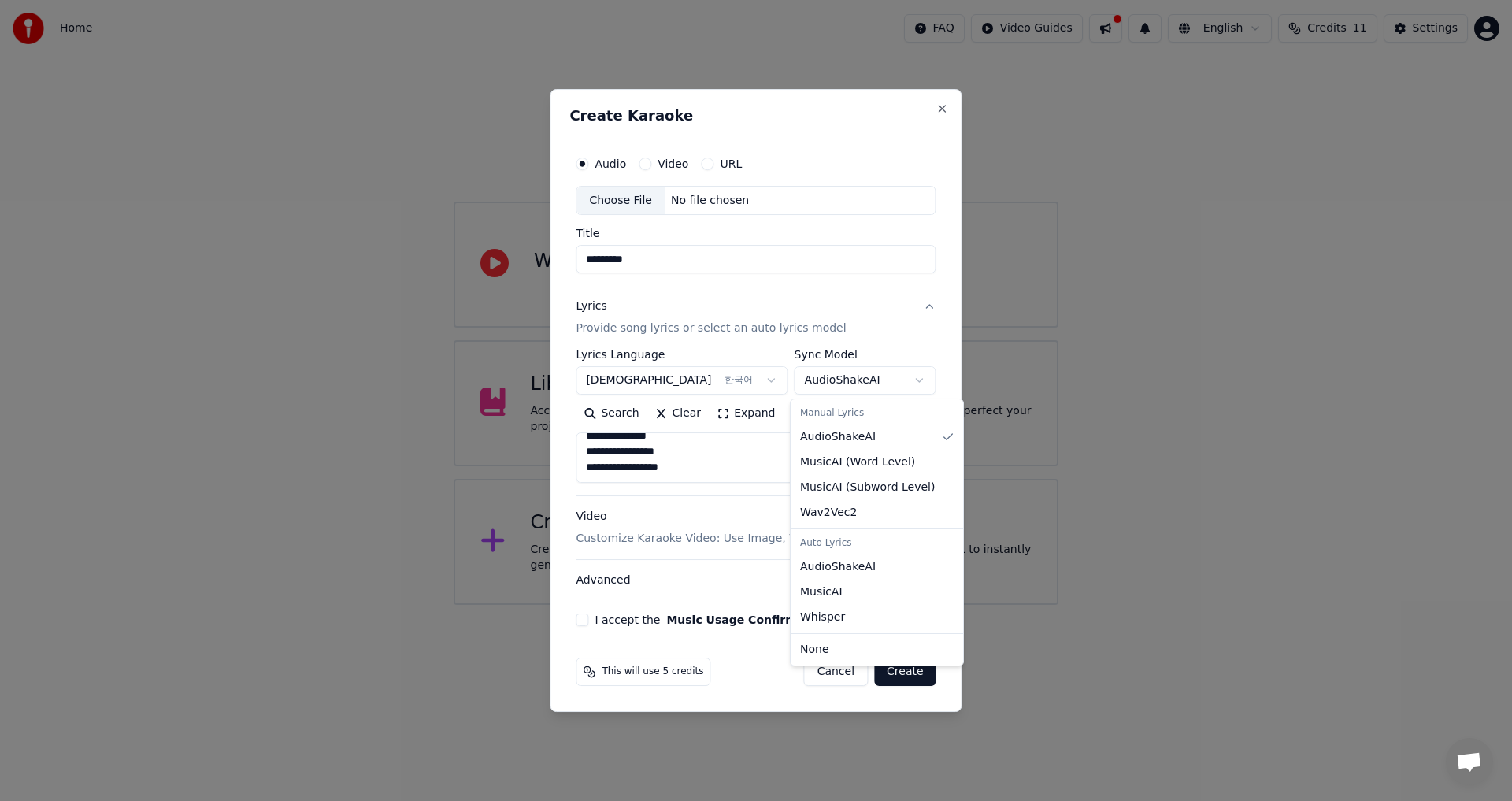
click at [908, 380] on body "**********" at bounding box center [756, 303] width 1512 height 605
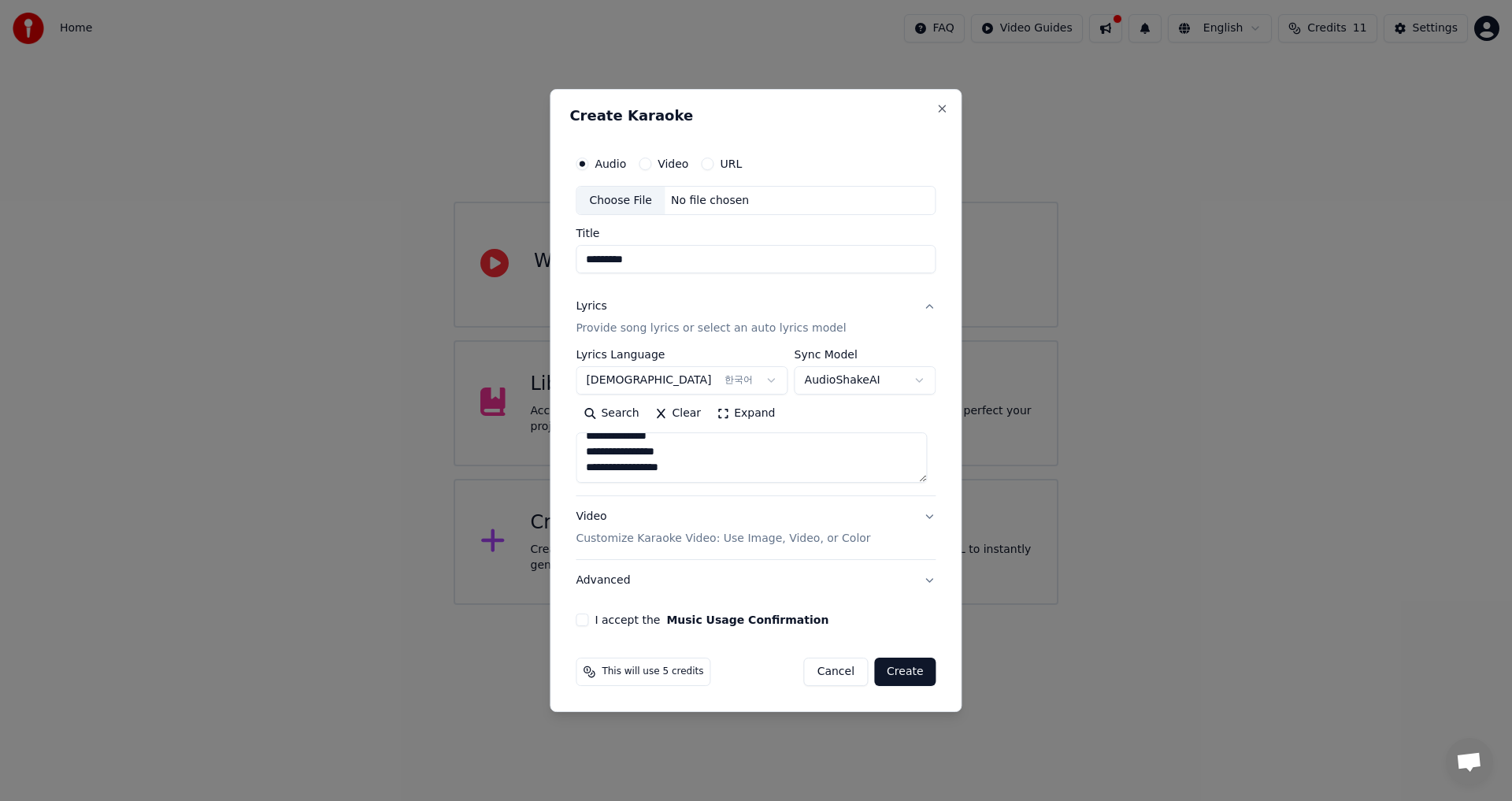
click at [1162, 364] on div at bounding box center [756, 400] width 1512 height 801
click at [690, 539] on p "Customize Karaoke Video: Use Image, Video, or Color" at bounding box center [723, 539] width 295 height 16
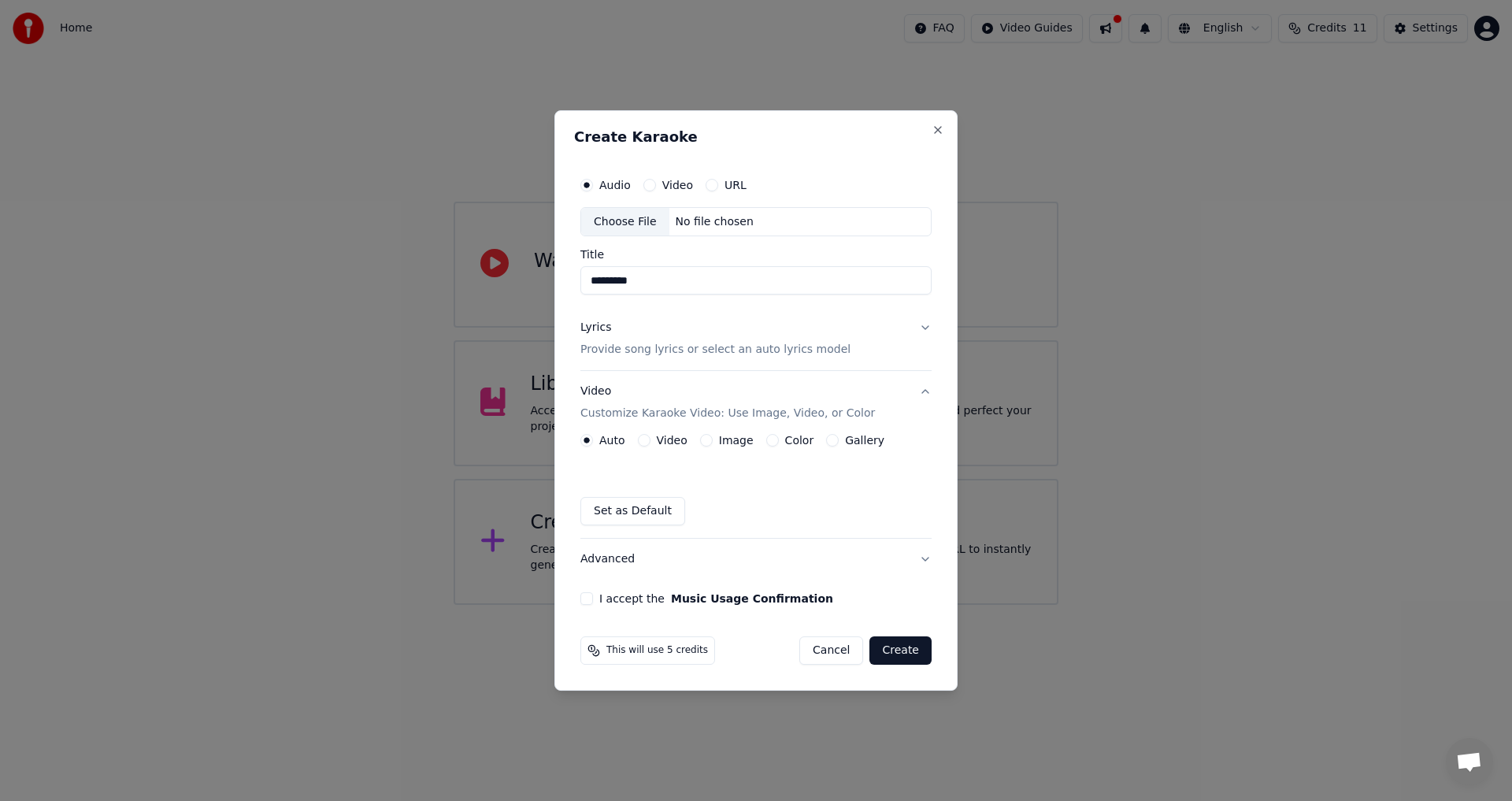
click at [663, 439] on label "Video" at bounding box center [671, 440] width 31 height 11
click at [651, 439] on button "Video" at bounding box center [644, 440] width 13 height 13
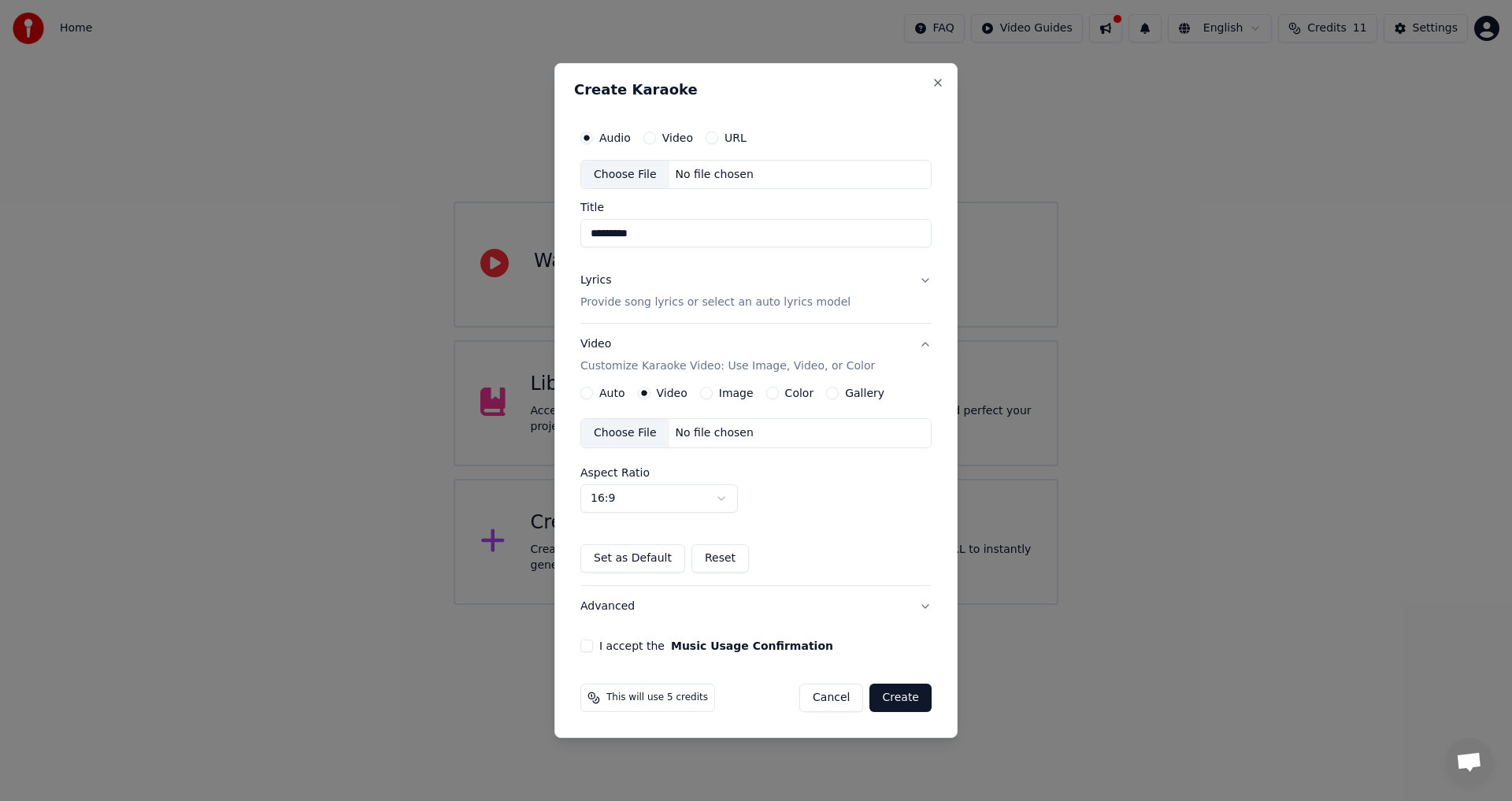
click at [736, 397] on label "Image" at bounding box center [736, 393] width 35 height 11
click at [713, 397] on button "Image" at bounding box center [706, 393] width 13 height 13
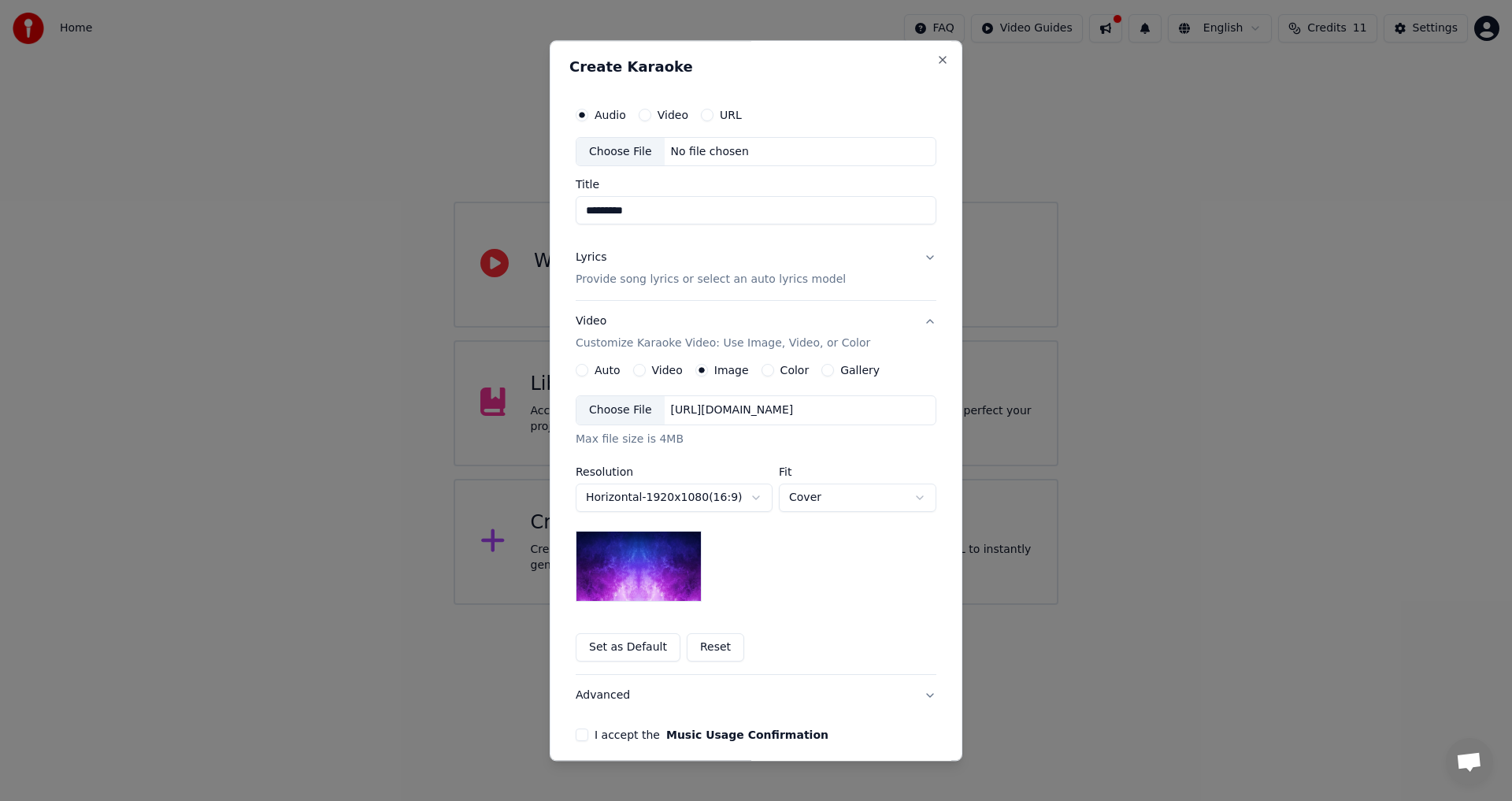
click at [622, 408] on div "Choose File" at bounding box center [620, 410] width 88 height 29
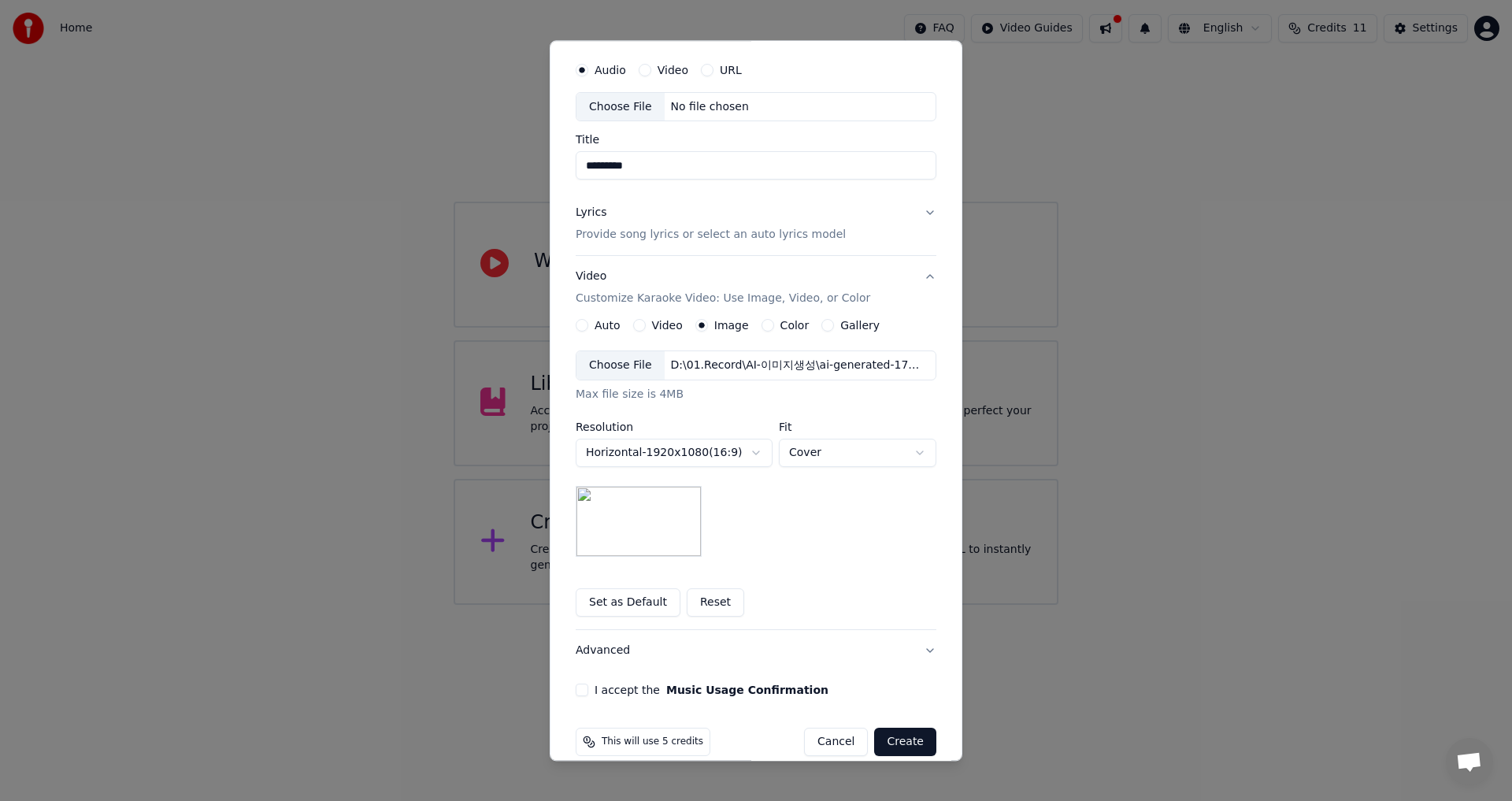
scroll to position [66, 0]
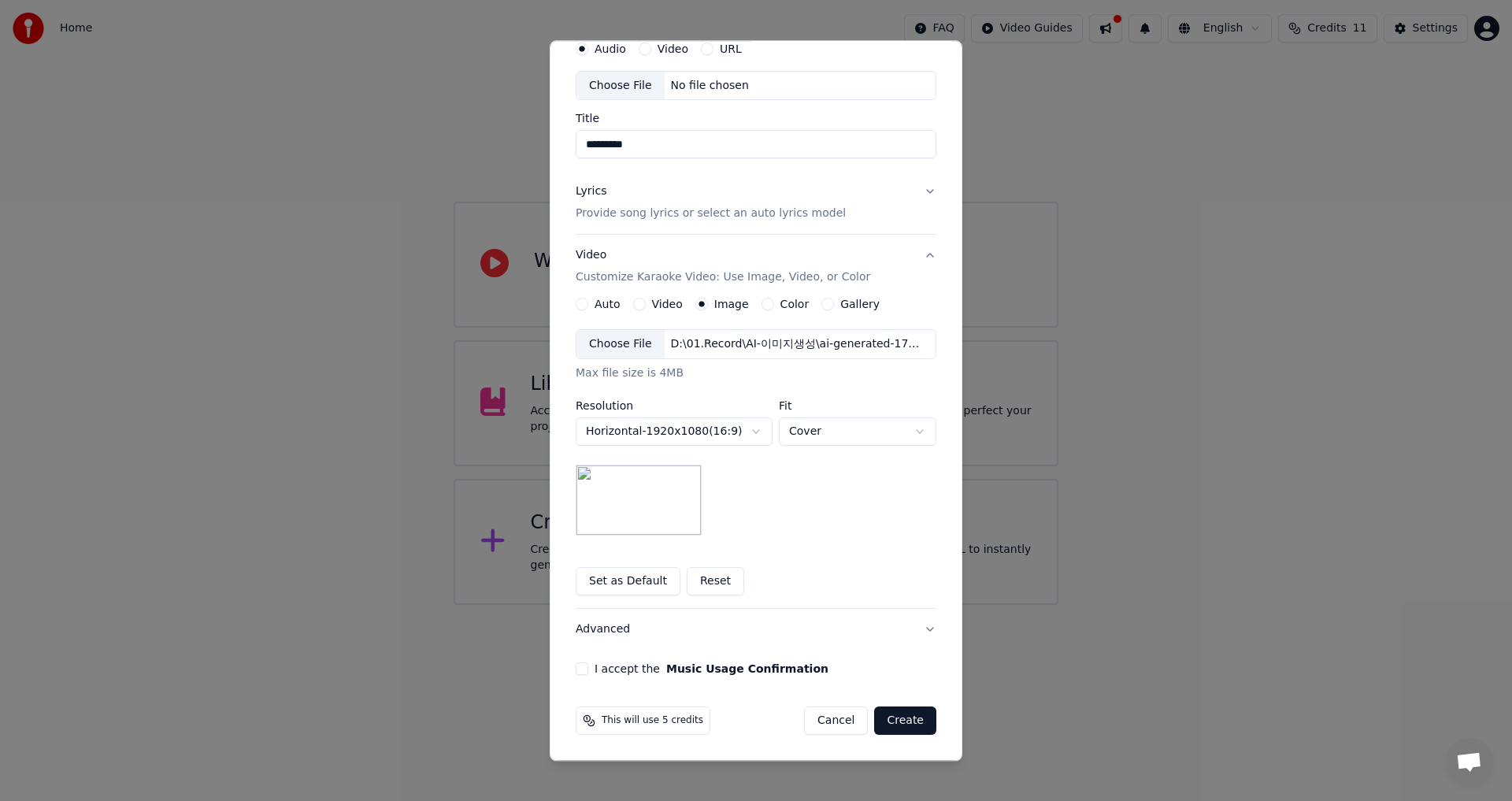
click at [927, 626] on button "Advanced" at bounding box center [756, 629] width 361 height 41
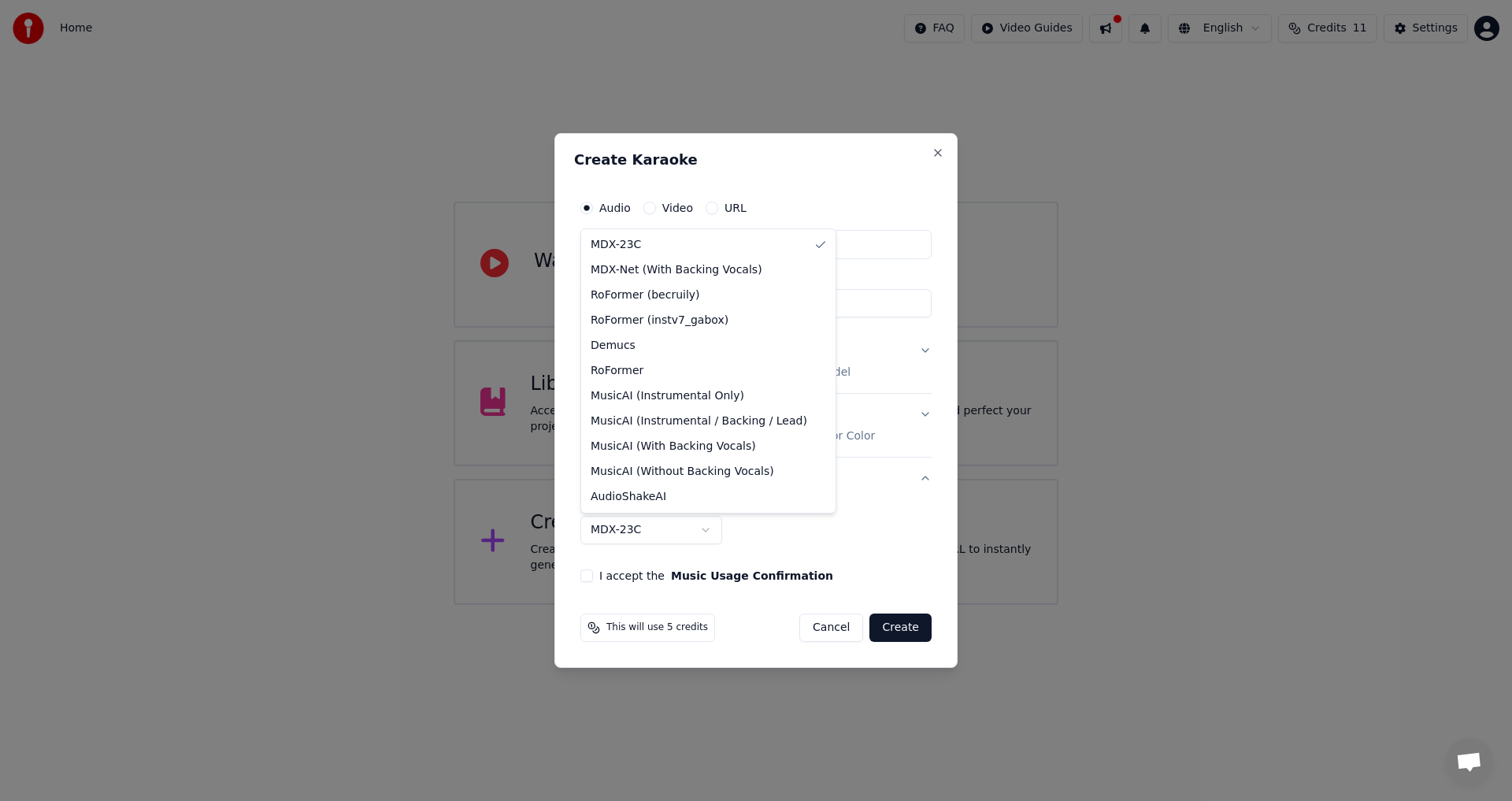
click at [698, 531] on body "**********" at bounding box center [756, 303] width 1512 height 605
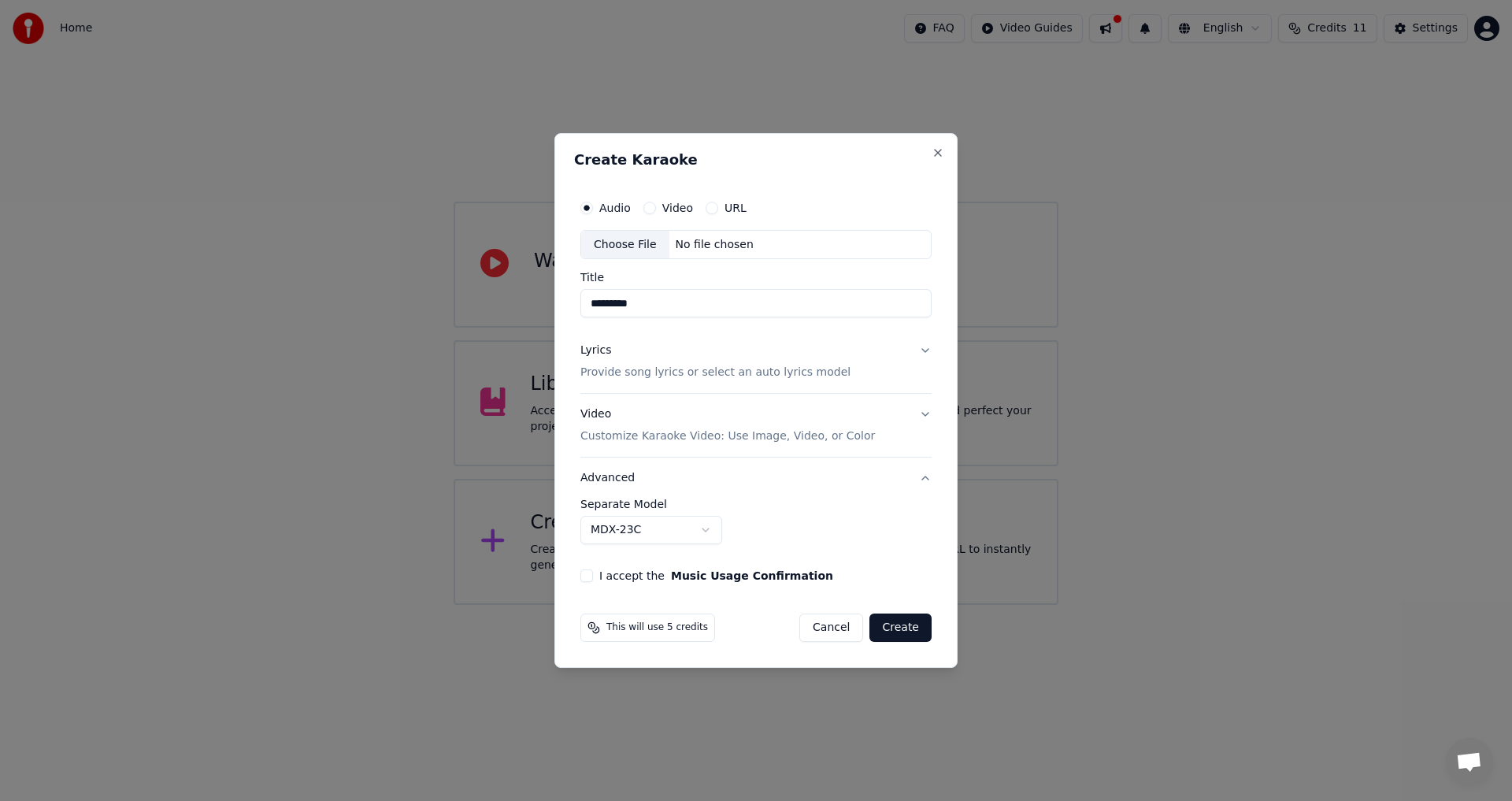
click at [1178, 288] on div at bounding box center [756, 400] width 1512 height 801
click at [589, 570] on button "I accept the Music Usage Confirmation" at bounding box center [586, 576] width 13 height 13
click at [907, 629] on button "Create" at bounding box center [900, 627] width 62 height 29
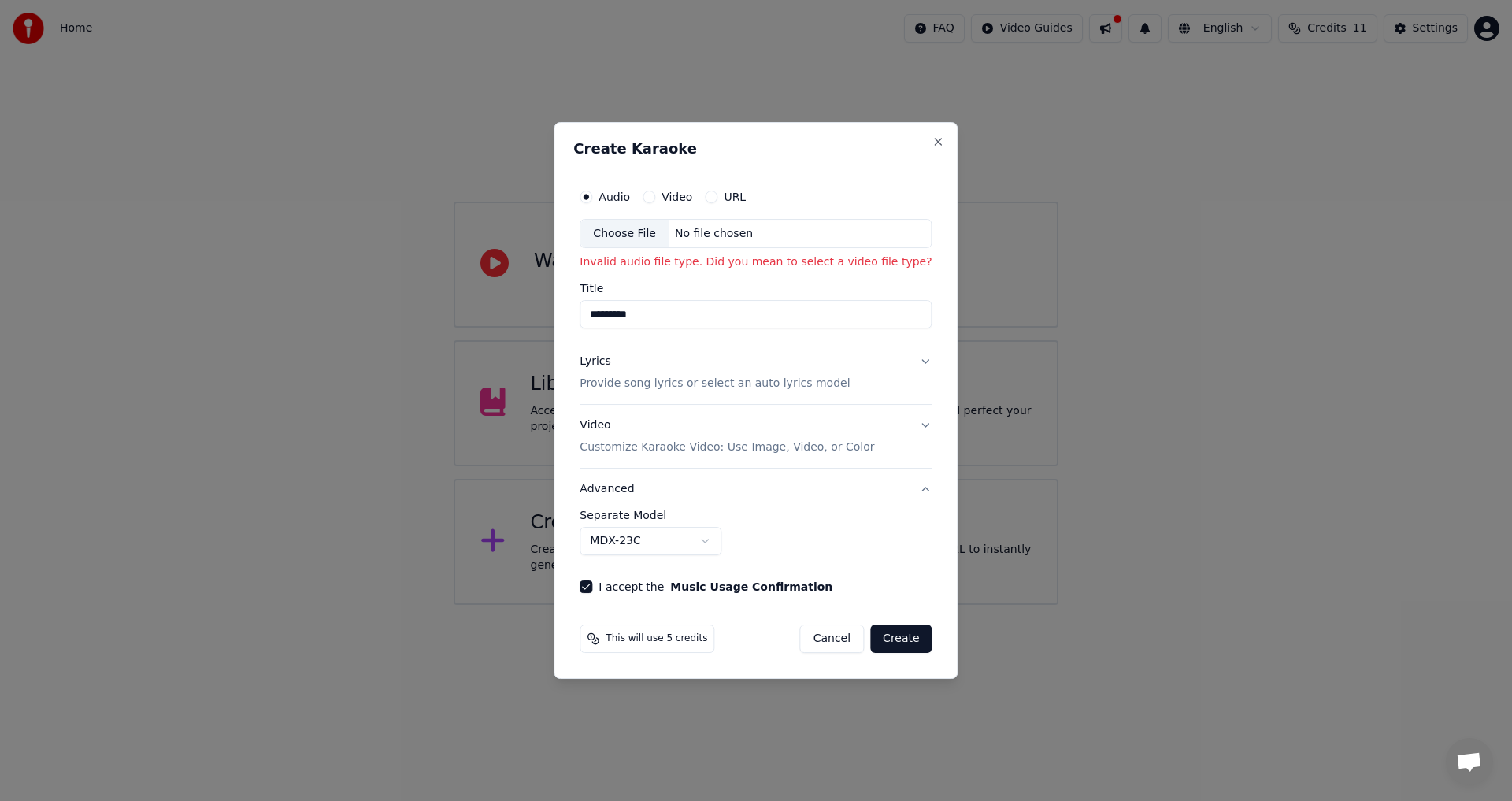
click at [626, 234] on div "Choose File" at bounding box center [624, 233] width 88 height 29
type input "**********"
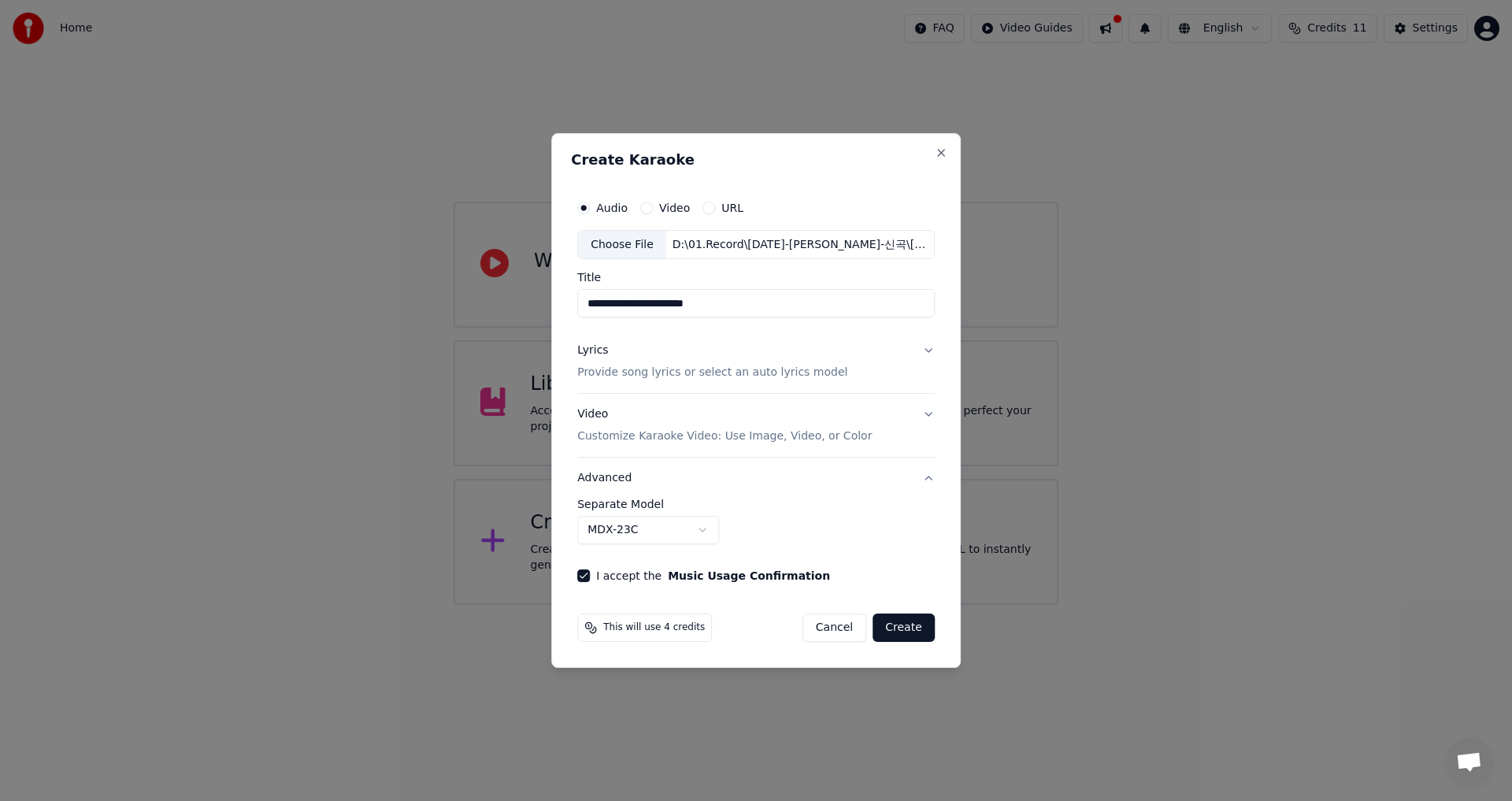
click at [911, 627] on button "Create" at bounding box center [903, 627] width 62 height 29
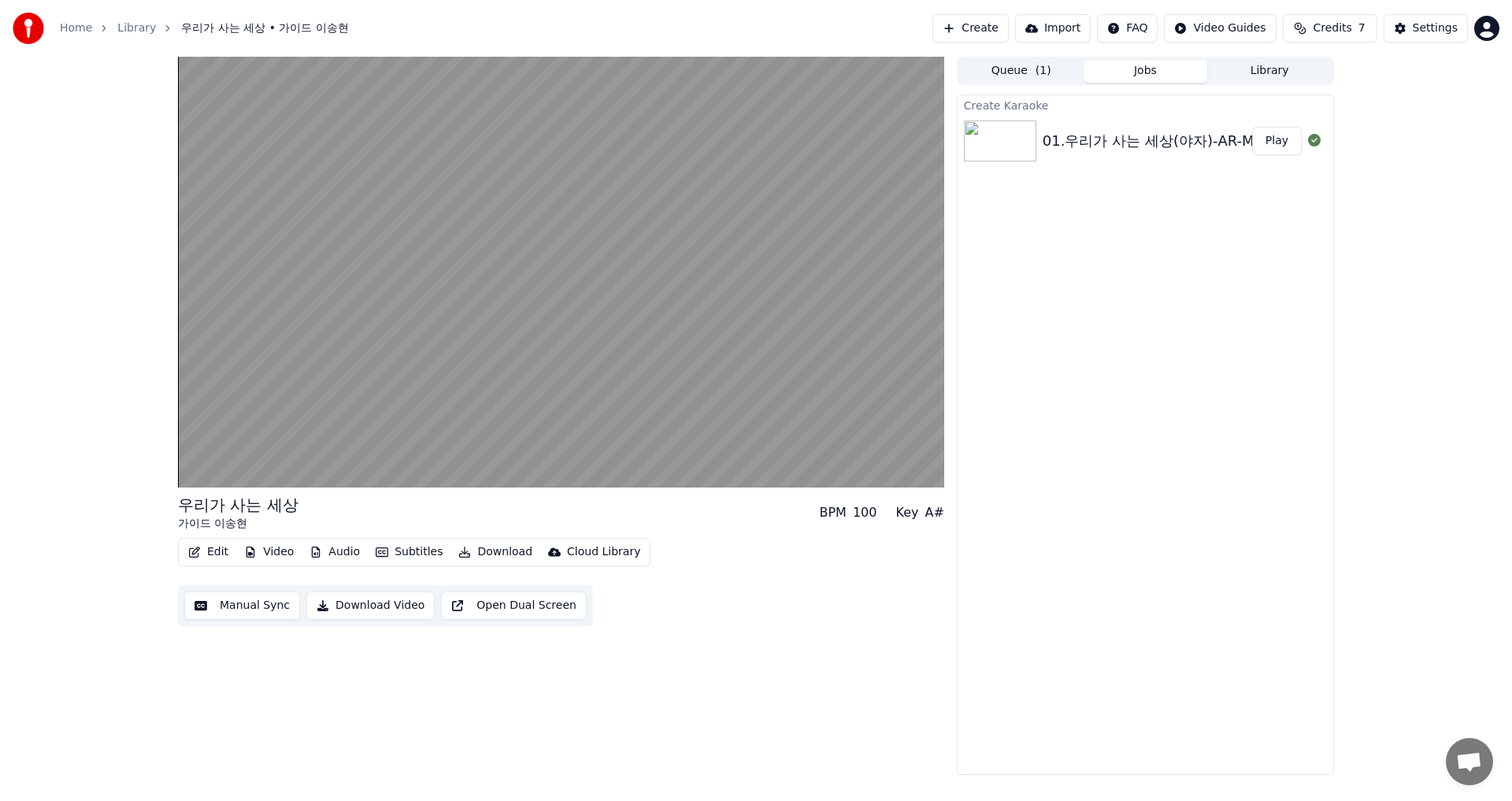
click at [1310, 141] on icon at bounding box center [1314, 139] width 13 height 13
click at [1314, 138] on icon at bounding box center [1314, 139] width 13 height 13
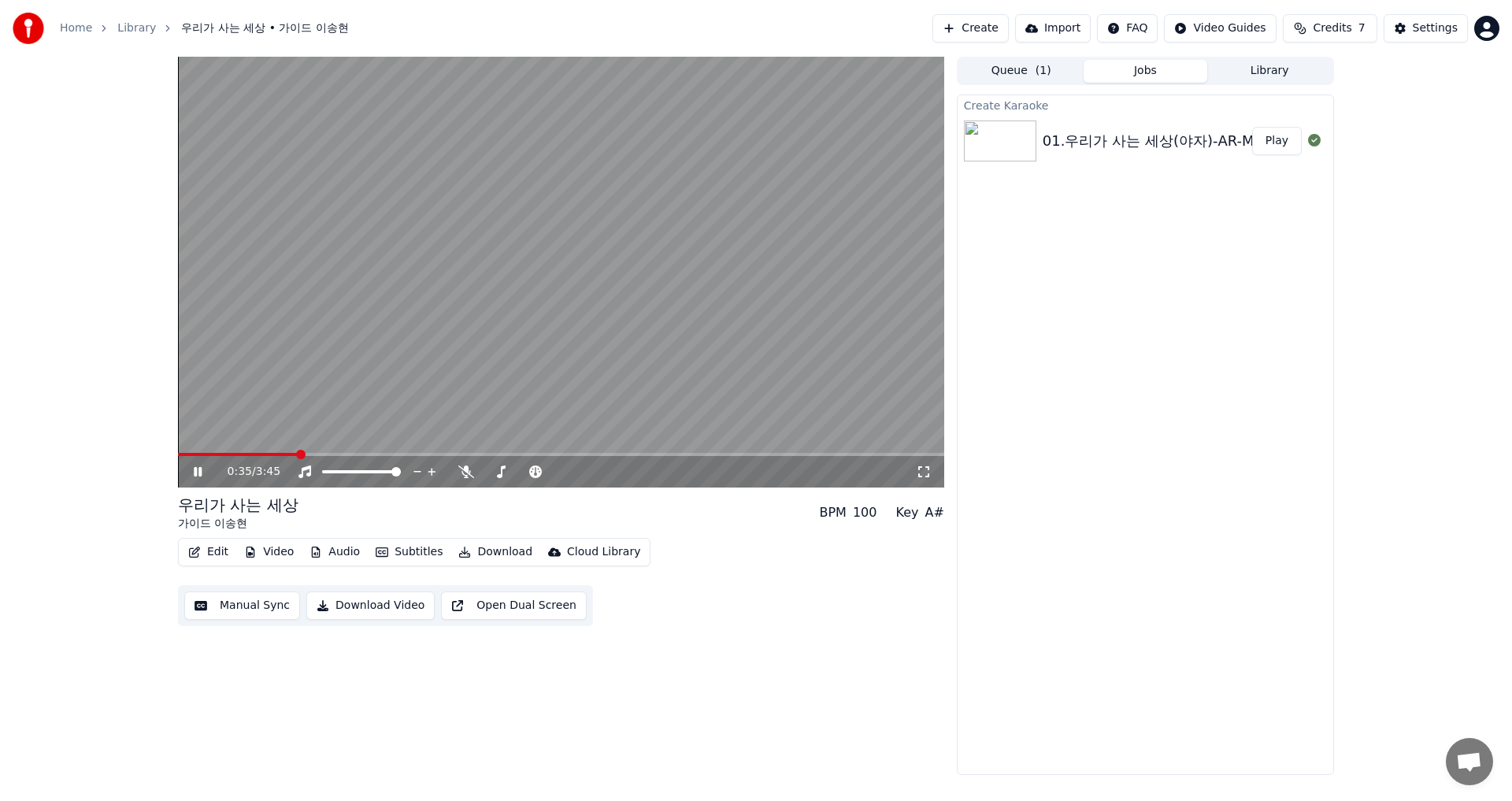
click at [202, 466] on icon at bounding box center [209, 472] width 37 height 13
click at [521, 595] on button "Open Dual Screen" at bounding box center [513, 605] width 145 height 29
click at [513, 608] on button "Open Dual Screen" at bounding box center [513, 605] width 145 height 29
click at [1015, 68] on button "Queue ( 1 )" at bounding box center [1022, 71] width 125 height 23
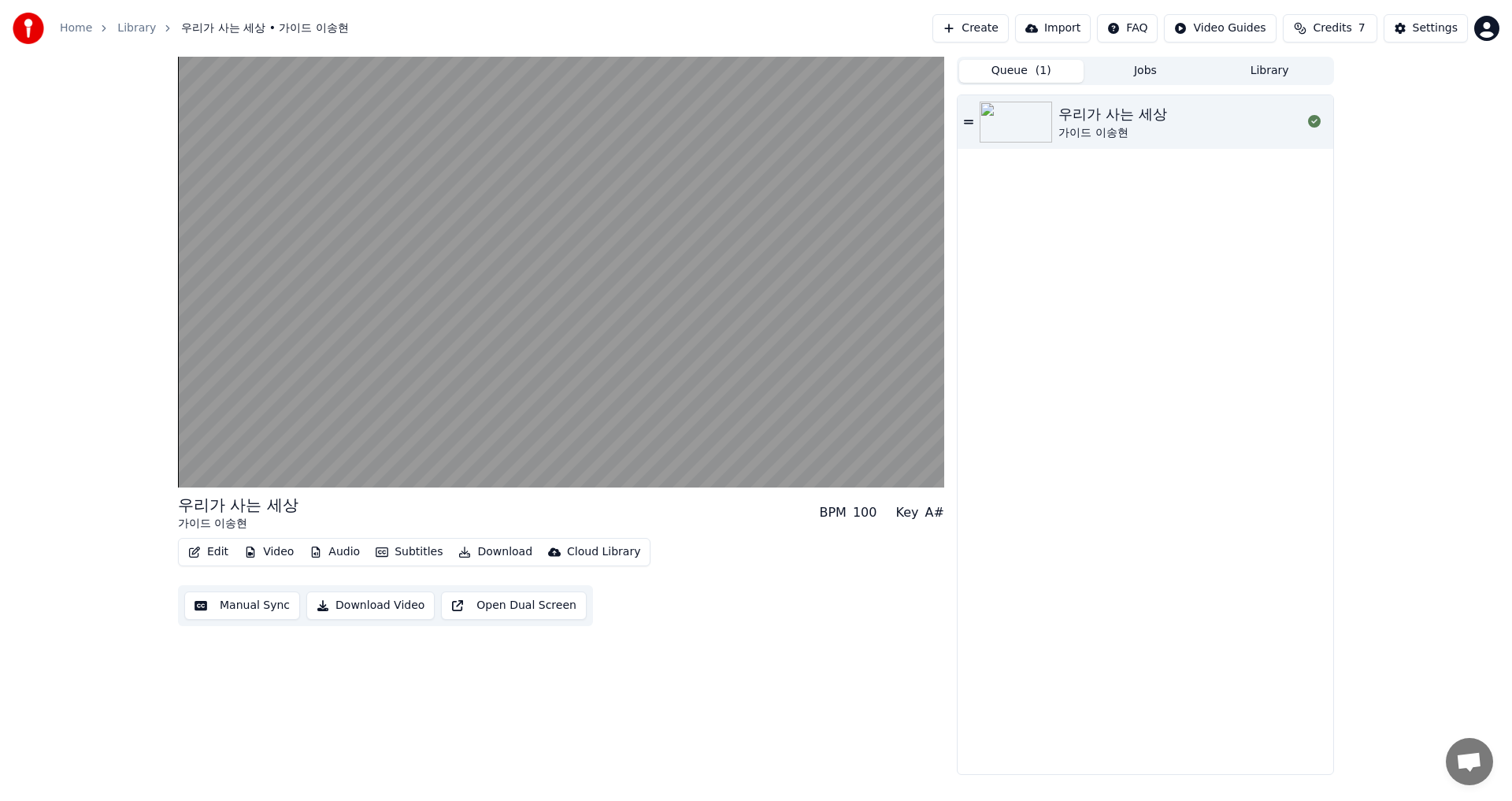
click at [1097, 123] on div "우리가 사는 세상" at bounding box center [1112, 114] width 108 height 22
click at [1254, 68] on button "Library" at bounding box center [1270, 71] width 125 height 23
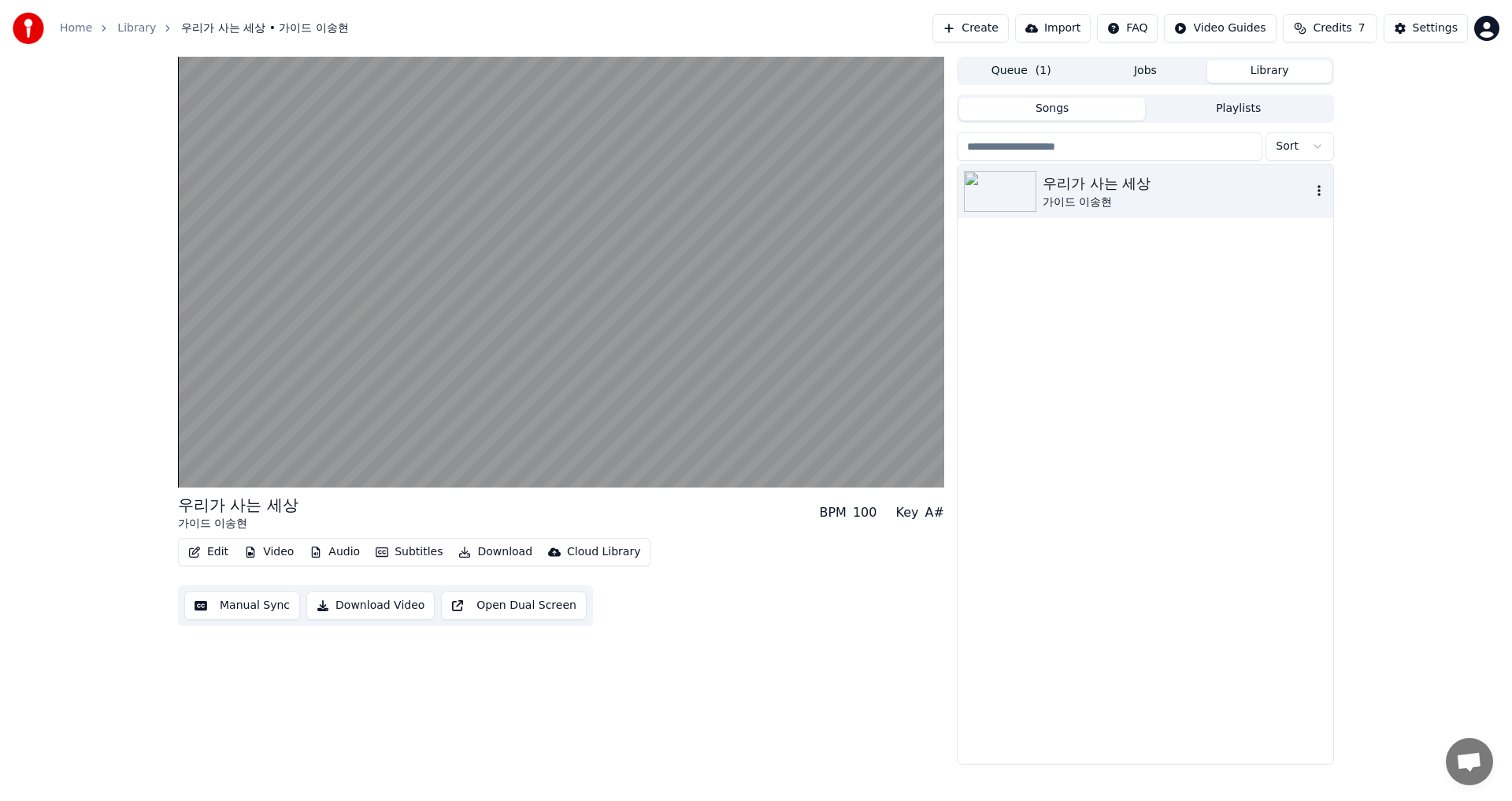
click at [1066, 195] on div "가이드 이송현" at bounding box center [1177, 203] width 269 height 16
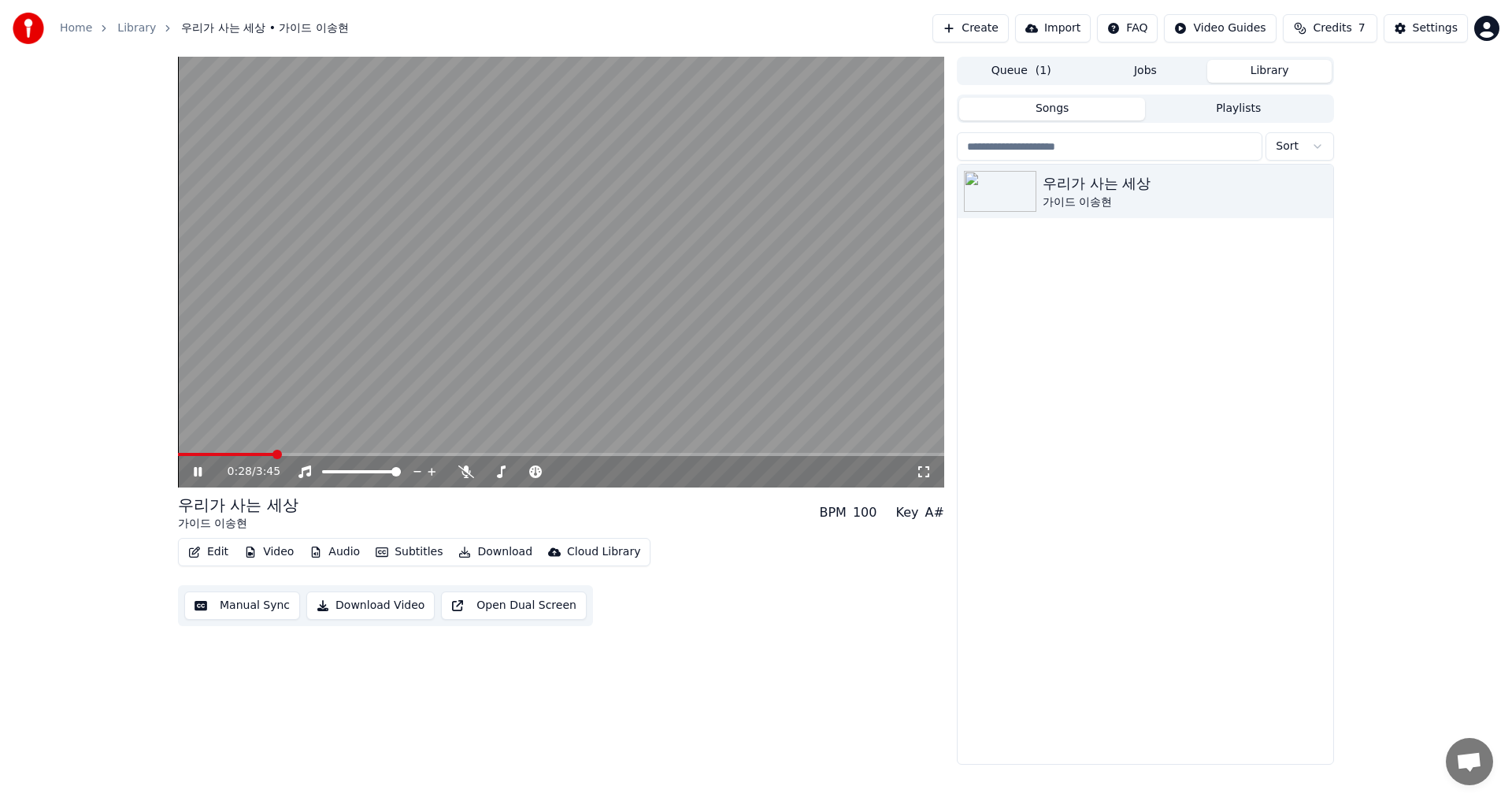
click at [265, 597] on button "Manual Sync" at bounding box center [241, 605] width 116 height 29
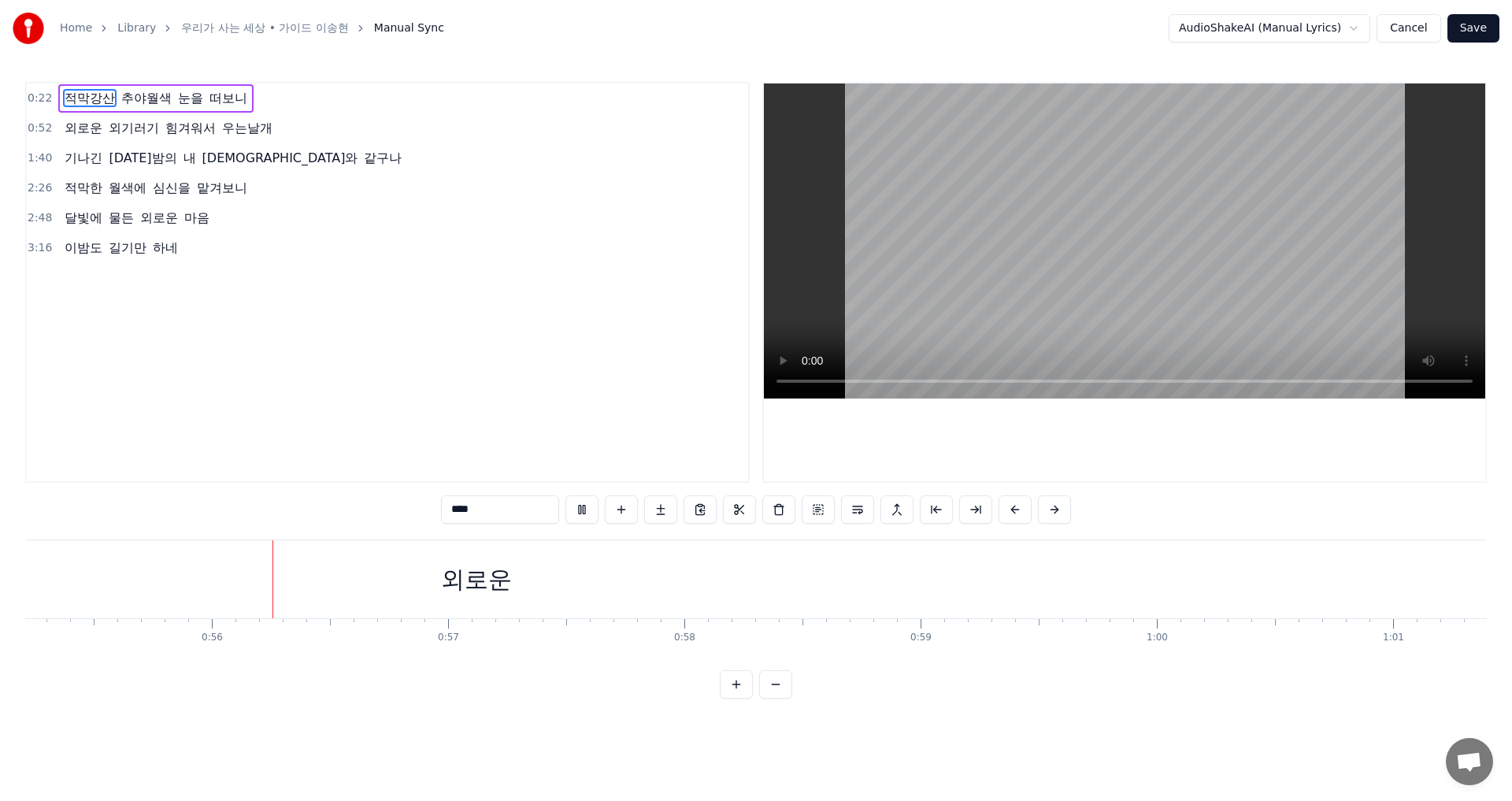
scroll to position [0, 13096]
click at [578, 506] on button at bounding box center [581, 509] width 33 height 29
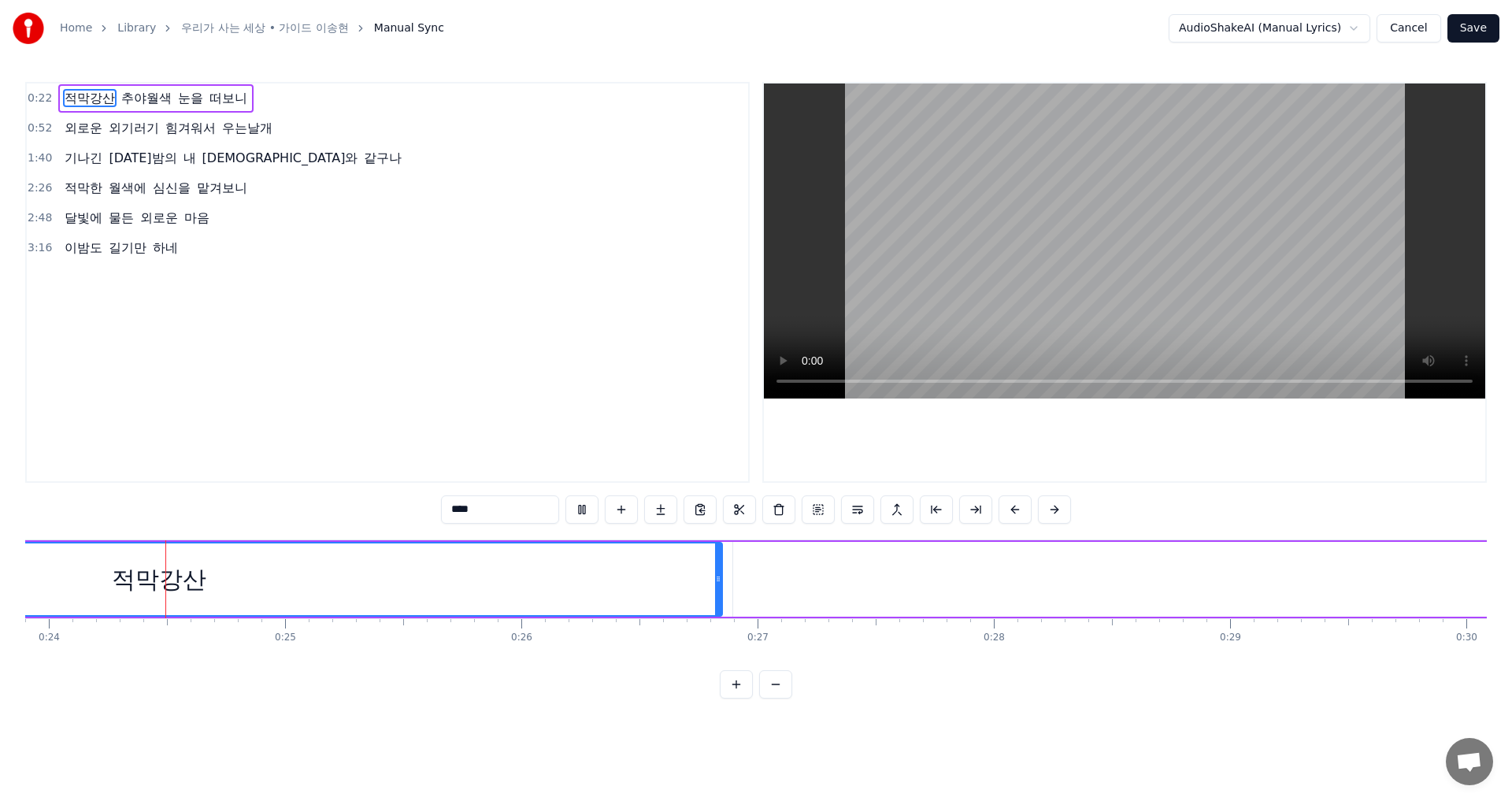
scroll to position [0, 5622]
click at [156, 101] on span "추야월색" at bounding box center [146, 98] width 53 height 18
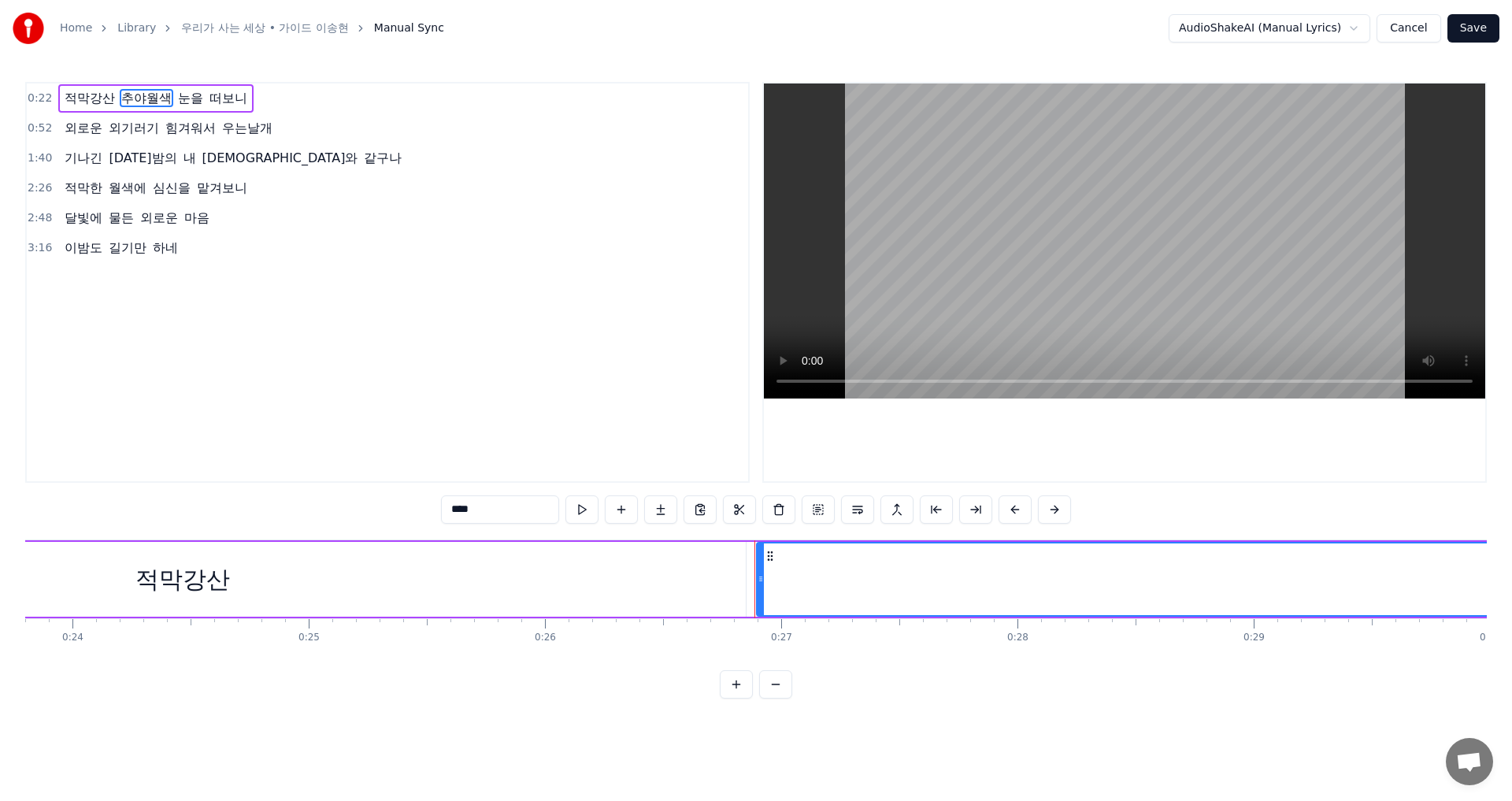
click at [93, 106] on span "적막강산" at bounding box center [90, 98] width 53 height 18
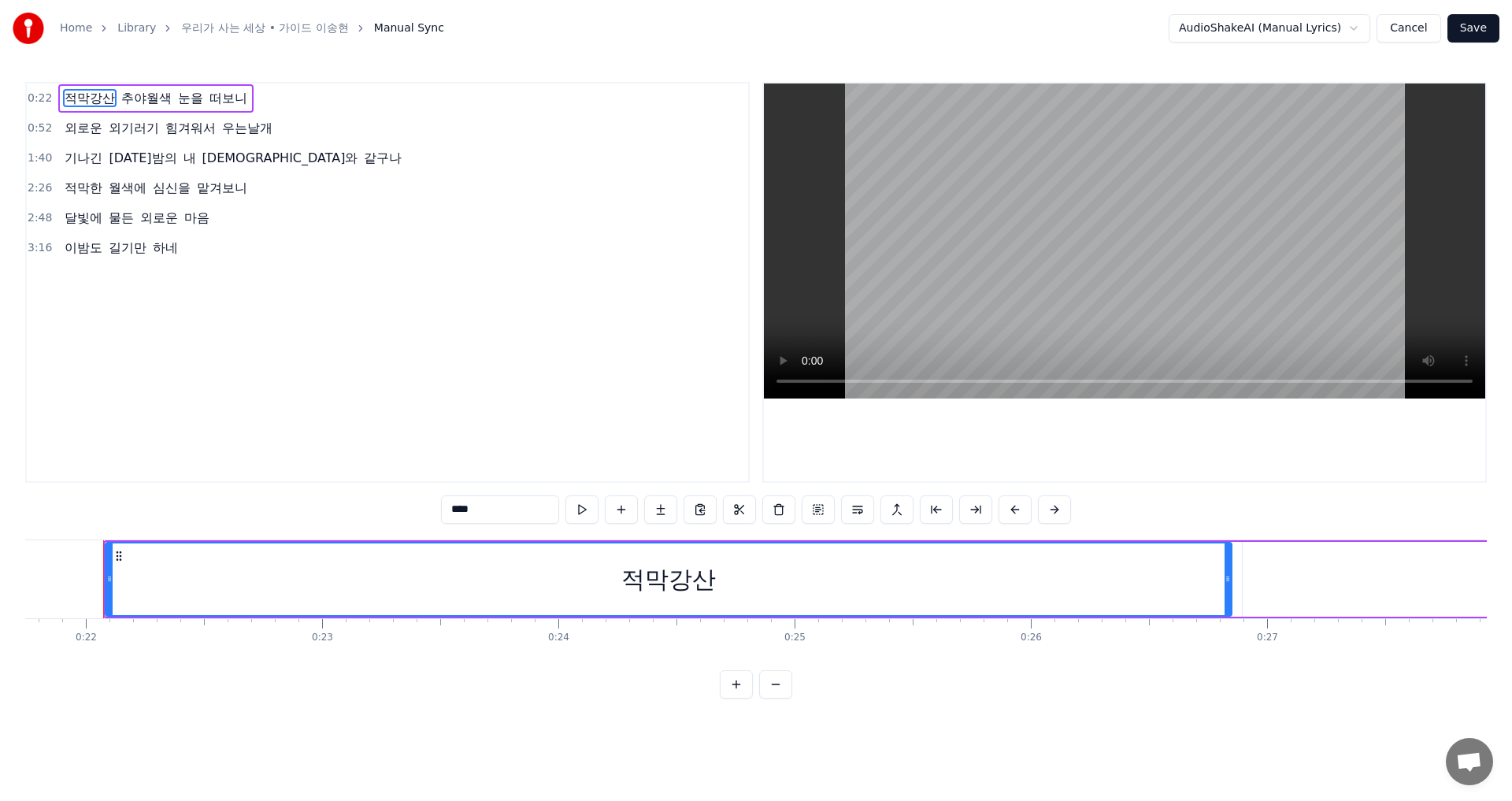
scroll to position [0, 5135]
click at [1358, 27] on html "Home Library 우리가 사는 세상 • 가이드 이송현 Manual Sync AudioShakeAI (Manual Lyrics) Cance…" at bounding box center [756, 362] width 1512 height 724
click at [161, 101] on span "추야월색" at bounding box center [146, 98] width 53 height 18
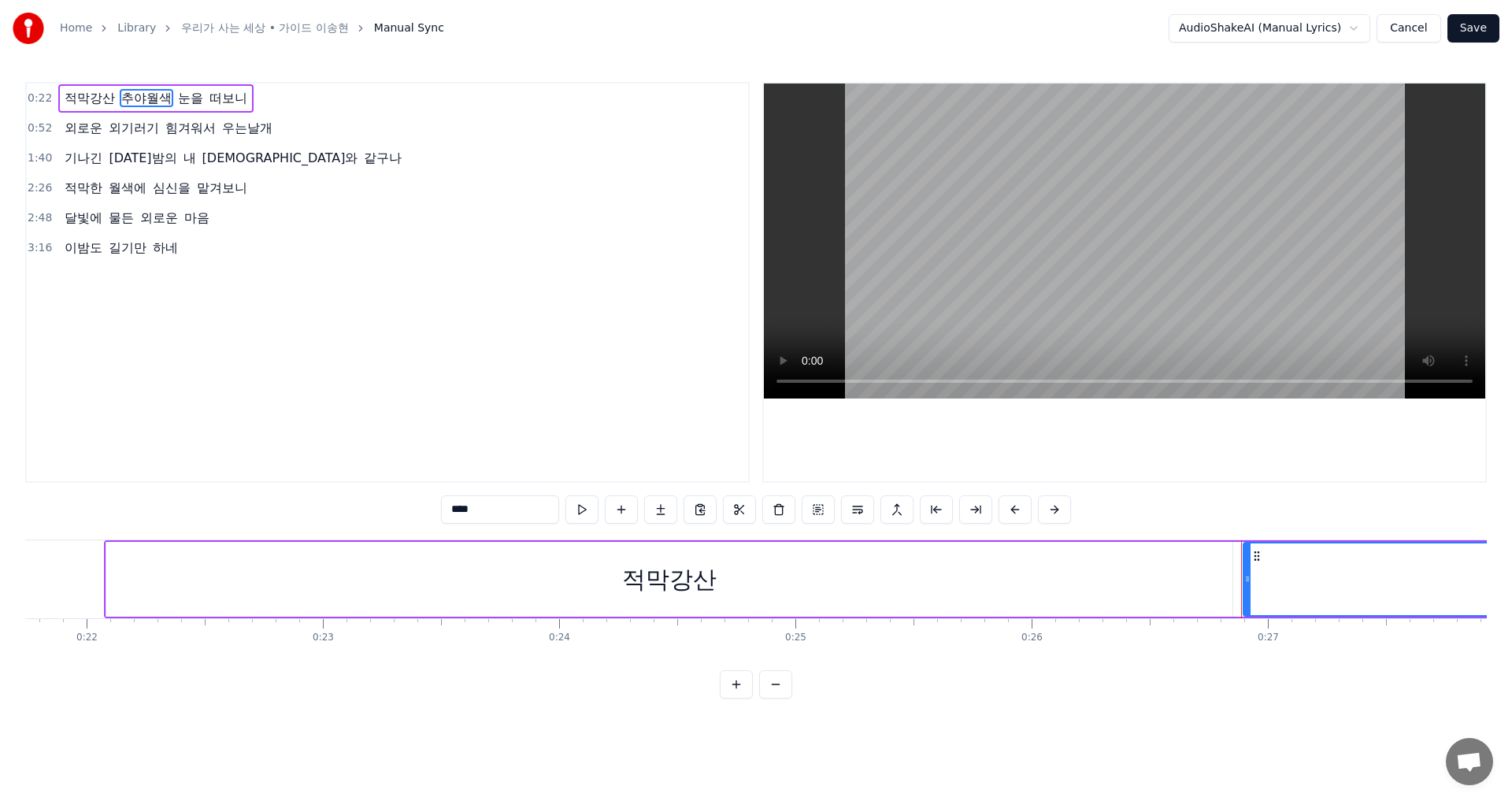
drag, startPoint x: 73, startPoint y: 67, endPoint x: 237, endPoint y: 87, distance: 165.2
click at [237, 87] on div "Home Library 우리가 사는 세상 • 가이드 이송현 Manual Sync AudioShakeAI (Manual Lyrics) Cance…" at bounding box center [756, 349] width 1512 height 698
click at [94, 103] on span "적막강산" at bounding box center [90, 98] width 53 height 18
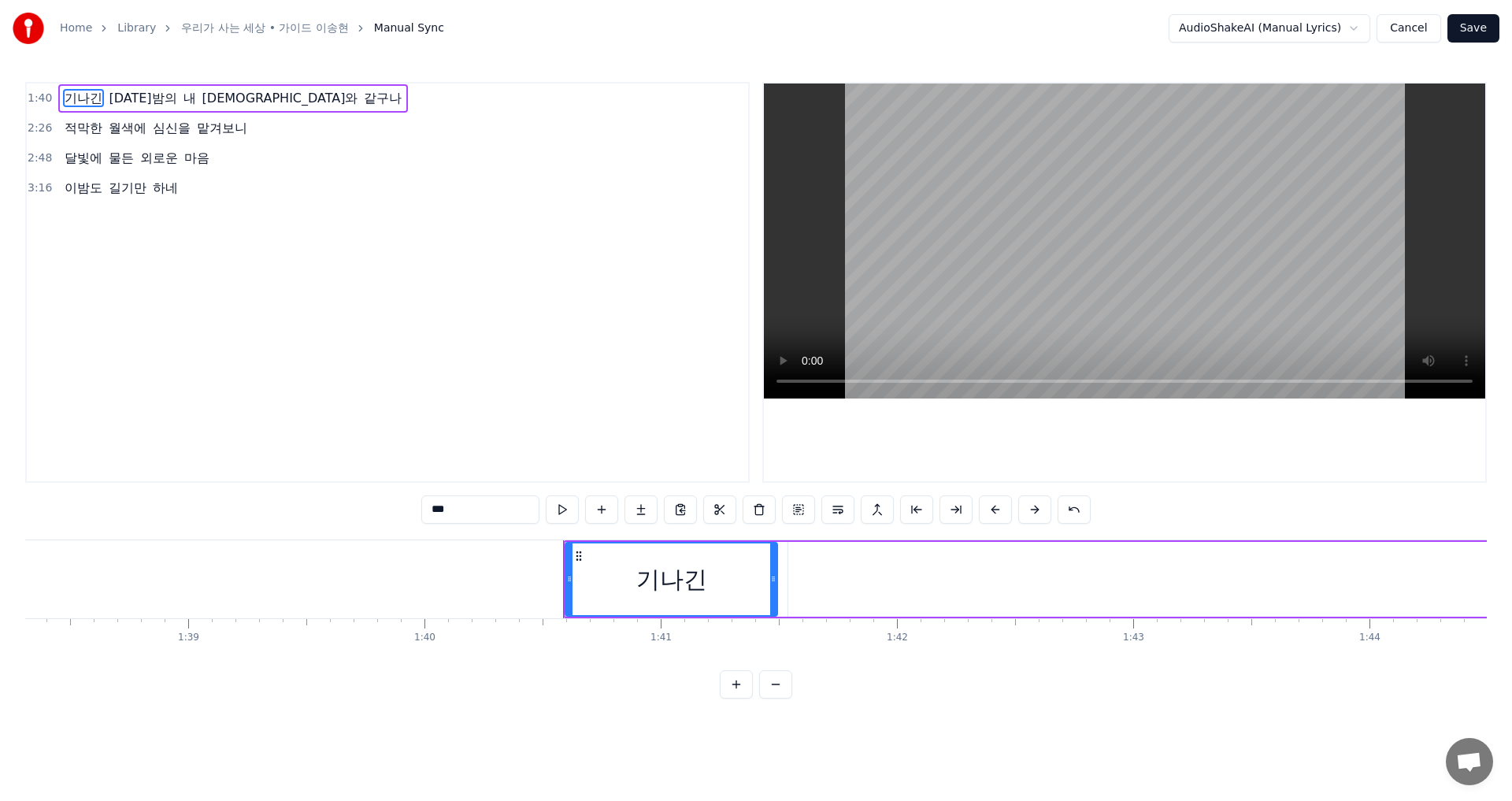
scroll to position [0, 23681]
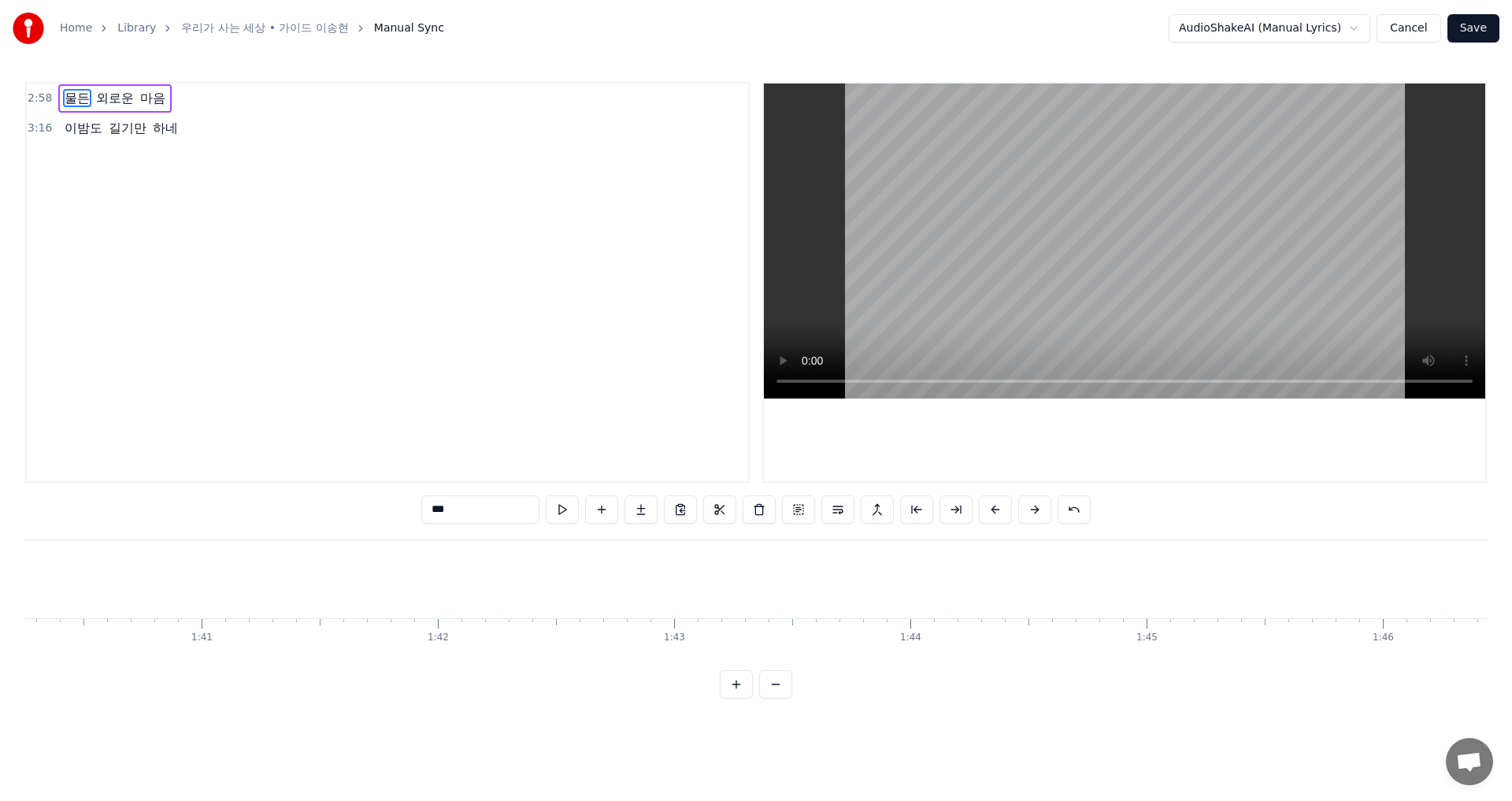
type input "***"
click at [85, 142] on div at bounding box center [387, 282] width 725 height 400
click at [63, 88] on div at bounding box center [387, 282] width 725 height 400
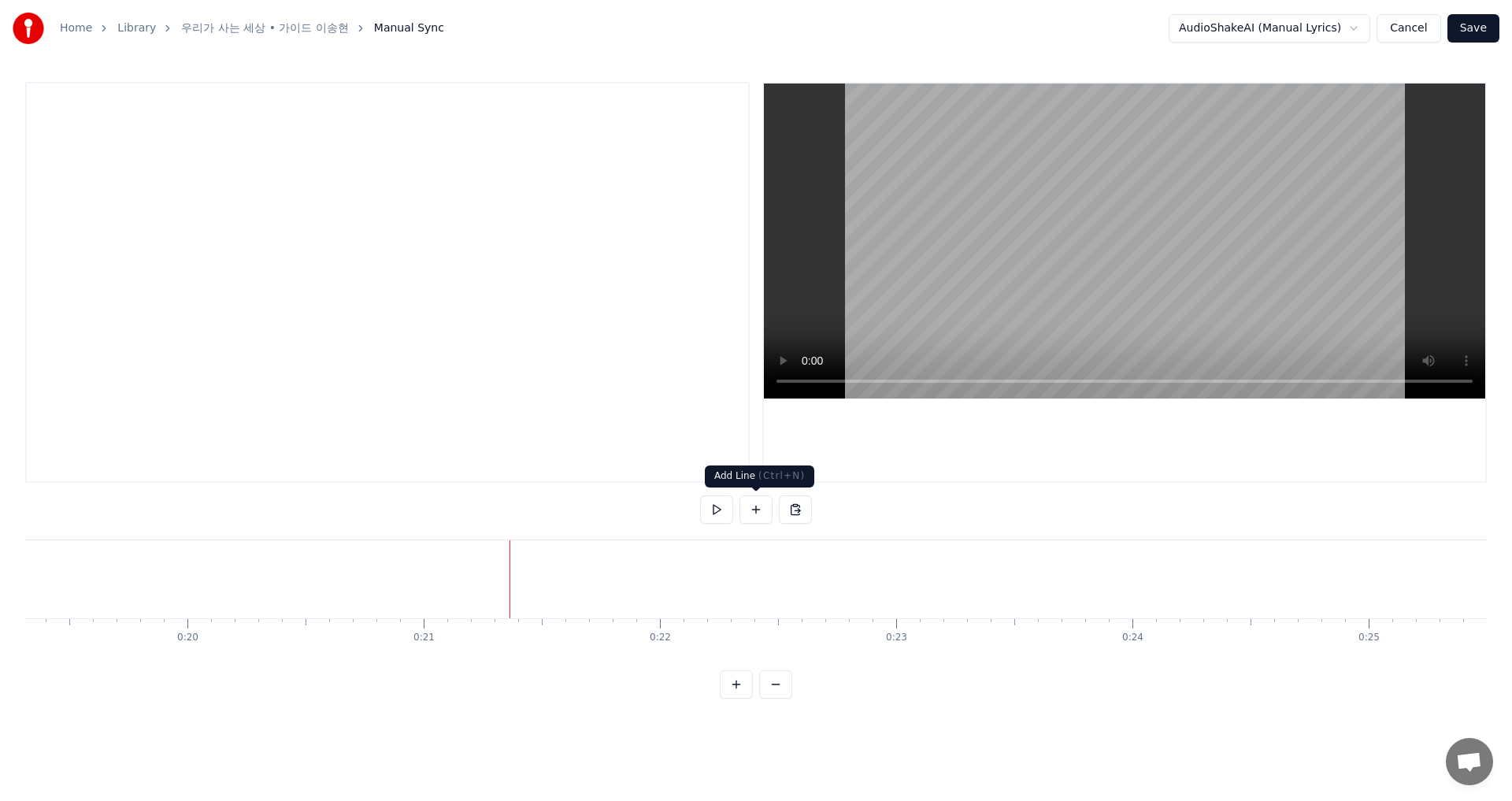
click at [756, 508] on button at bounding box center [756, 509] width 33 height 29
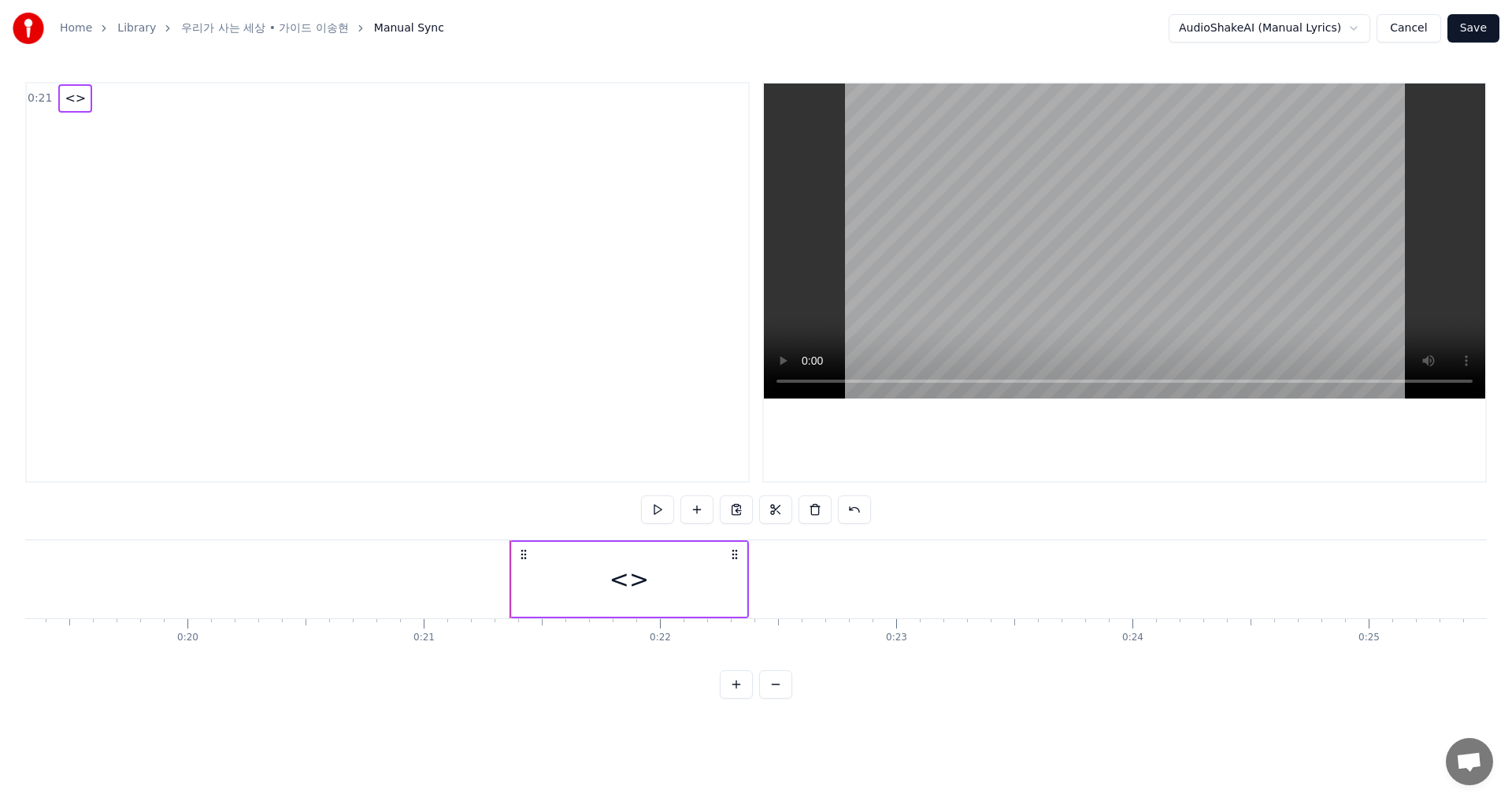
click at [75, 95] on span "<>" at bounding box center [75, 98] width 25 height 18
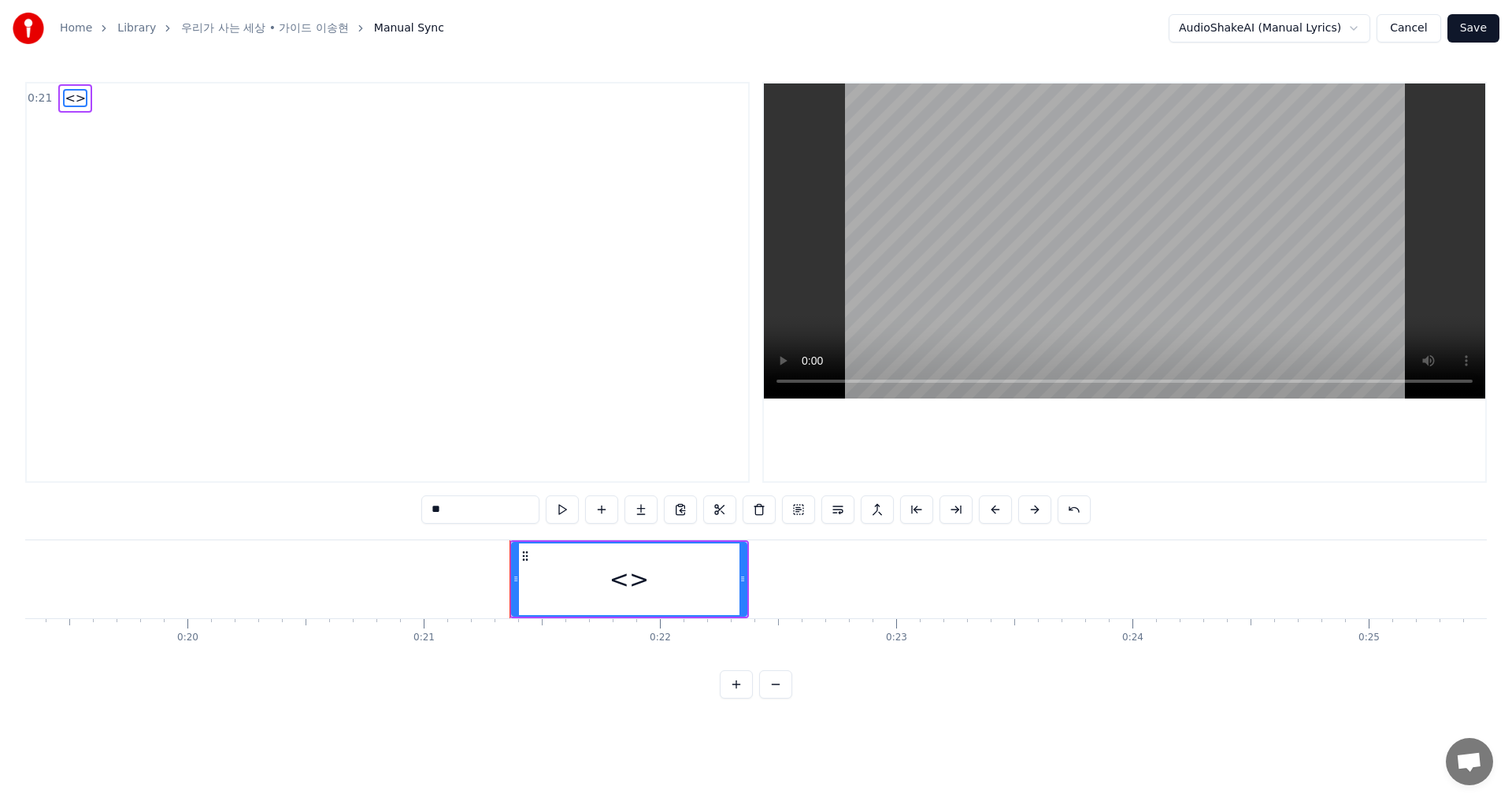
click at [75, 95] on span "<>" at bounding box center [75, 98] width 25 height 18
click at [632, 581] on div "<>" at bounding box center [629, 579] width 40 height 36
click at [525, 555] on icon at bounding box center [525, 556] width 13 height 13
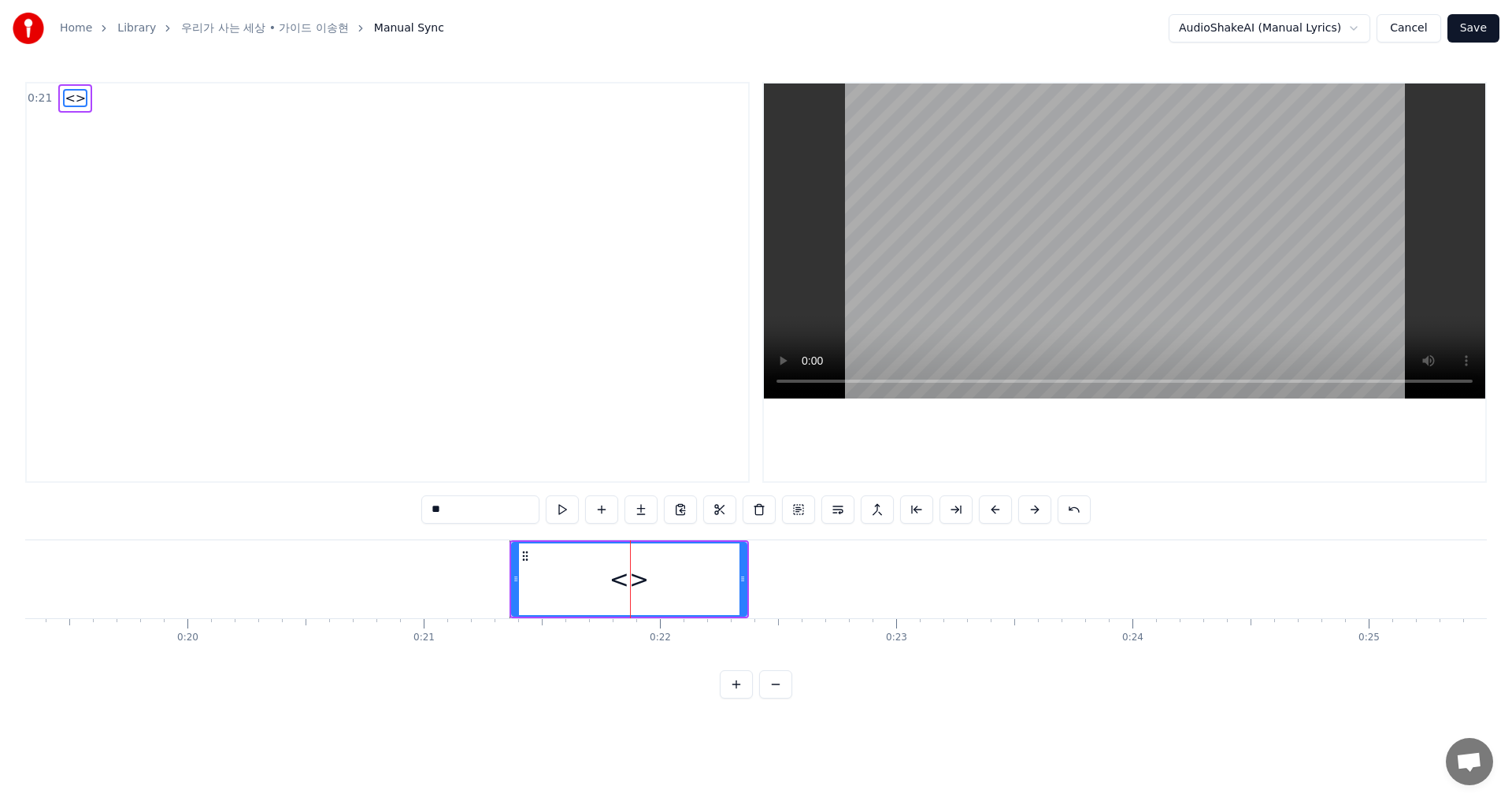
click at [639, 583] on div "<>" at bounding box center [629, 579] width 40 height 36
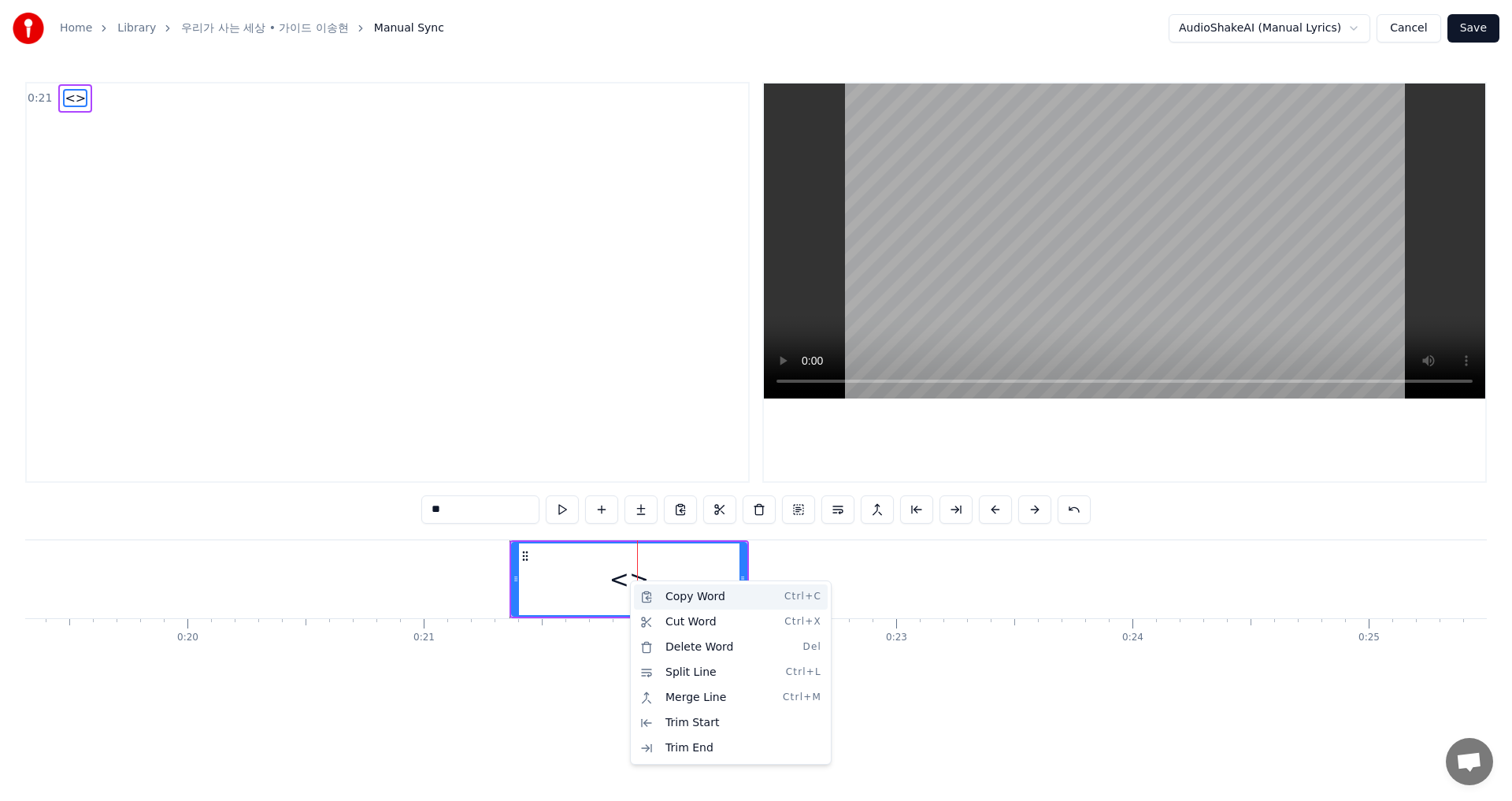
click at [686, 600] on div "Copy Word Ctrl+C" at bounding box center [731, 596] width 194 height 25
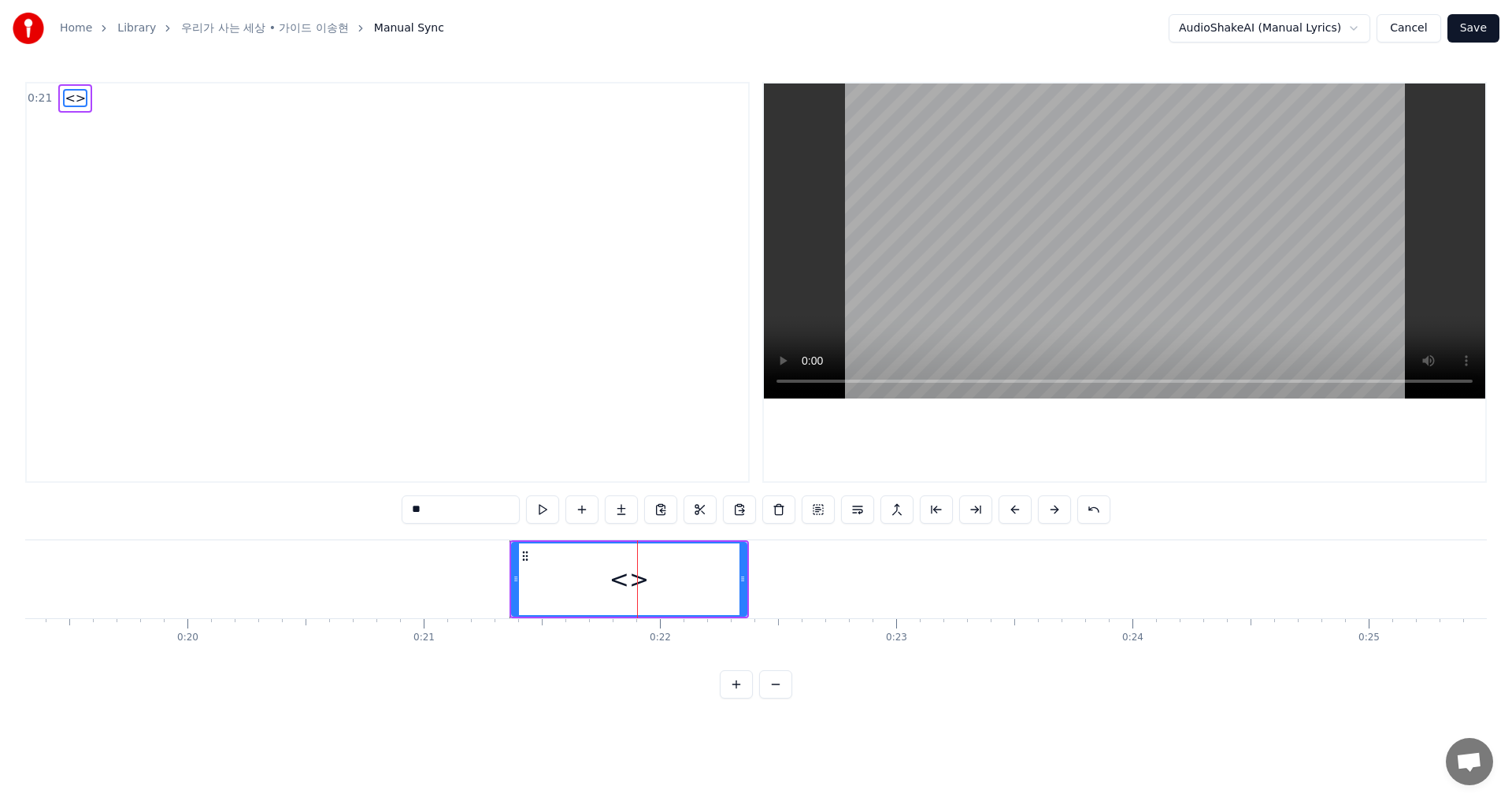
click at [621, 577] on div "<>" at bounding box center [629, 579] width 40 height 36
click at [631, 582] on div "<>" at bounding box center [629, 579] width 40 height 36
click at [435, 513] on html "Home Library 우리가 사는 세상 • 가이드 이송현 Manual Sync AudioShakeAI (Manual Lyrics) Cance…" at bounding box center [756, 362] width 1512 height 724
click at [434, 508] on input "**" at bounding box center [460, 509] width 118 height 29
type input "*"
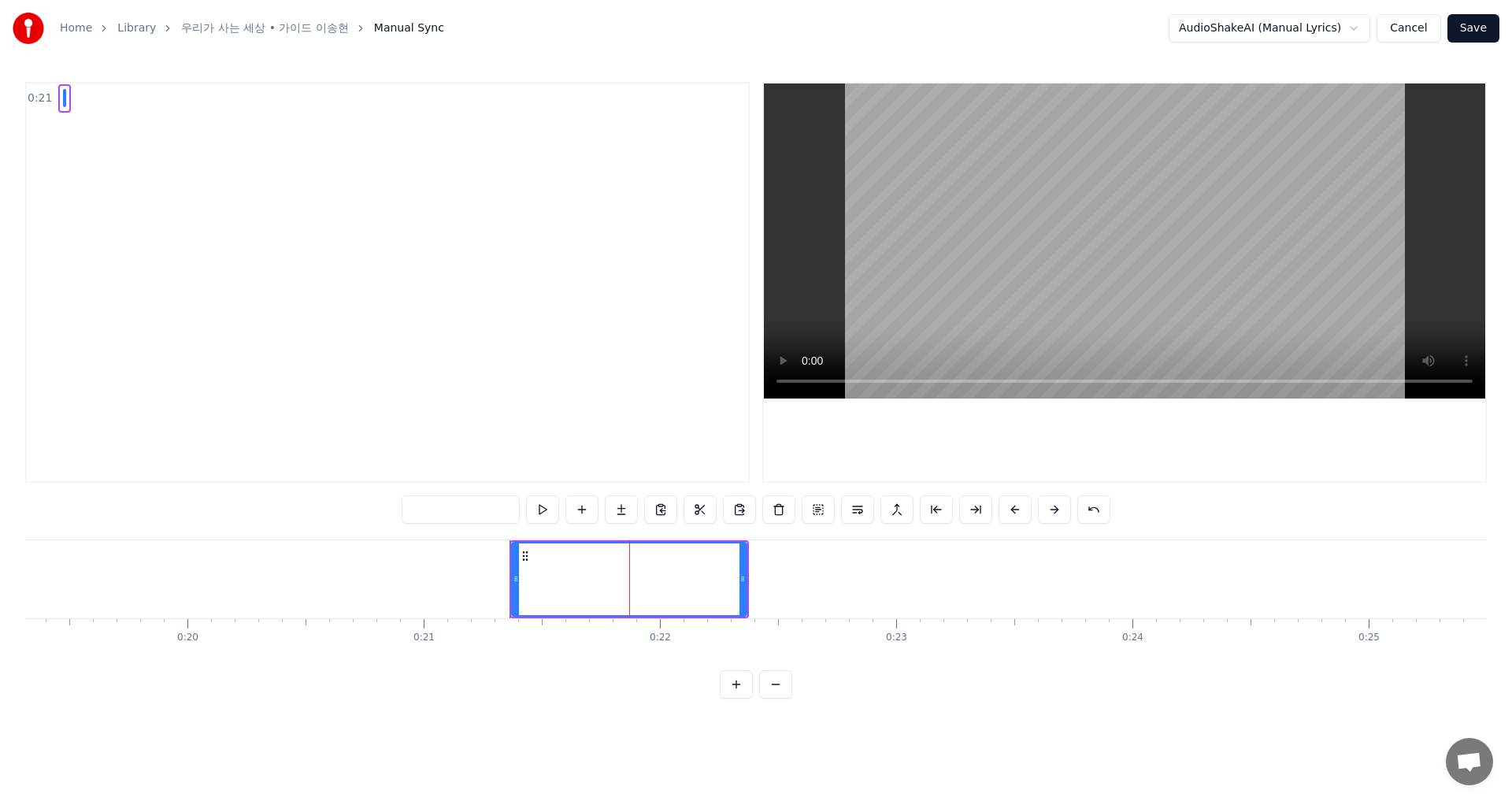
paste input "**********"
type input "**********"
click at [389, 119] on div "0:21 우리가 사는 세상은" at bounding box center [387, 282] width 725 height 400
click at [330, 324] on div "0:21 우리가 사는 세상은" at bounding box center [387, 282] width 725 height 400
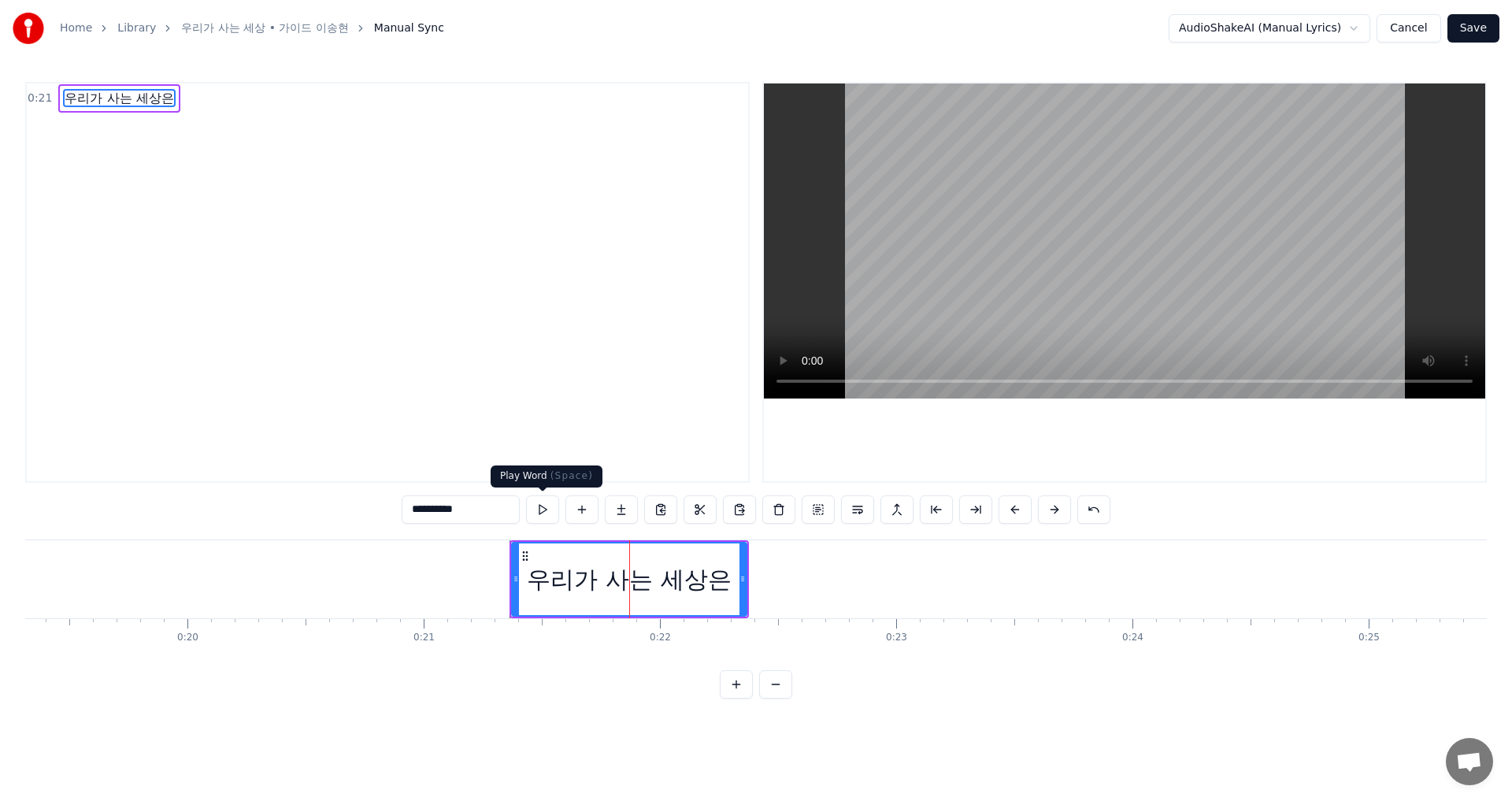
click at [538, 516] on button at bounding box center [542, 509] width 33 height 29
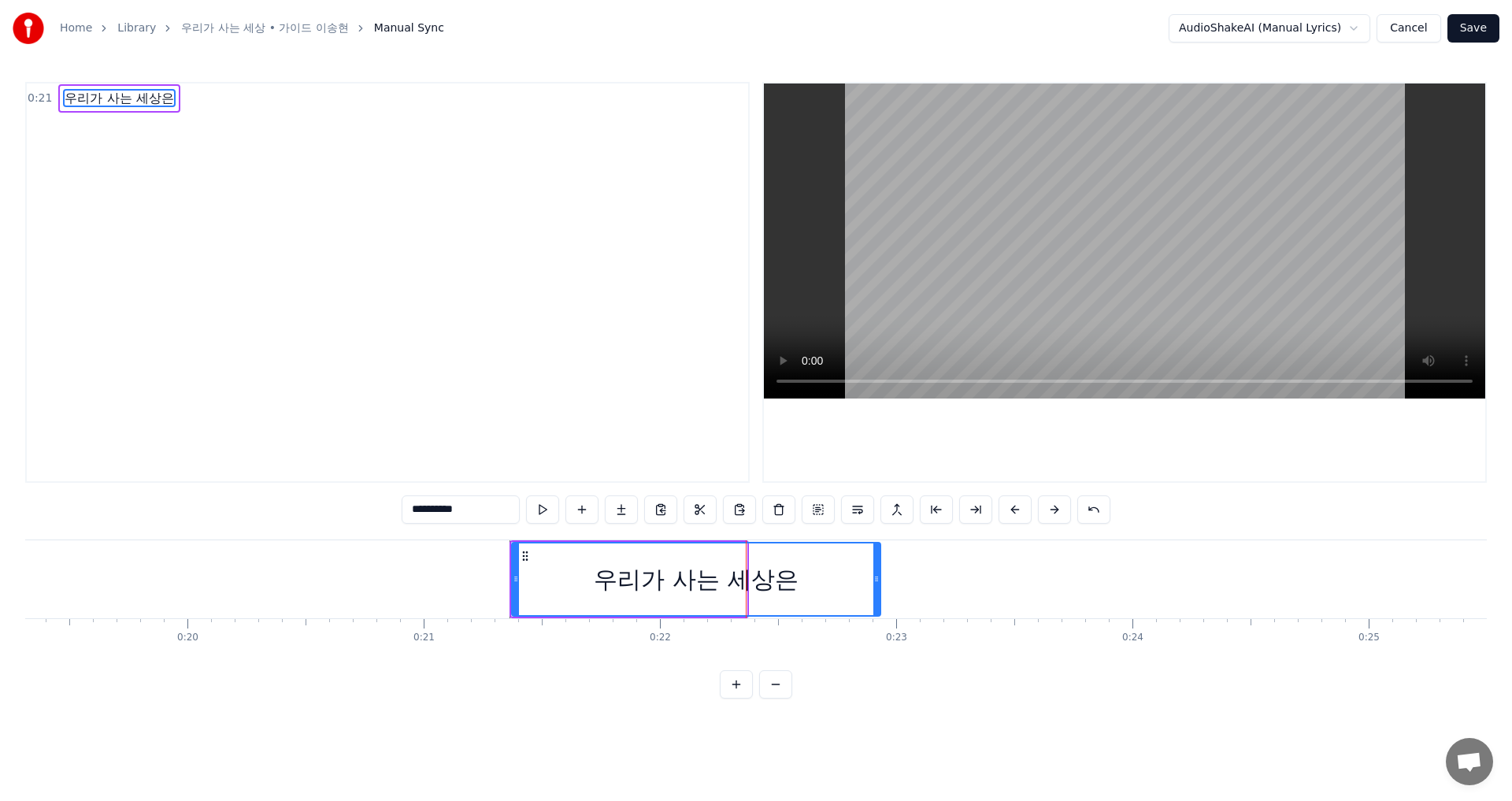
drag, startPoint x: 741, startPoint y: 579, endPoint x: 875, endPoint y: 573, distance: 134.1
click at [875, 573] on icon at bounding box center [876, 578] width 6 height 13
click at [526, 495] on button at bounding box center [542, 509] width 33 height 29
click at [583, 576] on div "우리가 사는 세상은" at bounding box center [695, 578] width 367 height 71
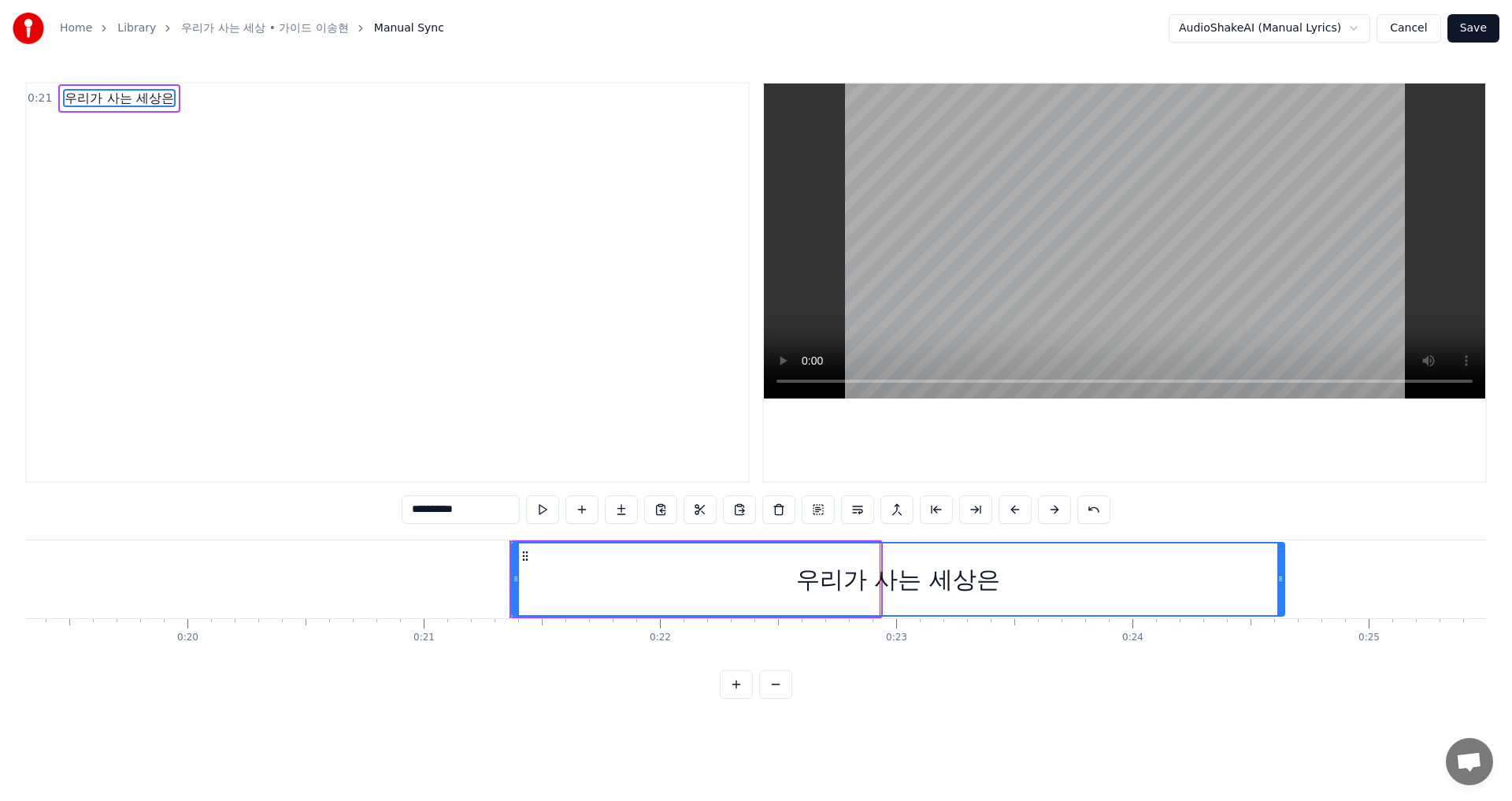
drag, startPoint x: 877, startPoint y: 578, endPoint x: 1281, endPoint y: 596, distance: 404.4
click at [1281, 596] on div at bounding box center [1280, 578] width 6 height 71
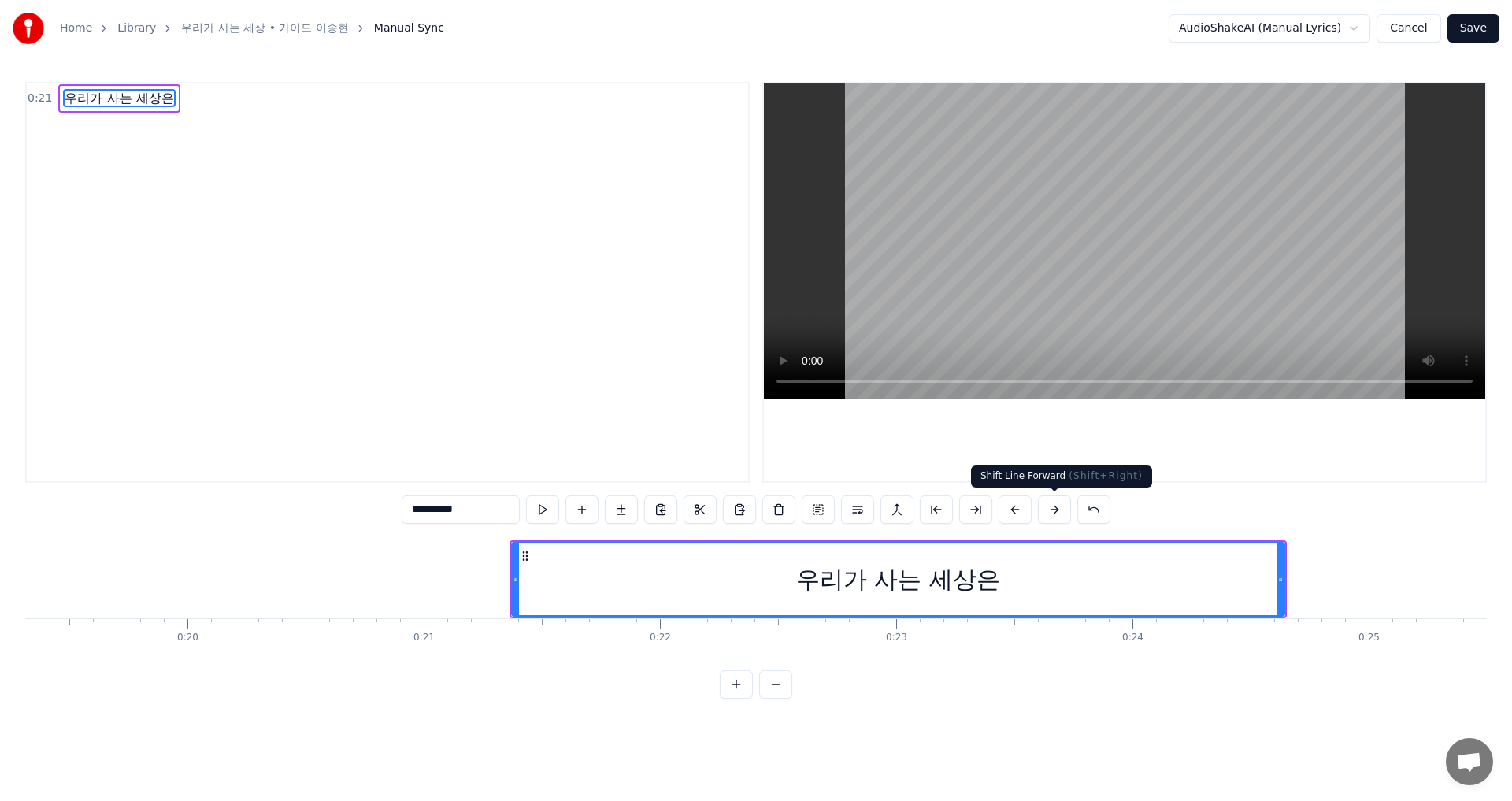
click at [1055, 508] on button at bounding box center [1053, 509] width 33 height 29
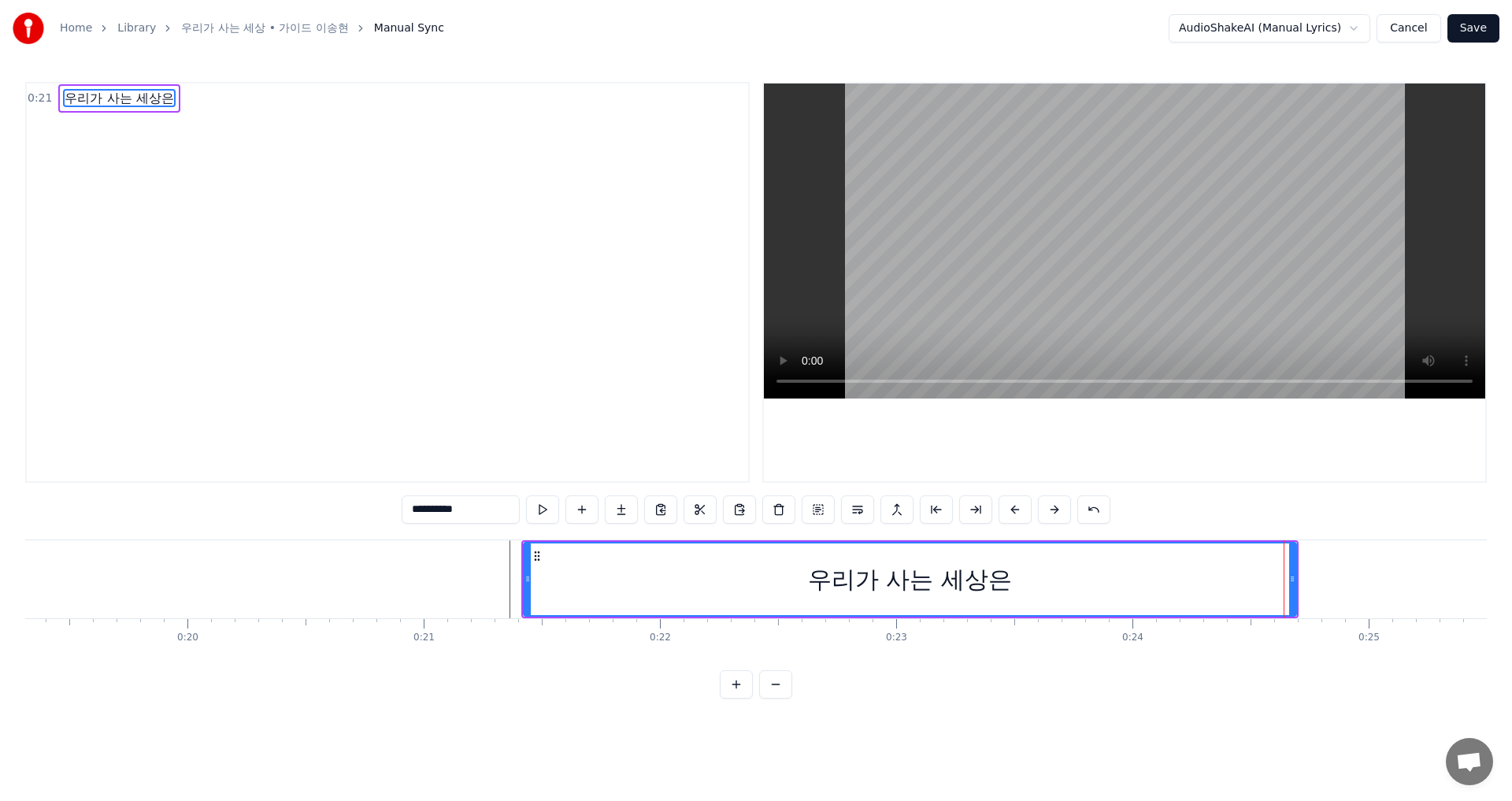
click at [1055, 508] on button at bounding box center [1053, 509] width 33 height 29
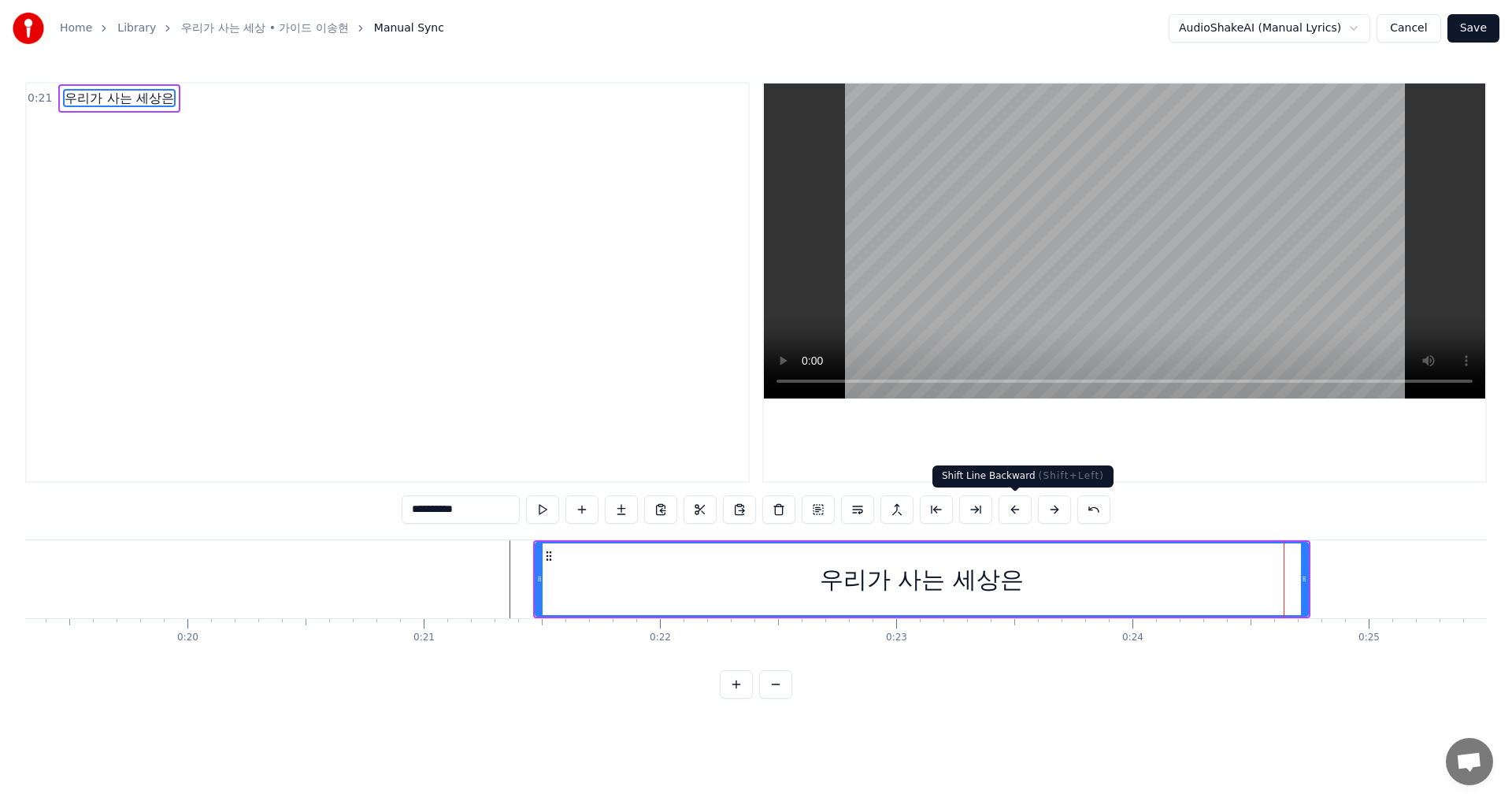
click at [1014, 511] on button at bounding box center [1015, 509] width 33 height 29
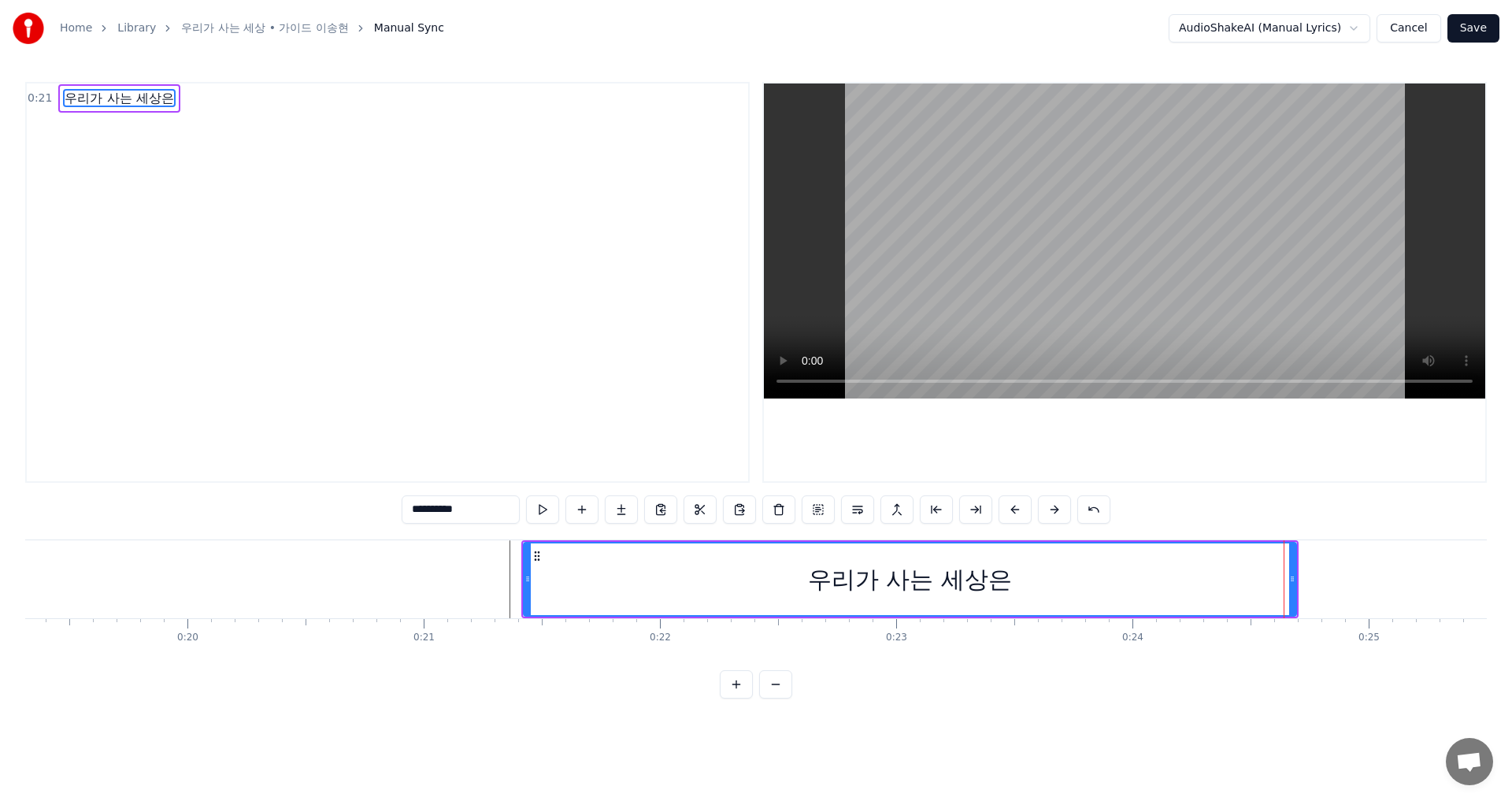
click at [1014, 511] on button at bounding box center [1015, 509] width 33 height 29
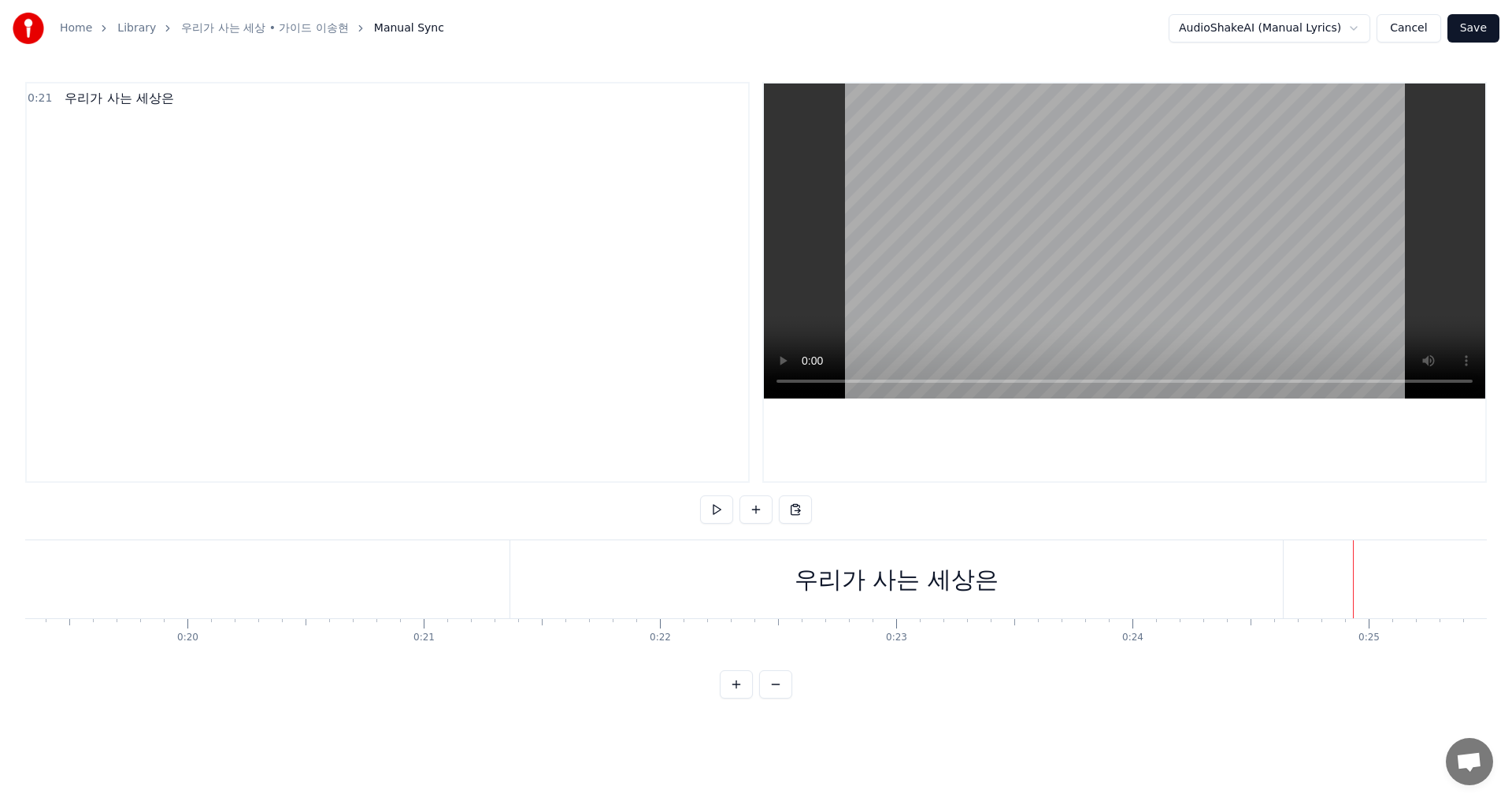
click at [759, 510] on button at bounding box center [756, 509] width 33 height 29
click at [1468, 581] on div "<>" at bounding box center [1467, 579] width 40 height 36
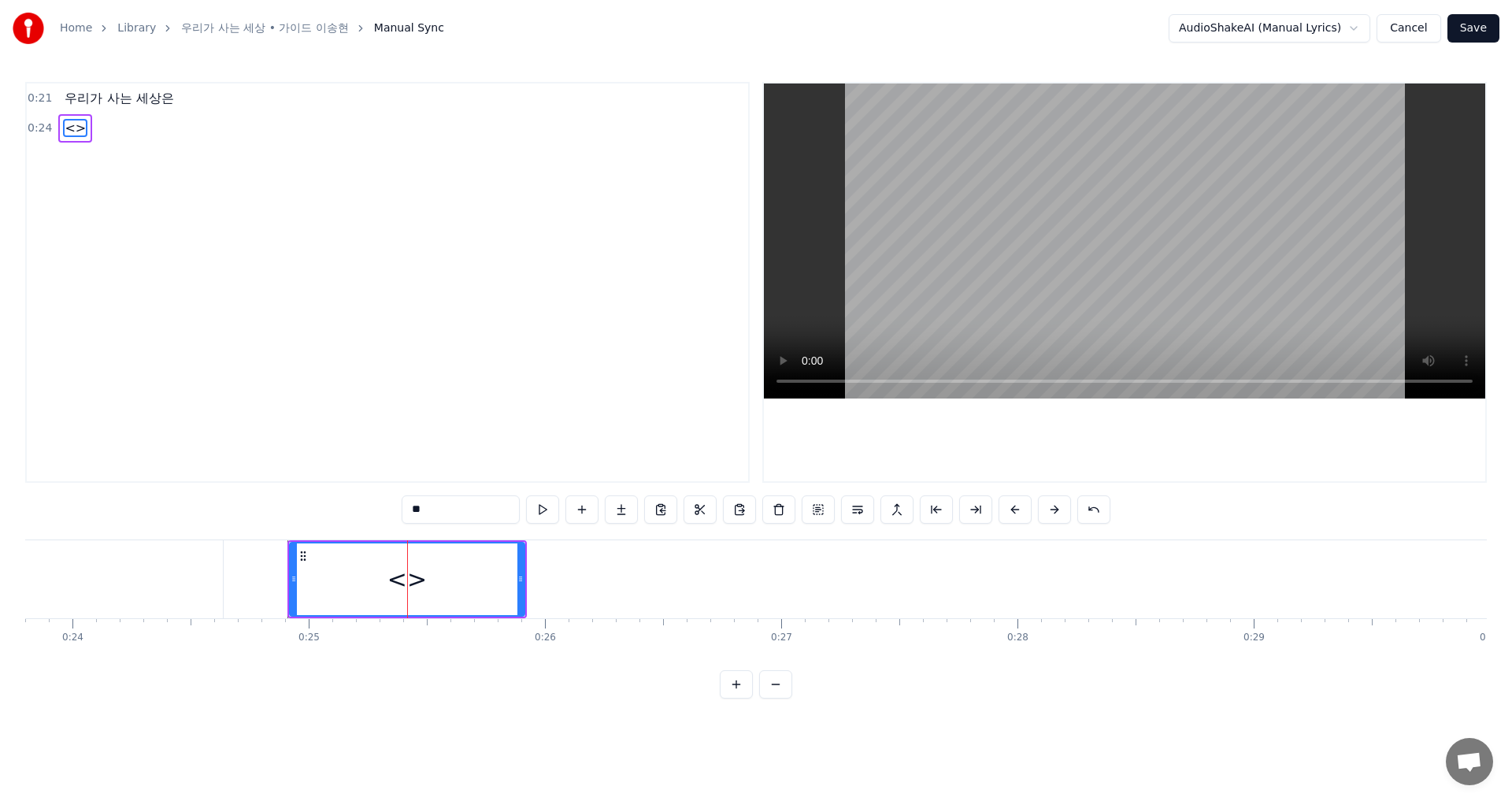
scroll to position [0, 5925]
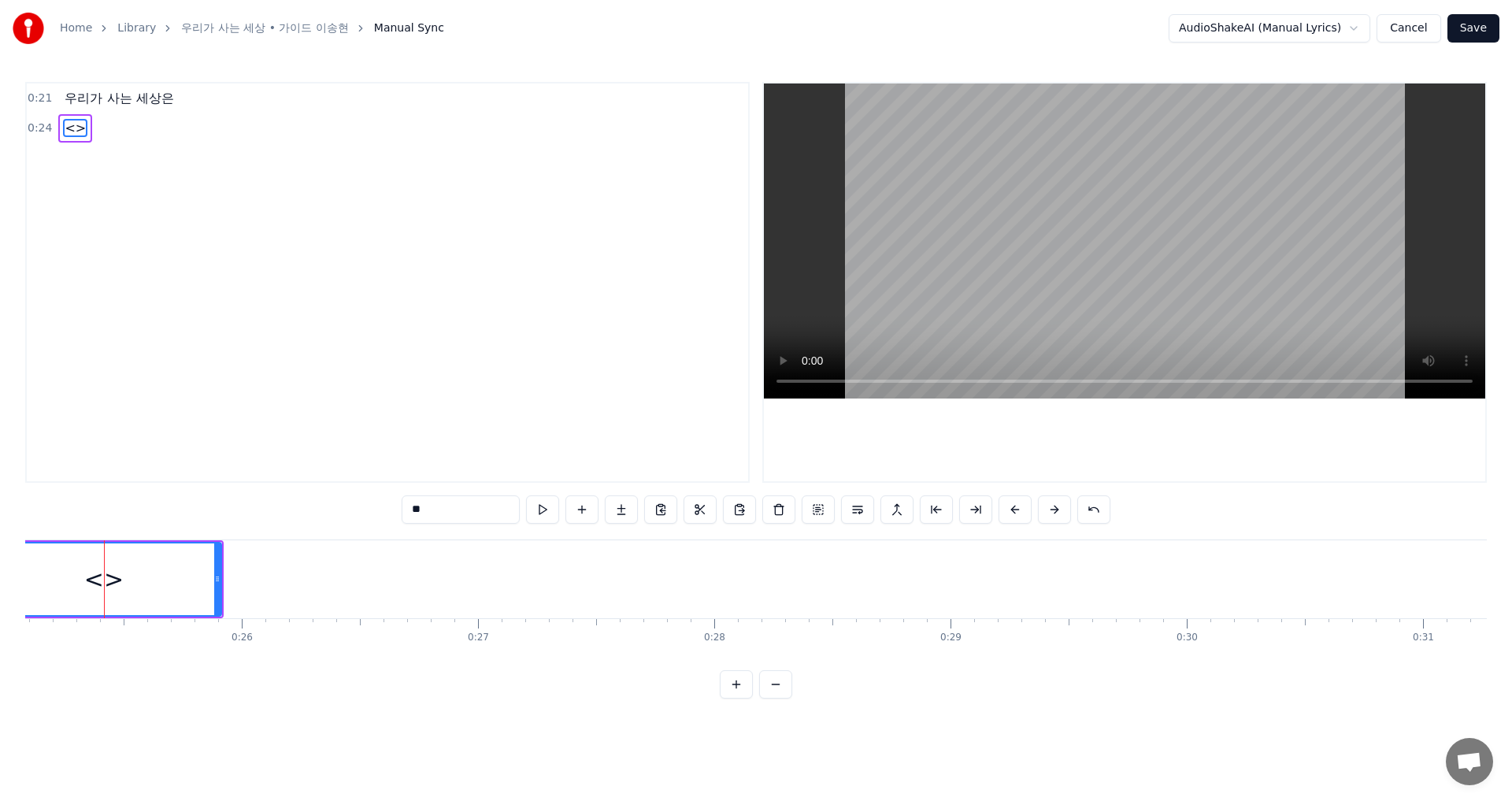
click at [423, 508] on input "**" at bounding box center [460, 509] width 118 height 29
paste input "**********"
click at [411, 508] on input "**********" at bounding box center [460, 509] width 118 height 29
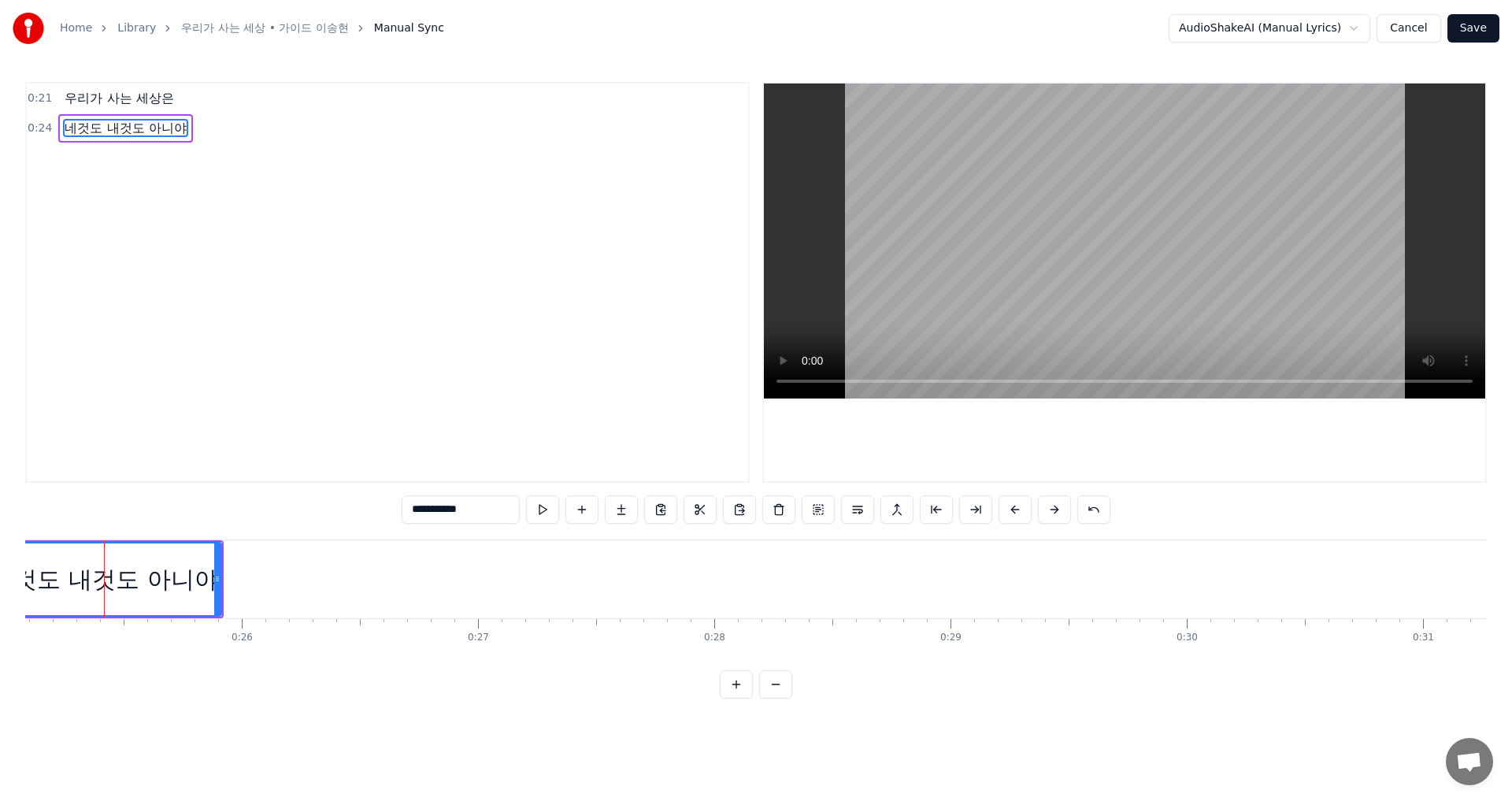
type input "**********"
click at [411, 385] on div "0:21 우리가 사는 세상은 0:24 네것도 내것도 아니야" at bounding box center [387, 282] width 725 height 400
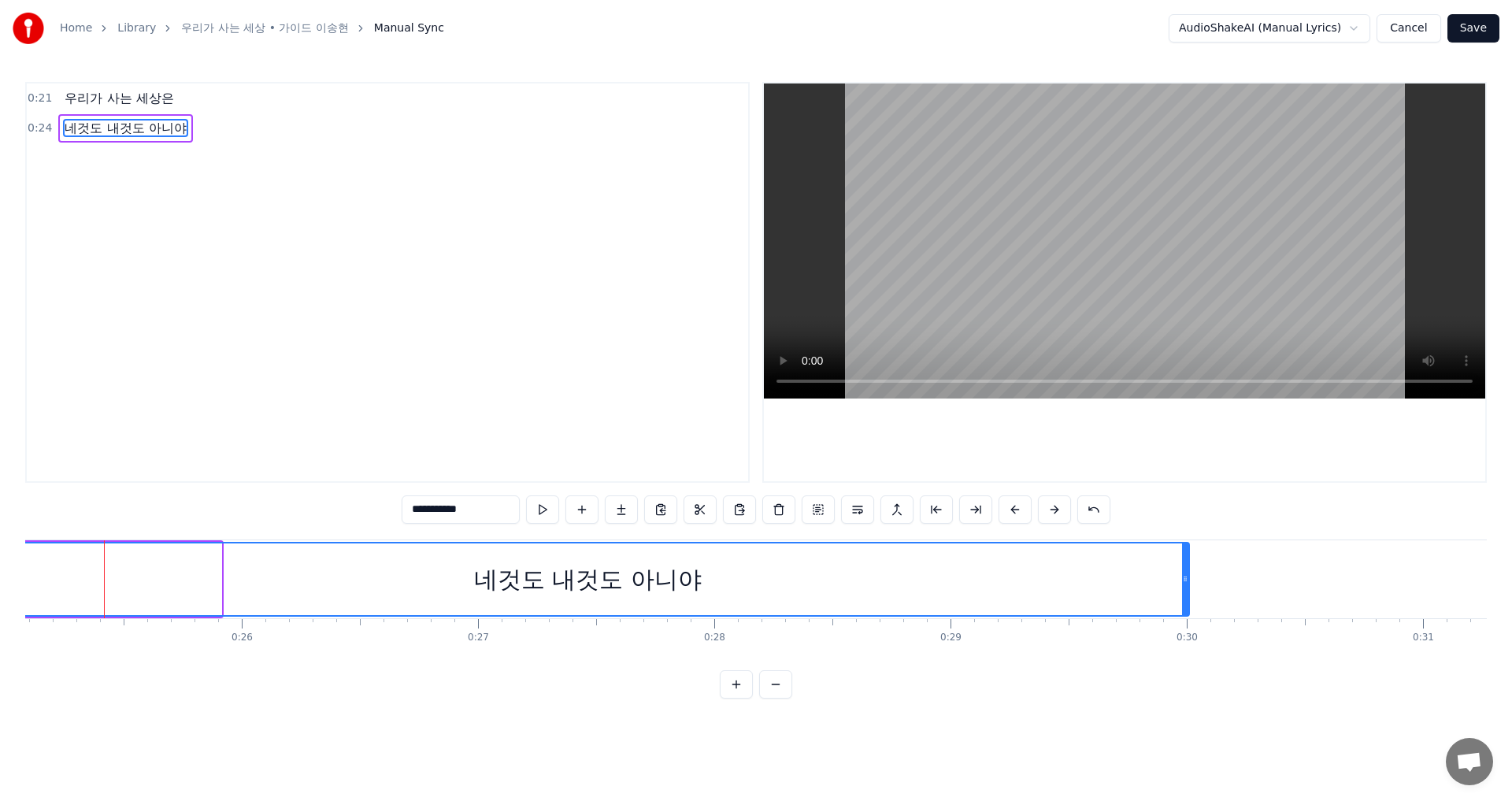
drag, startPoint x: 217, startPoint y: 580, endPoint x: 1185, endPoint y: 622, distance: 968.9
click at [1185, 622] on div "우리가 사는 세상은 네것도 내것도 아니야 To pick up a draggable item, press the space bar. While …" at bounding box center [756, 597] width 1462 height 118
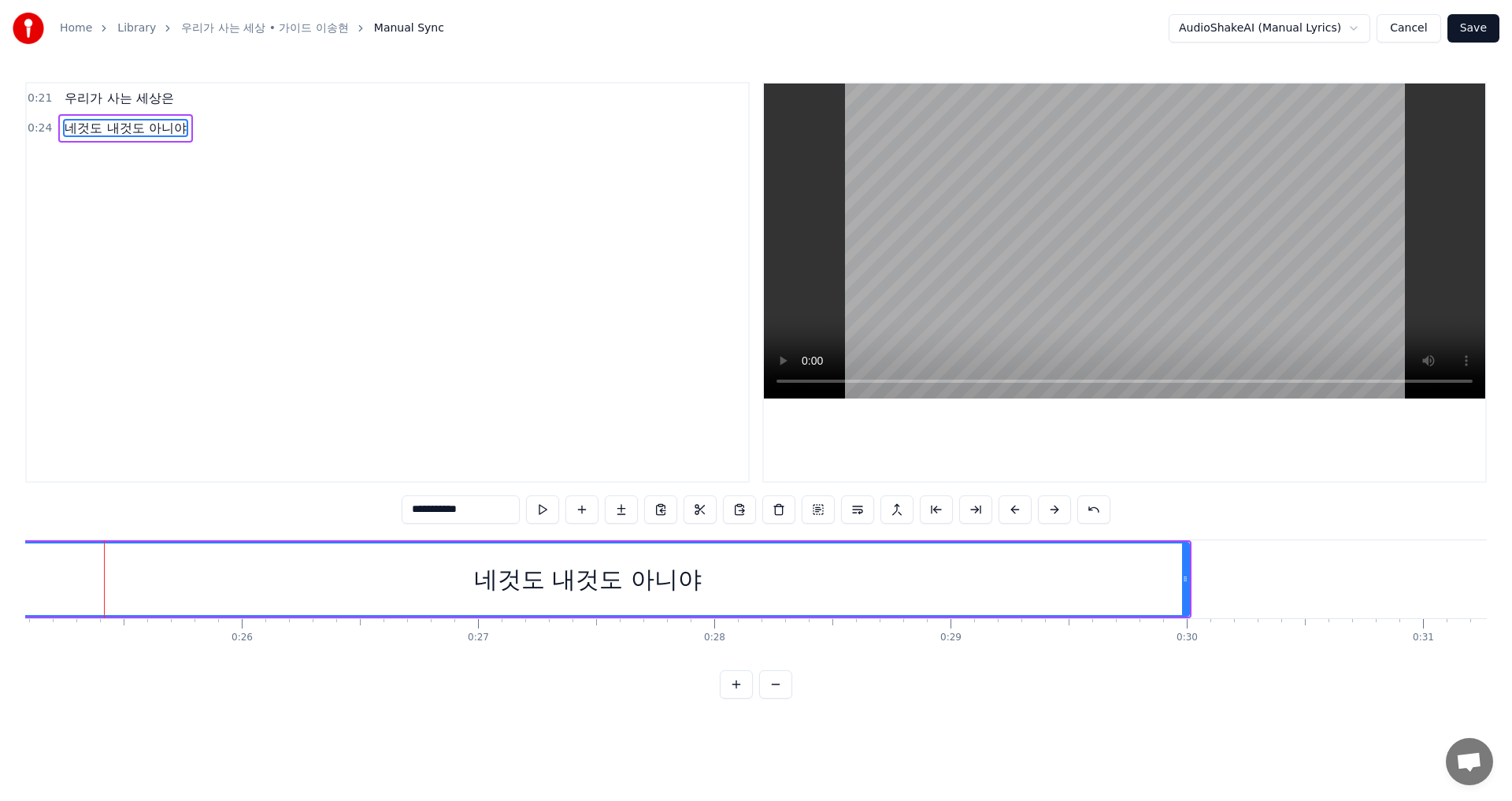
click at [535, 508] on button at bounding box center [542, 509] width 33 height 29
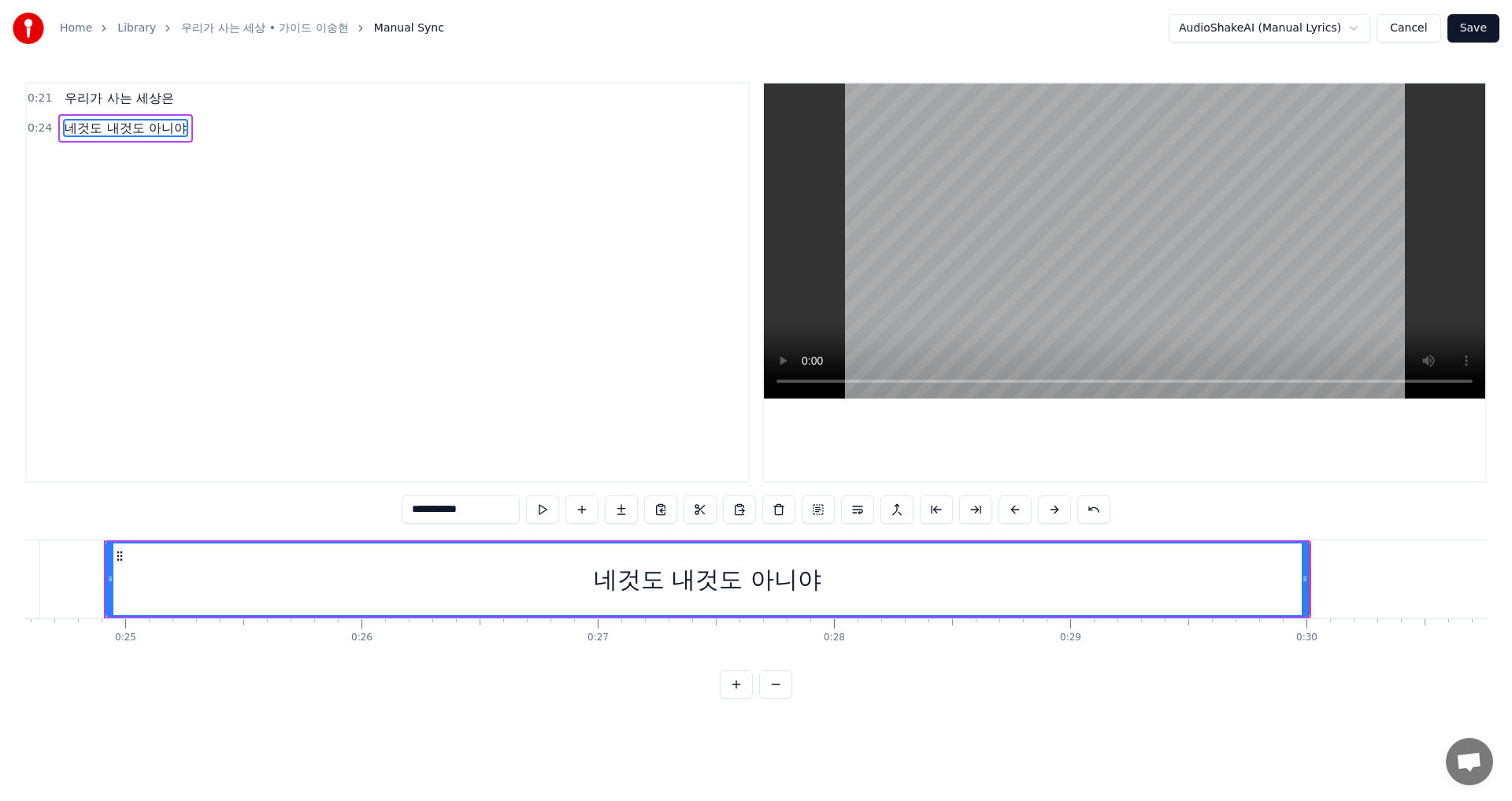
click at [526, 495] on button at bounding box center [542, 509] width 33 height 29
click at [672, 578] on div "네것도 내것도 아니야" at bounding box center [707, 579] width 227 height 36
drag, startPoint x: 672, startPoint y: 578, endPoint x: 857, endPoint y: 578, distance: 185.0
click at [857, 578] on div "네것도 내것도 아니야" at bounding box center [707, 578] width 1201 height 71
drag, startPoint x: 839, startPoint y: 574, endPoint x: 812, endPoint y: 580, distance: 27.7
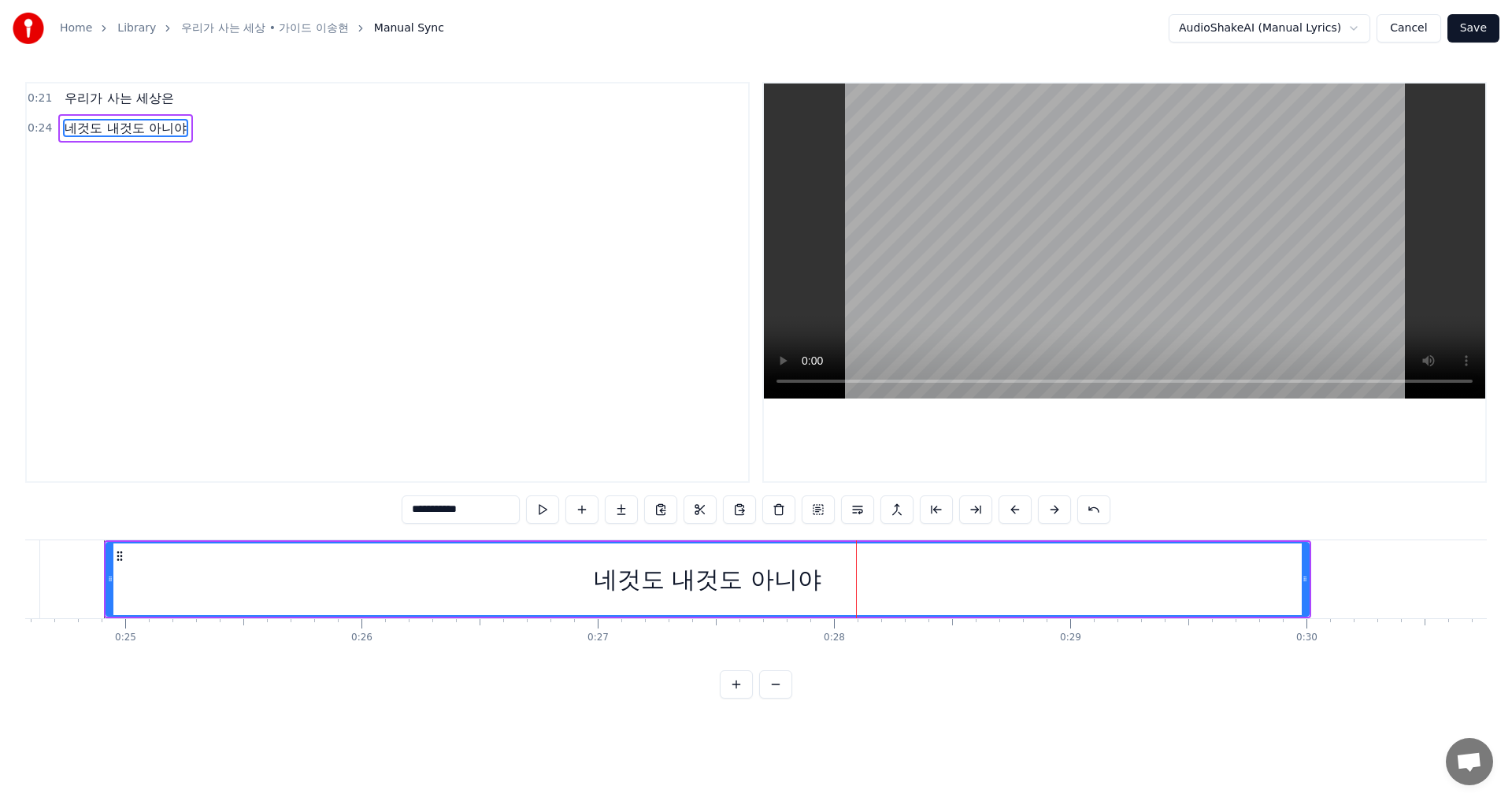
click at [812, 580] on div "네것도 내것도 아니야" at bounding box center [707, 578] width 1201 height 71
drag, startPoint x: 450, startPoint y: 509, endPoint x: 561, endPoint y: 492, distance: 112.3
click at [561, 492] on div "**********" at bounding box center [756, 390] width 1462 height 616
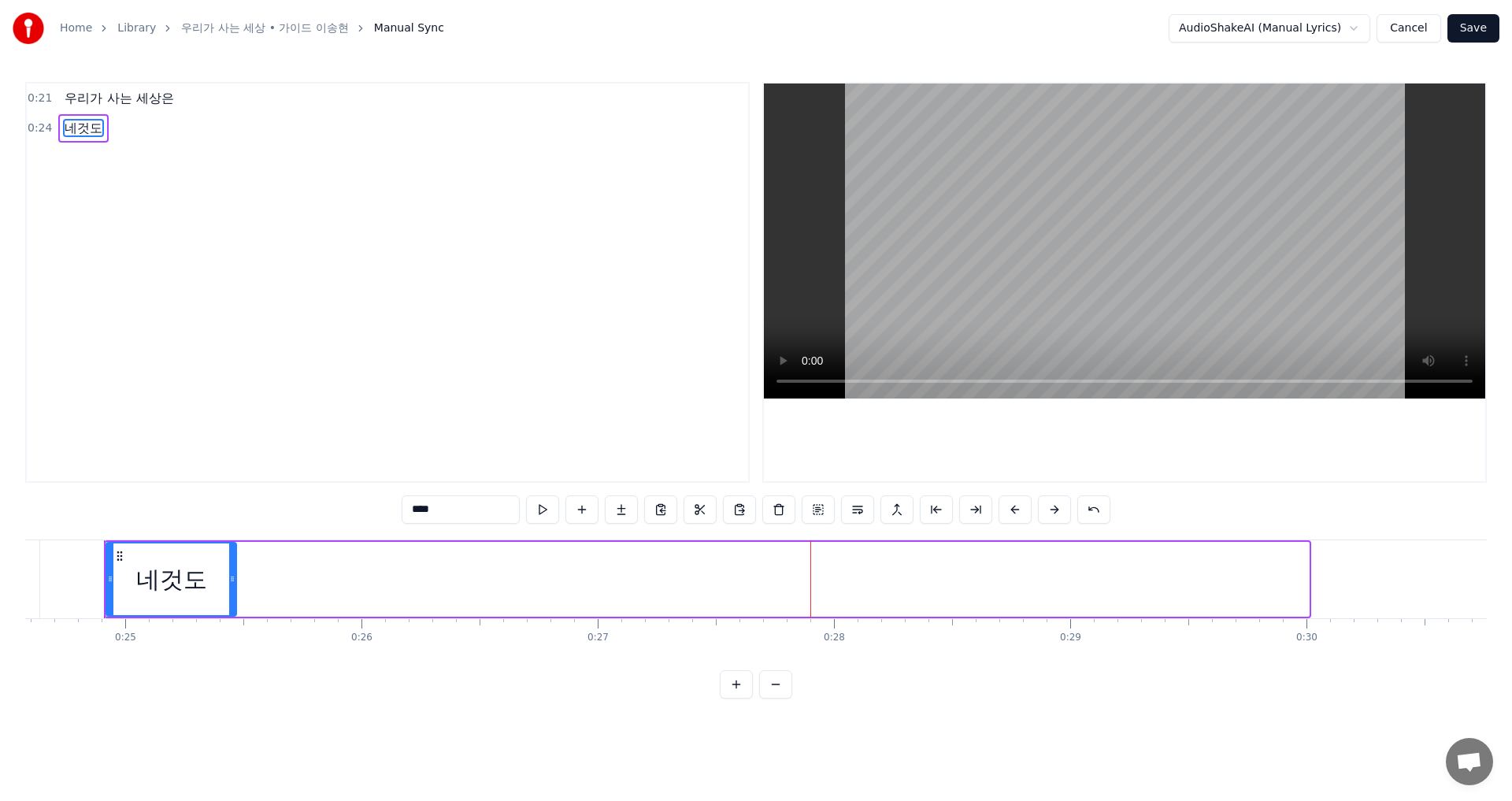
drag, startPoint x: 1301, startPoint y: 578, endPoint x: 229, endPoint y: 609, distance: 1072.4
click at [229, 609] on div at bounding box center [232, 578] width 6 height 71
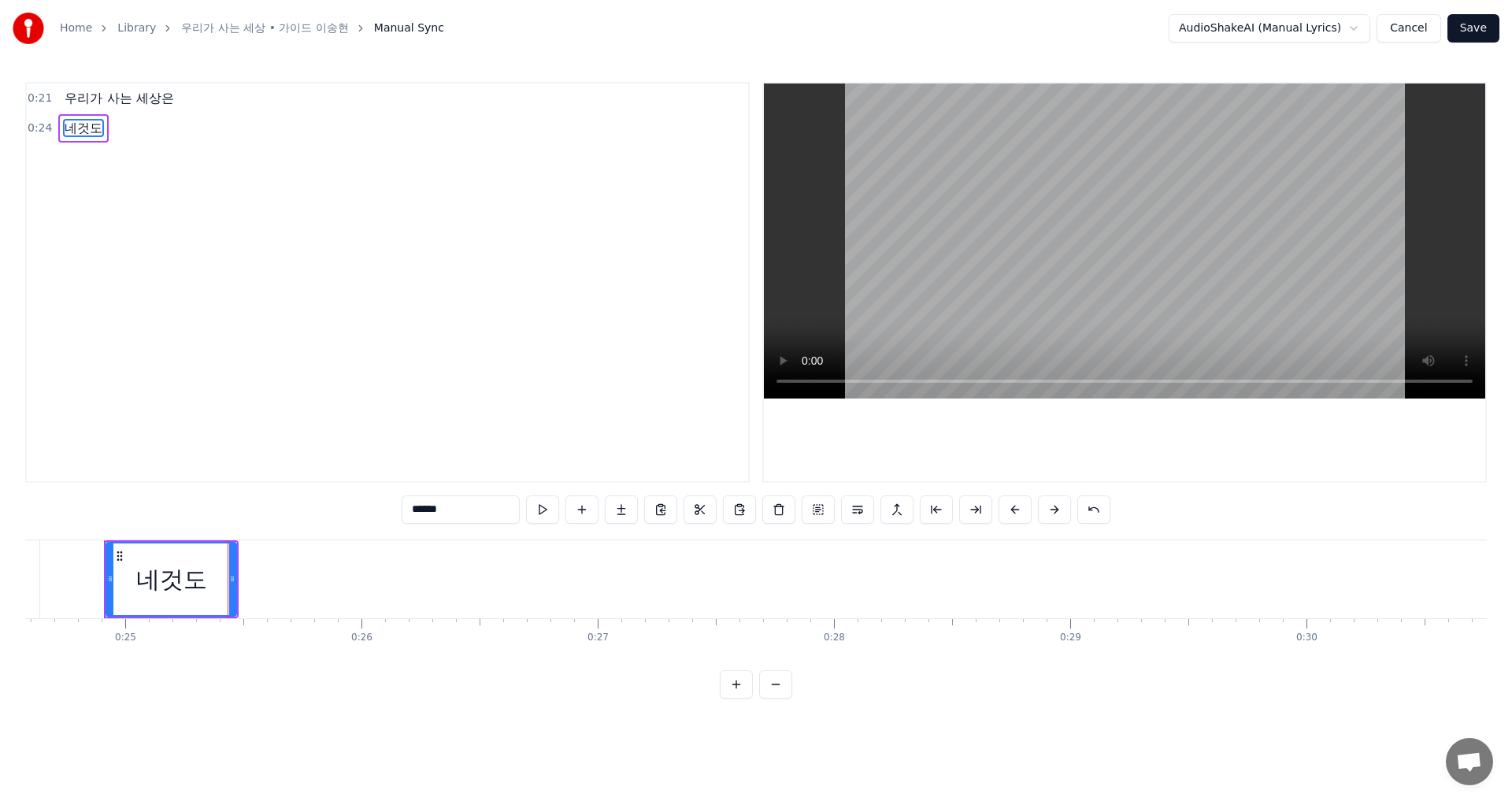
type input "***"
click at [120, 651] on div "우리가 사는 세상은 네것도 To pick up a draggable item, press the space bar. While dragging…" at bounding box center [756, 597] width 1462 height 118
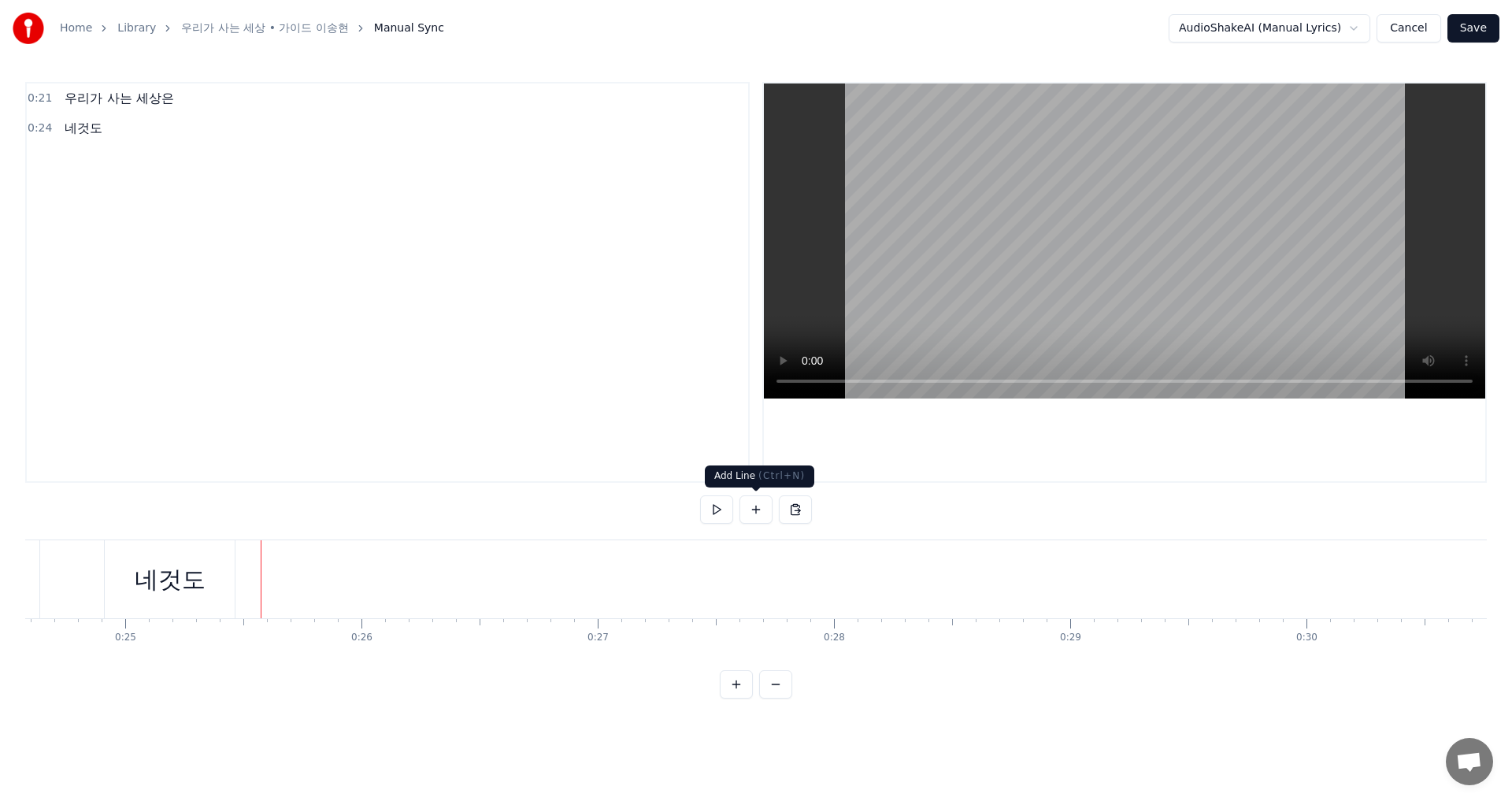
click at [754, 512] on button at bounding box center [756, 509] width 33 height 29
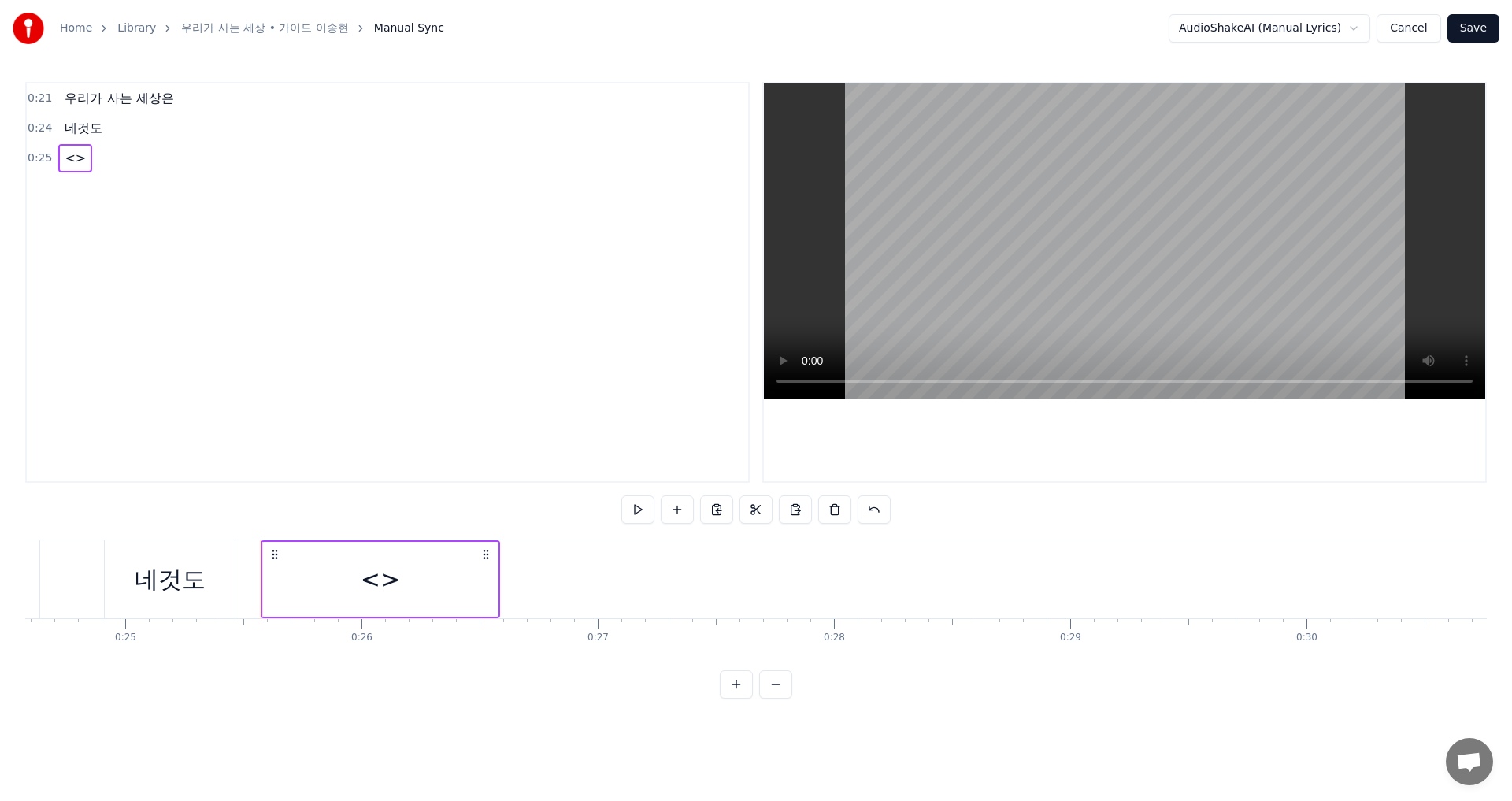
click at [382, 581] on div "<>" at bounding box center [381, 579] width 40 height 36
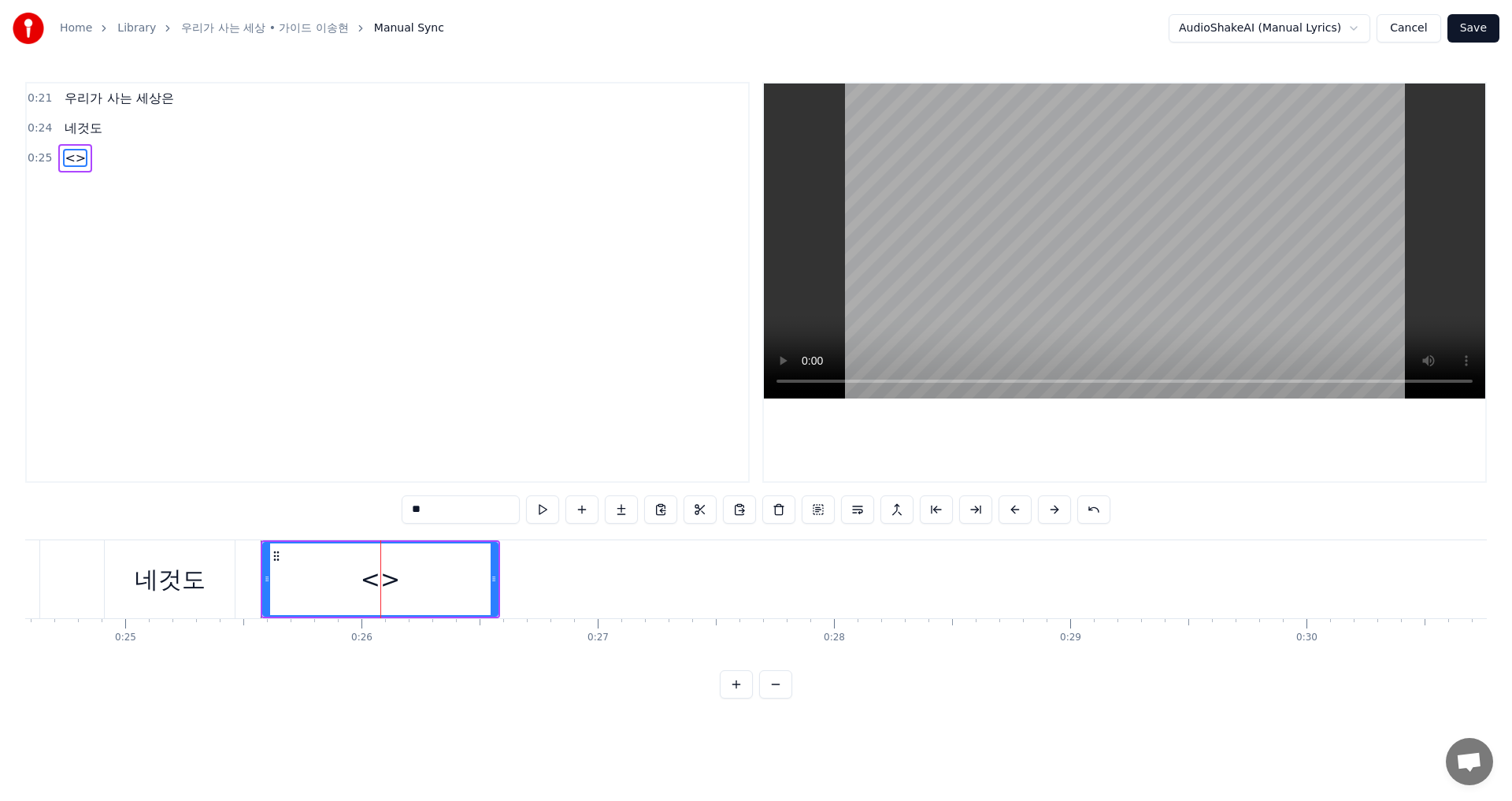
click at [382, 581] on div "<>" at bounding box center [381, 579] width 40 height 36
drag, startPoint x: 443, startPoint y: 512, endPoint x: 392, endPoint y: 514, distance: 51.0
click at [392, 514] on div "0:21 우리가 사는 세상은 0:24 네것도 0:25 <> ** 우리가 사는 세상은 네것도 <> To pick up a draggable it…" at bounding box center [756, 390] width 1462 height 616
paste input "*****"
click at [450, 698] on div "0:21 우리가 사는 세상은 0:24 네것도 0:25 내것도 아니야 ******* 우리가 사는 세상은 네것도 내것도 아니야 To pick up…" at bounding box center [756, 390] width 1462 height 616
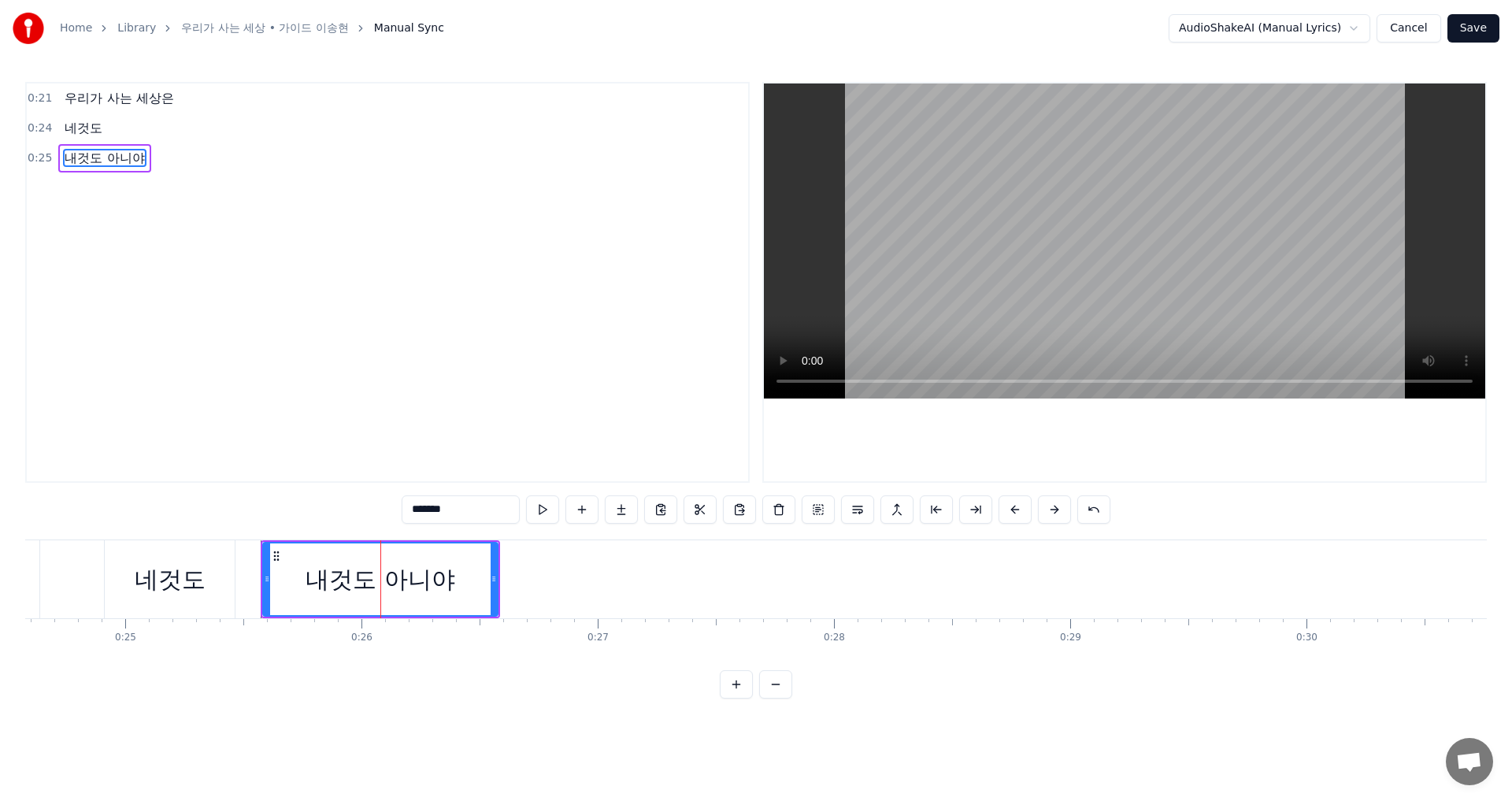
click at [446, 510] on input "*******" at bounding box center [460, 509] width 118 height 29
drag, startPoint x: 267, startPoint y: 576, endPoint x: 233, endPoint y: 593, distance: 38.0
click at [233, 593] on div at bounding box center [232, 578] width 6 height 71
click at [148, 721] on html "Home Library 우리가 사는 세상 • 가이드 이송현 Manual Sync AudioShakeAI (Manual Lyrics) Cance…" at bounding box center [756, 362] width 1512 height 724
click at [110, 588] on div "네것도" at bounding box center [169, 578] width 130 height 78
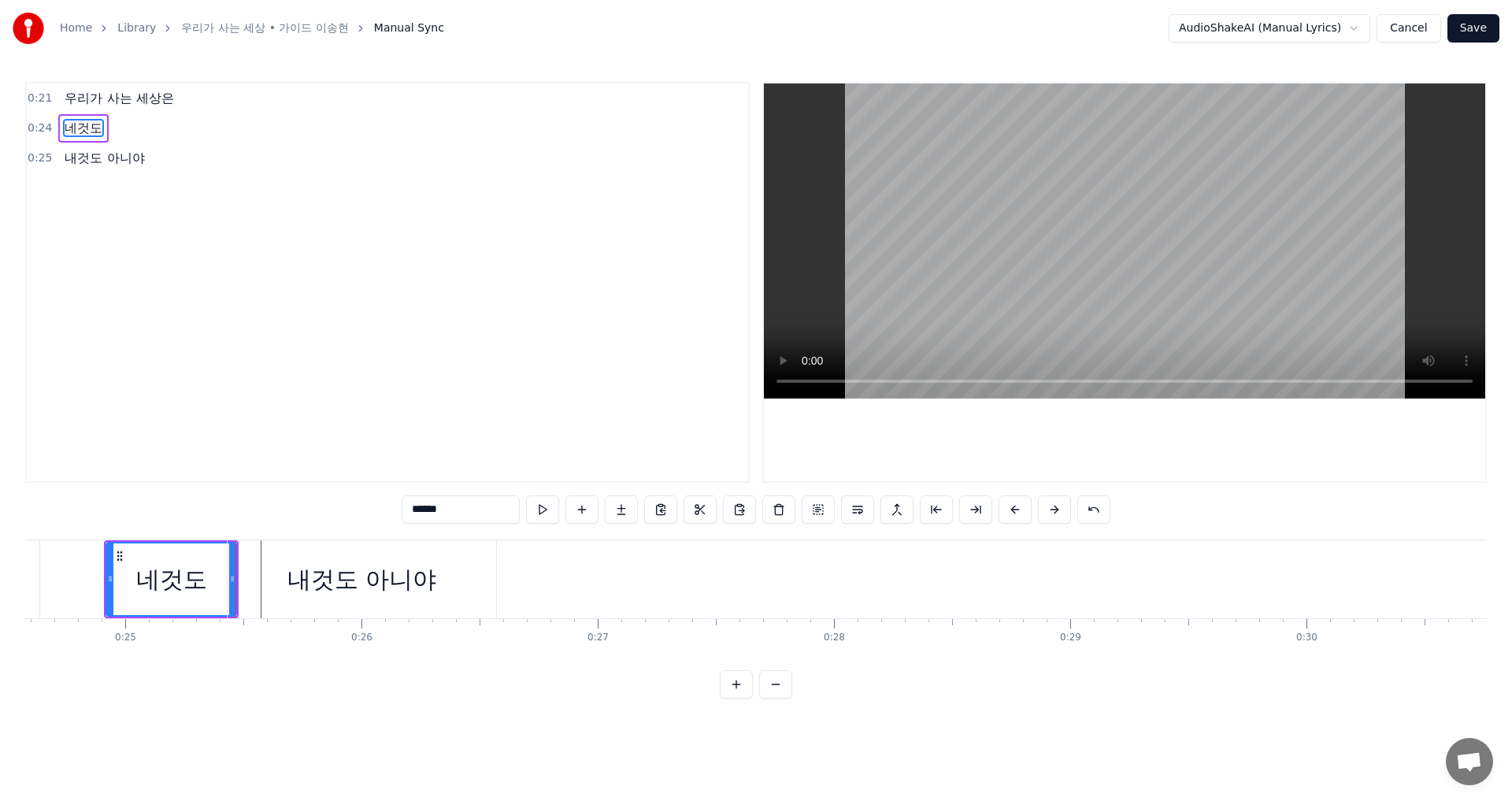
click at [95, 489] on div "0:21 우리가 사는 세상은 0:24 네것도 0:25 내것도 아니야 *** 우리가 사는 세상은 네것도 내것도 아니야 To pick up a d…" at bounding box center [756, 390] width 1462 height 616
click at [541, 510] on button at bounding box center [542, 509] width 33 height 29
click at [377, 576] on div "내것도 아니야" at bounding box center [362, 579] width 149 height 36
type input "*******"
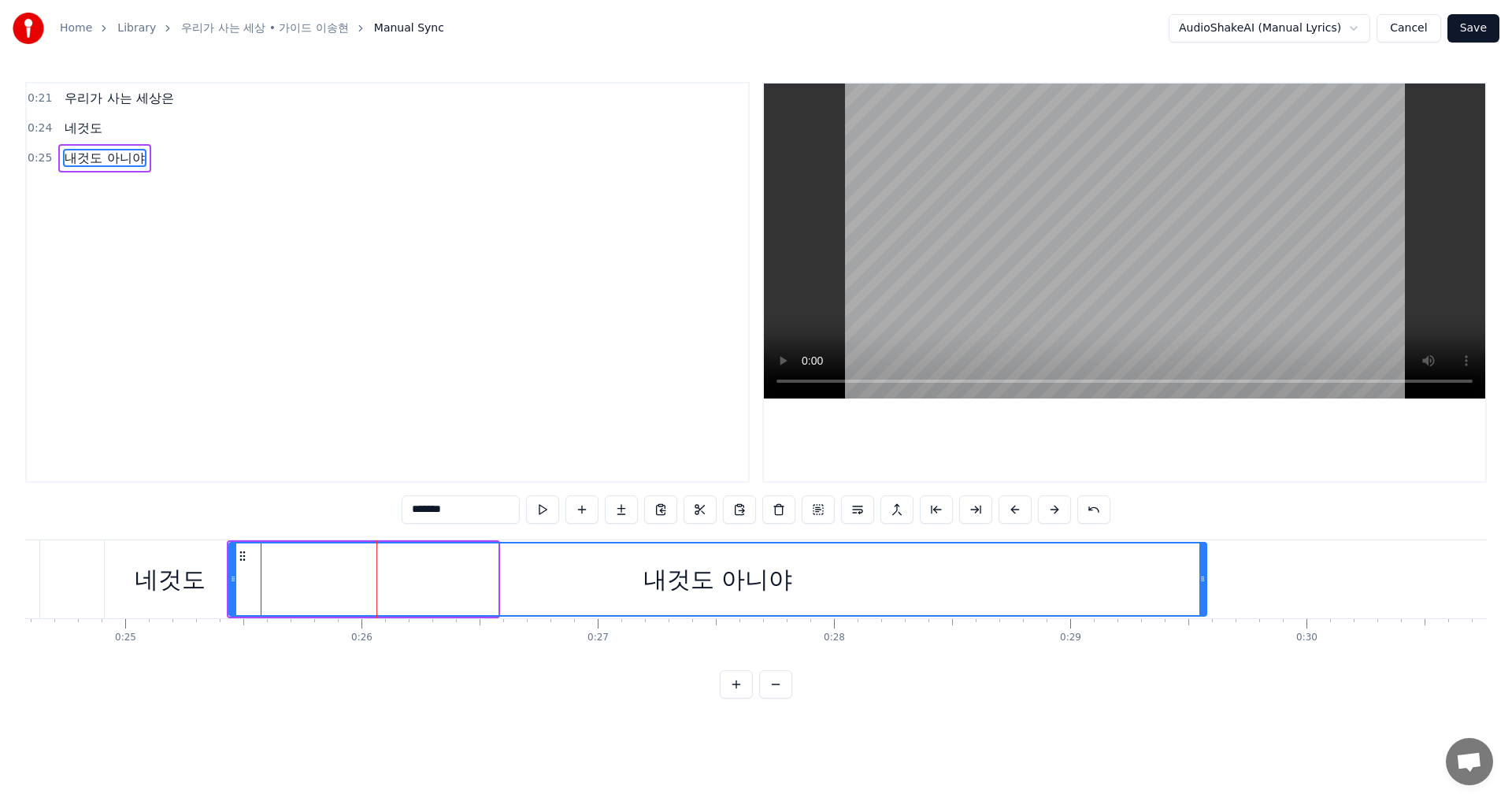
drag, startPoint x: 495, startPoint y: 581, endPoint x: 1205, endPoint y: 585, distance: 710.0
click at [1205, 585] on div at bounding box center [1202, 578] width 6 height 71
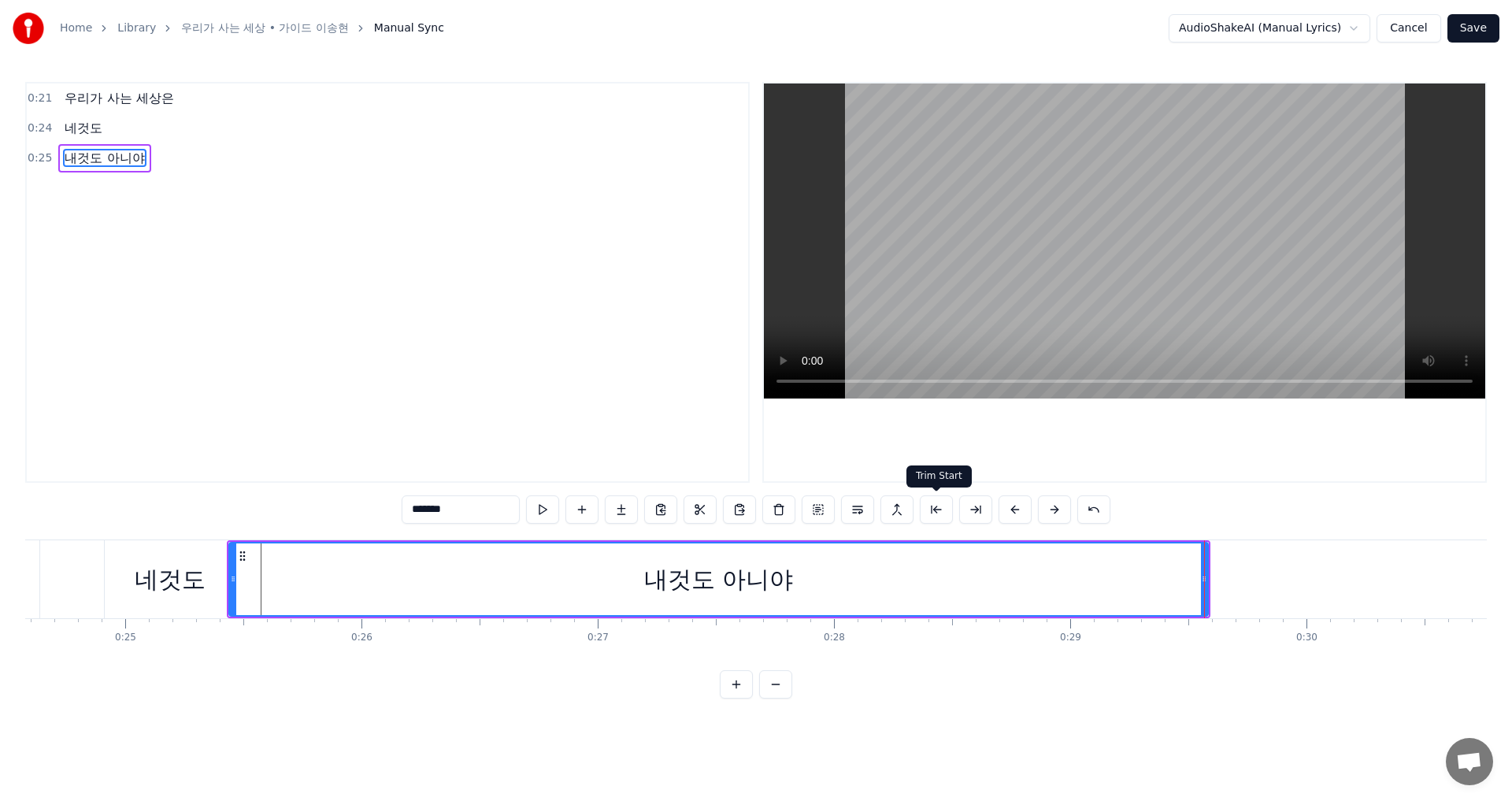
click at [937, 511] on button at bounding box center [935, 509] width 33 height 29
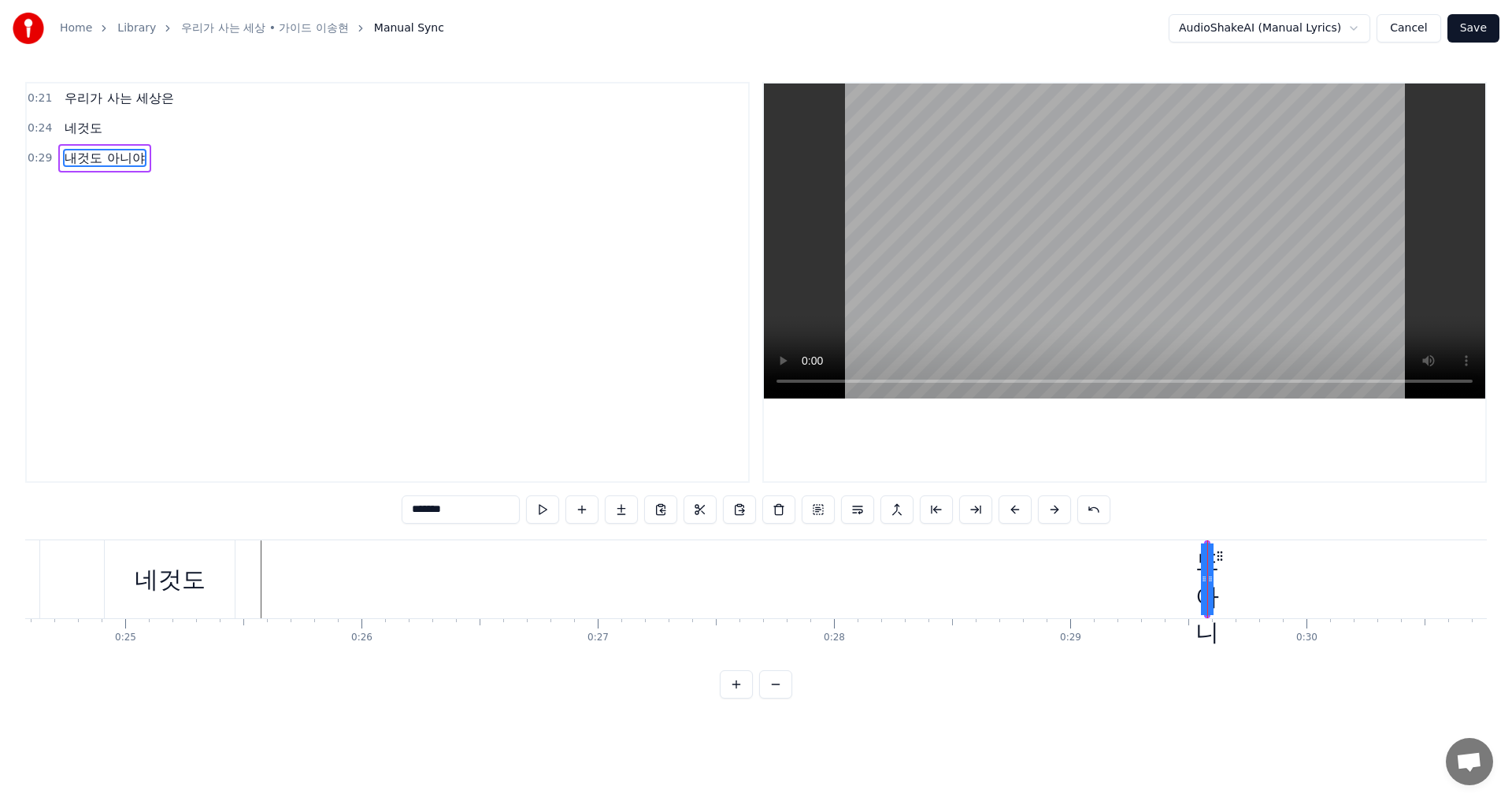
click at [920, 495] on button at bounding box center [935, 509] width 33 height 29
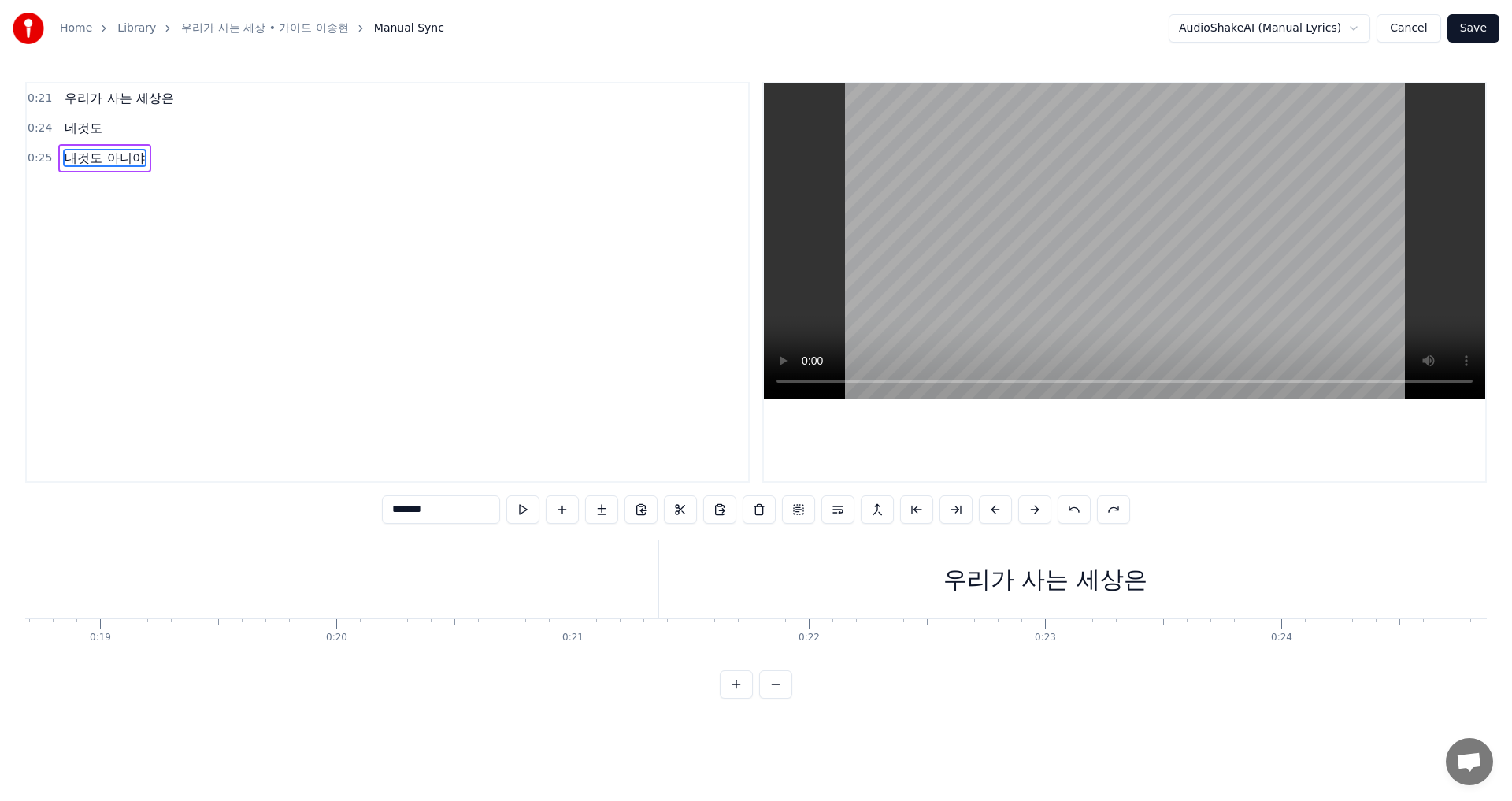
scroll to position [0, 4530]
click at [509, 538] on div "0:21 우리가 사는 세상은 0:24 네것도 0:25 내것도 아니야 ******* 우리가 사는 세상은 네것도 내것도 아니야 To pick up…" at bounding box center [756, 390] width 1462 height 616
click at [528, 644] on div "우리가 사는 세상은 네것도 내것도 아니야 To pick up a draggable item, press the space bar. While …" at bounding box center [756, 597] width 1462 height 118
click at [544, 606] on div "우리가 사는 세상은" at bounding box center [929, 578] width 772 height 78
type input "**********"
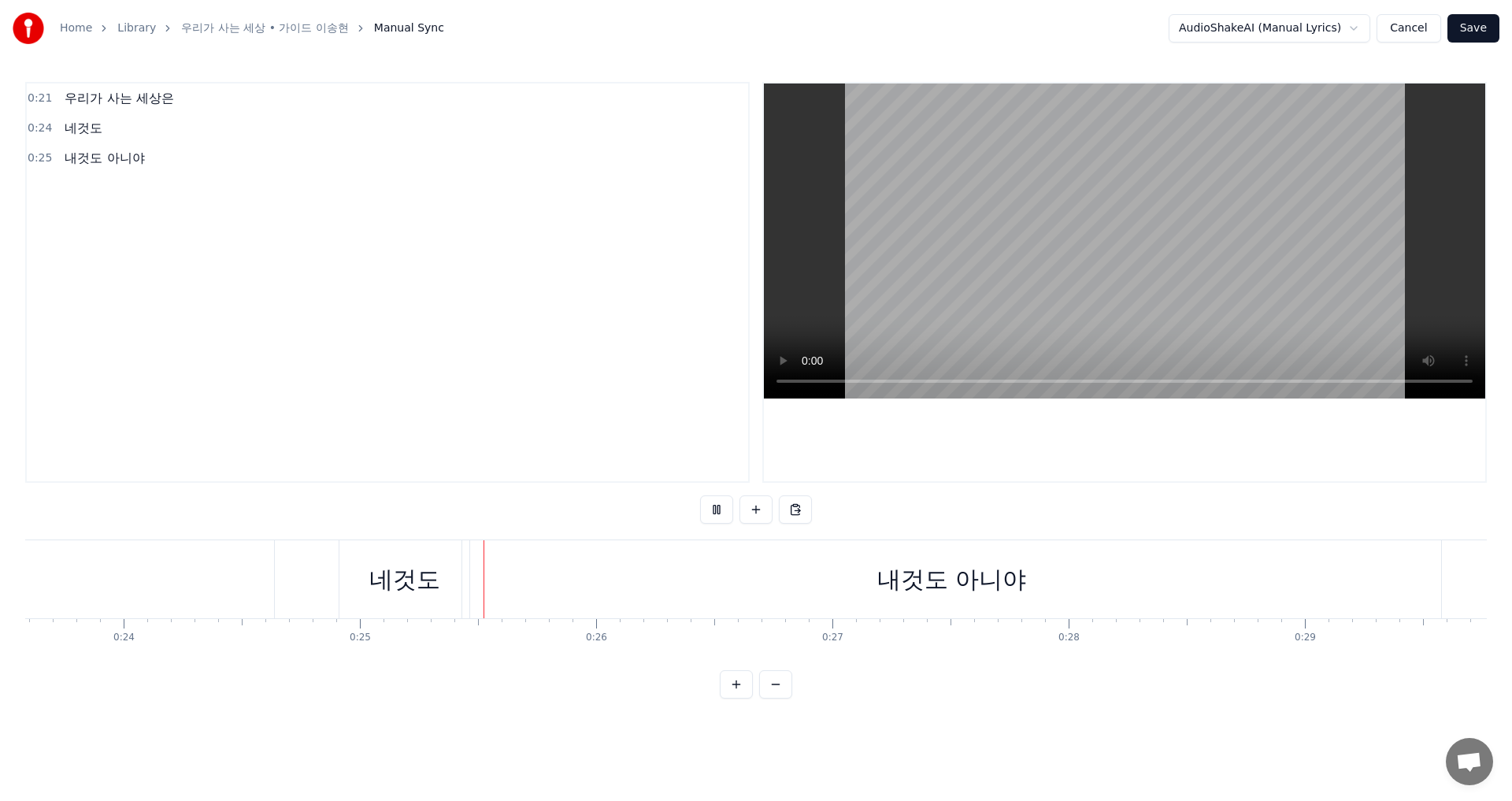
scroll to position [0, 5836]
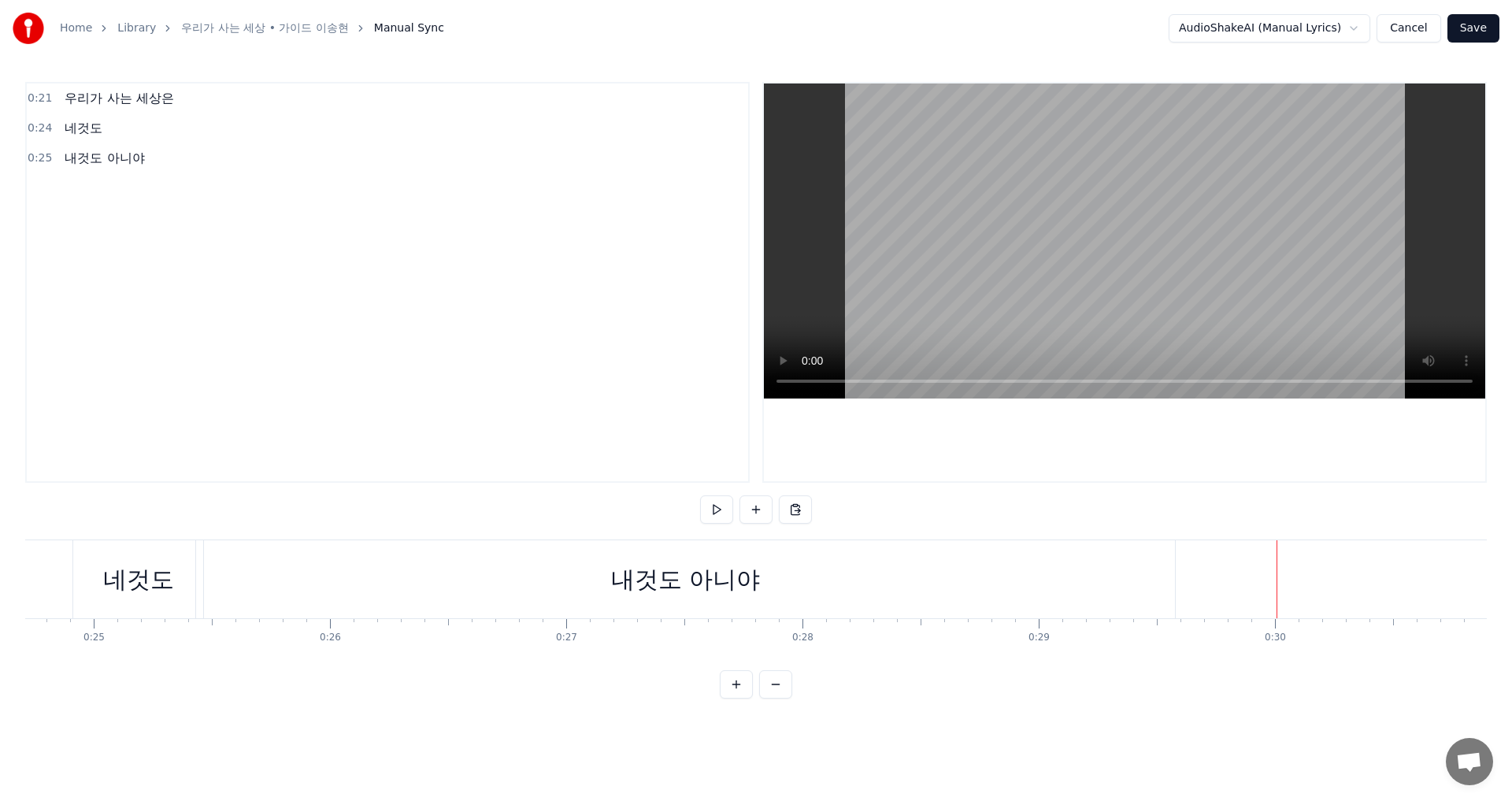
click at [1469, 28] on button "Save" at bounding box center [1472, 28] width 52 height 29
